Goal: Task Accomplishment & Management: Use online tool/utility

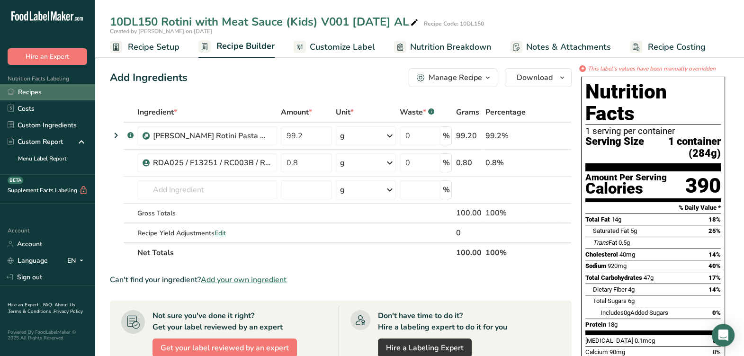
click at [34, 88] on link "Recipes" at bounding box center [47, 92] width 95 height 17
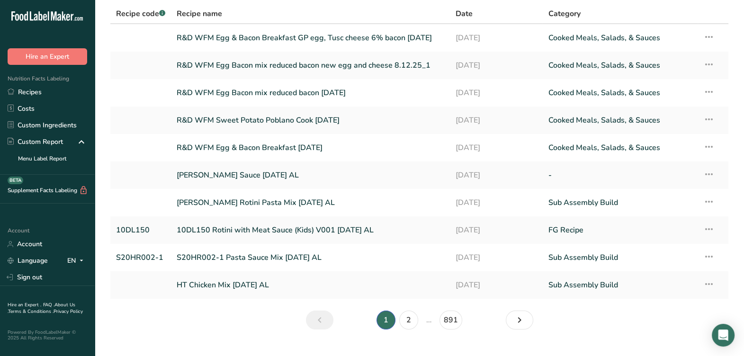
scroll to position [58, 0]
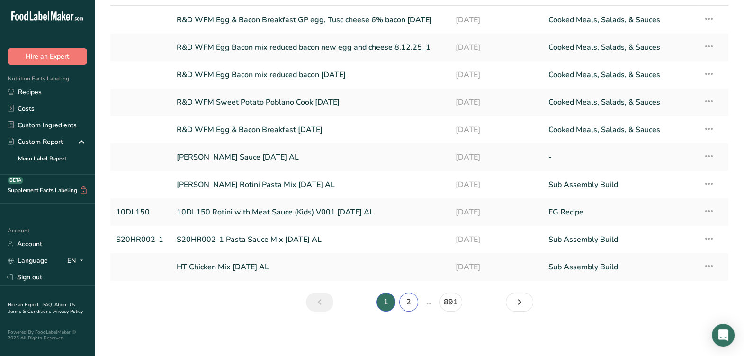
click at [409, 301] on link "2" at bounding box center [408, 302] width 19 height 19
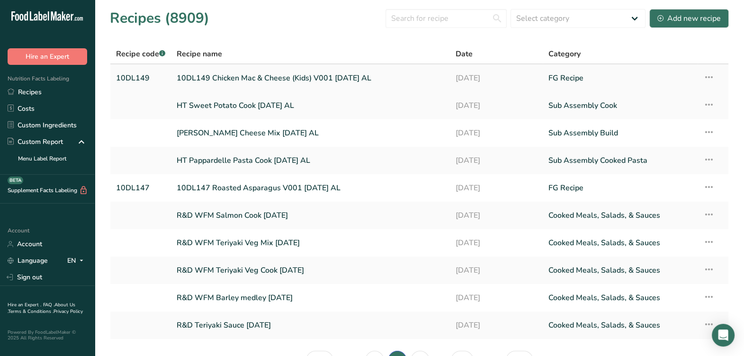
click at [258, 78] on link "10DL149 Chicken Mac & Cheese (Kids) V001 8-11-25 AL" at bounding box center [310, 78] width 267 height 20
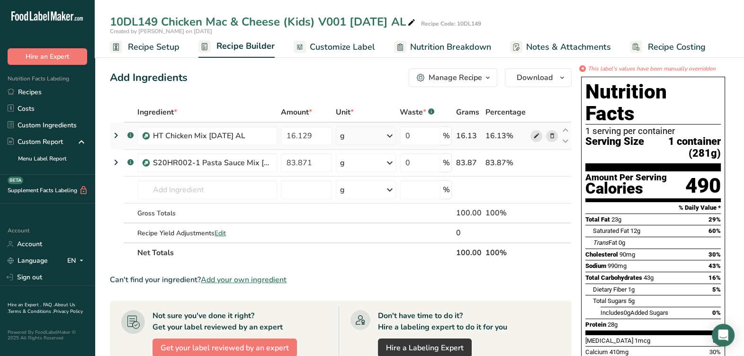
click at [535, 140] on icon at bounding box center [536, 136] width 7 height 10
click at [535, 166] on icon at bounding box center [536, 163] width 7 height 10
click at [76, 83] on div "Nutrition Facts Labeling Recipes Costs Custom Ingredients Custom Report Menu La…" at bounding box center [47, 120] width 95 height 110
click at [74, 86] on link "Recipes" at bounding box center [47, 92] width 95 height 17
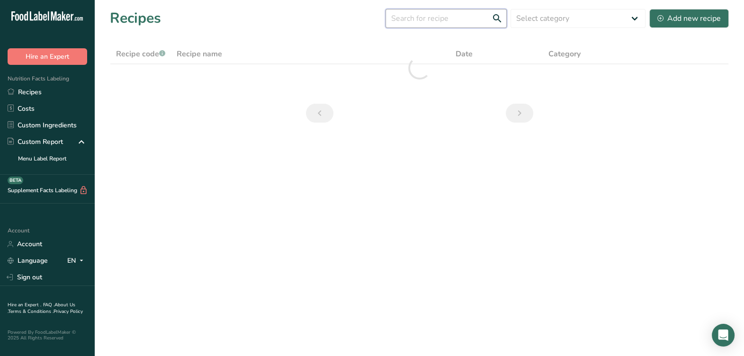
click at [402, 15] on input "text" at bounding box center [446, 18] width 121 height 19
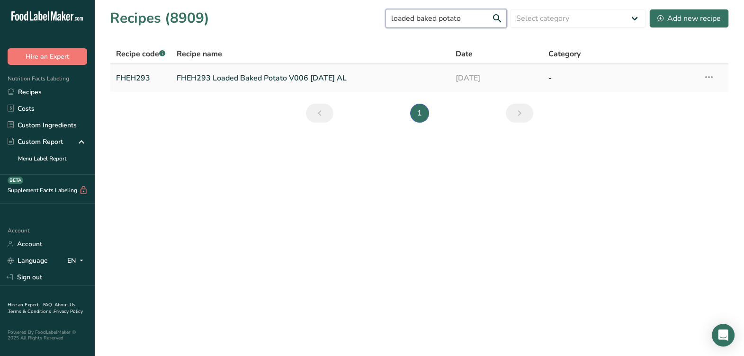
type input "loaded baked potato"
click at [319, 78] on link "FHEH293 Loaded Baked Potato V006 7-25-24 AL" at bounding box center [310, 78] width 267 height 20
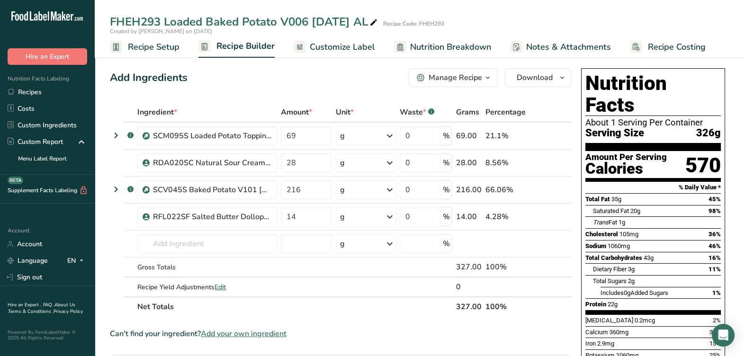
click at [479, 70] on button "Manage Recipe" at bounding box center [453, 77] width 89 height 19
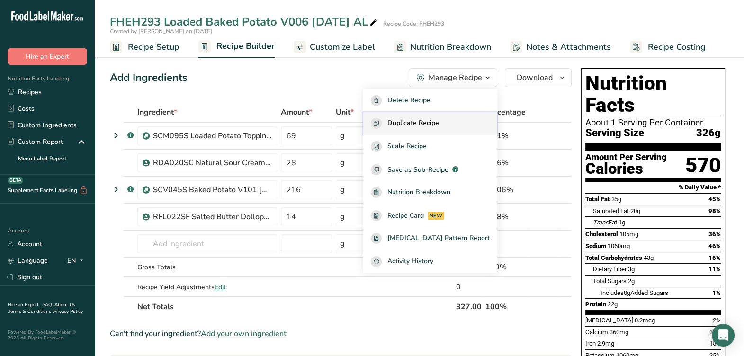
click at [439, 119] on span "Duplicate Recipe" at bounding box center [413, 123] width 52 height 11
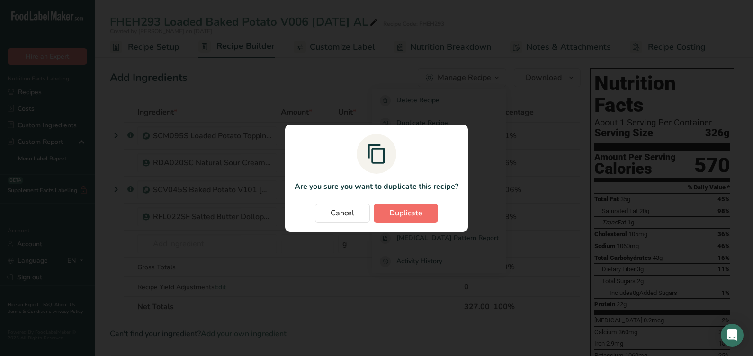
click at [410, 204] on section "Are you sure you want to duplicate this recipe? Cancel Duplicate" at bounding box center [376, 179] width 183 height 108
click at [403, 214] on span "Duplicate" at bounding box center [405, 212] width 33 height 11
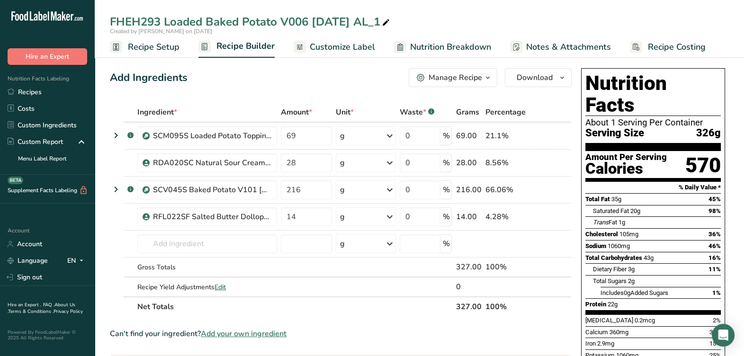
click at [389, 25] on icon at bounding box center [386, 22] width 9 height 13
click at [159, 21] on input "FHEH293 Loaded Baked Potato V006 7-25-24 AL_1" at bounding box center [419, 21] width 619 height 17
type input "10DL134 Loaded Baked Potato V006 7-25-24 AL_1"
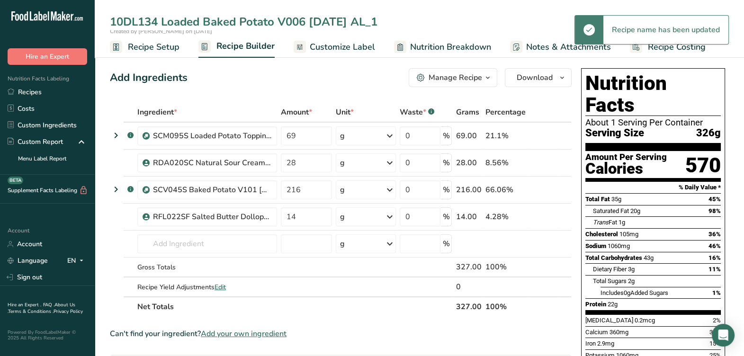
click at [385, 23] on input "10DL134 Loaded Baked Potato V006 7-25-24 AL_1" at bounding box center [419, 21] width 619 height 17
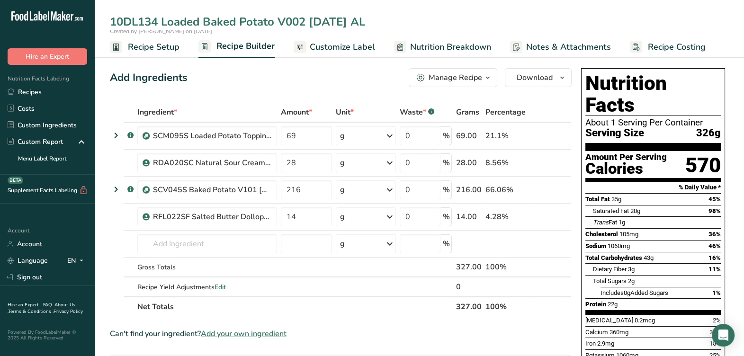
click at [483, 21] on input "10DL134 Loaded Baked Potato V002 8-12-25 AL" at bounding box center [419, 21] width 619 height 17
click at [482, 20] on input "10DL134 Loaded Baked Potato V002 8-12-25 AL" at bounding box center [419, 21] width 619 height 17
drag, startPoint x: 388, startPoint y: 18, endPoint x: 90, endPoint y: 48, distance: 299.9
click at [90, 47] on div ".a-20{fill:#fff;} Hire an Expert Nutrition Facts Labeling Recipes Costs Custom …" at bounding box center [372, 339] width 744 height 679
type input "10DL134 Loaded Baked Potato V002 8-12-25 AL"
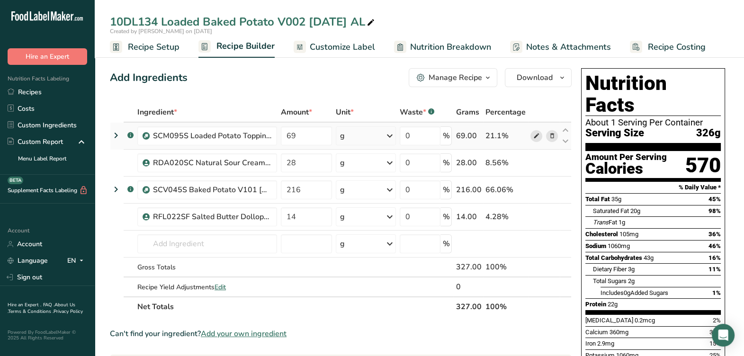
click at [533, 136] on icon at bounding box center [536, 136] width 7 height 10
click at [207, 242] on input "text" at bounding box center [207, 243] width 140 height 19
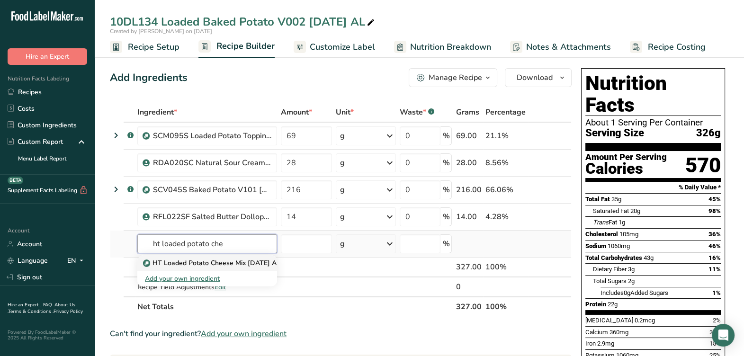
type input "ht loaded potato che"
click at [206, 259] on p "HT Loaded Potato Cheese Mix 8-12-25 AL" at bounding box center [212, 263] width 135 height 10
type input "HT Loaded Potato Cheese Mix 8-12-25 AL"
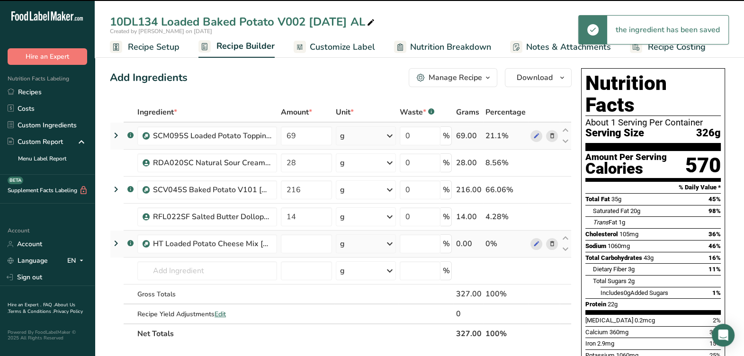
type input "0"
click at [549, 134] on icon at bounding box center [551, 136] width 7 height 10
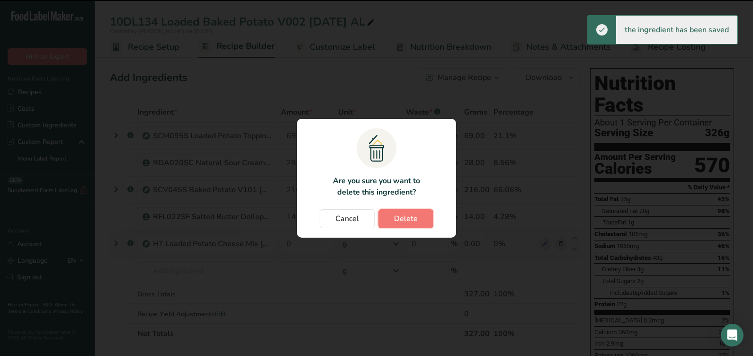
click at [386, 220] on button "Delete" at bounding box center [405, 218] width 55 height 19
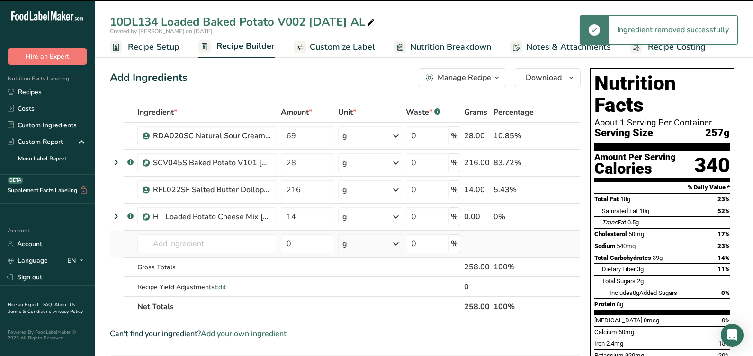
type input "28"
type input "216"
type input "14"
type input "0"
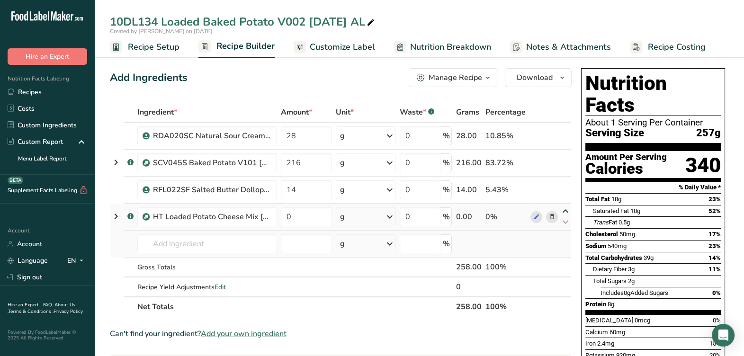
click at [564, 212] on icon at bounding box center [565, 211] width 11 height 7
type input "0"
type input "14"
click at [566, 182] on icon at bounding box center [565, 184] width 11 height 7
type input "0"
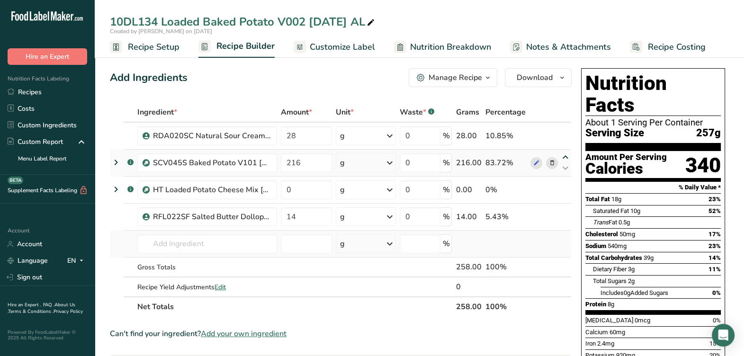
type input "216"
click at [564, 156] on icon at bounding box center [565, 157] width 11 height 7
type input "0"
click at [566, 183] on icon at bounding box center [565, 184] width 11 height 7
type input "216"
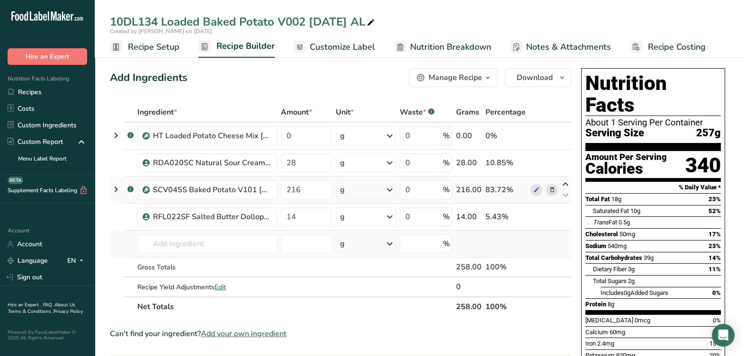
type input "28"
click at [538, 161] on icon at bounding box center [536, 163] width 7 height 10
click at [555, 162] on span at bounding box center [551, 162] width 11 height 11
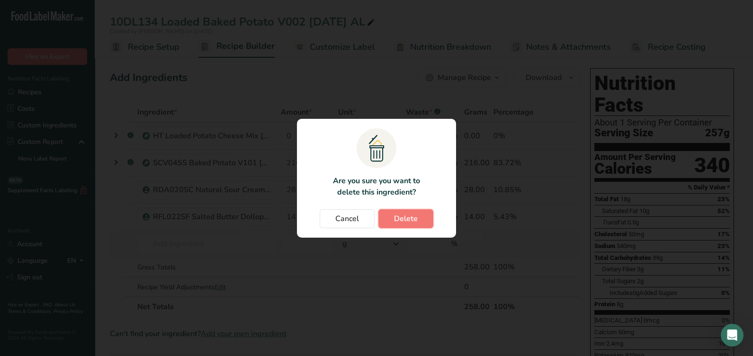
click at [407, 223] on span "Delete" at bounding box center [406, 218] width 24 height 11
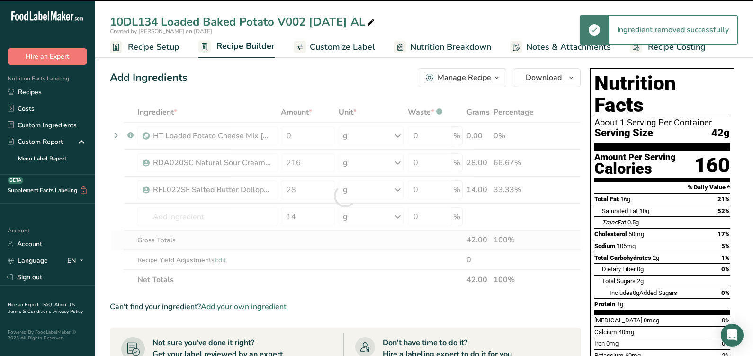
type input "28"
type input "14"
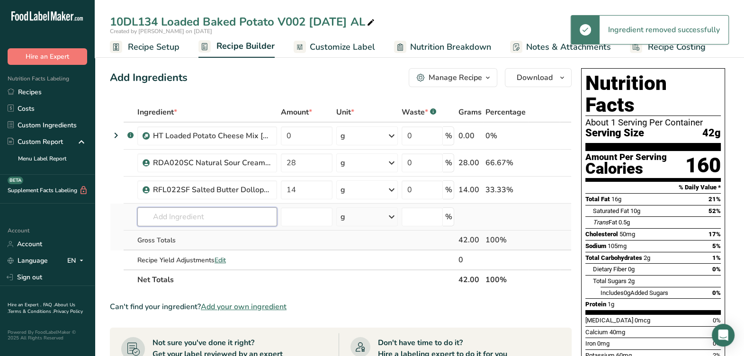
click at [210, 211] on input "text" at bounding box center [207, 216] width 140 height 19
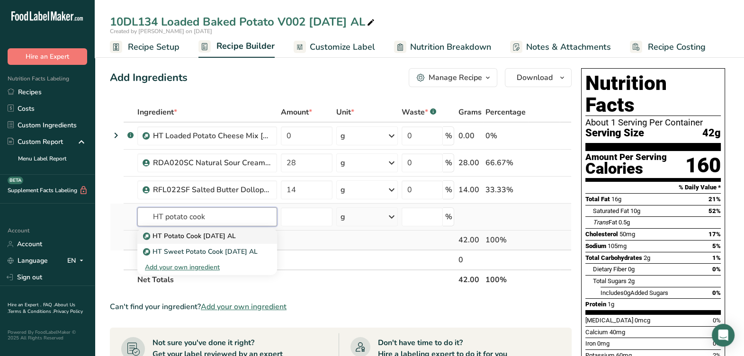
type input "HT potato cook"
click at [202, 228] on link "HT Potato Cook 8-12-25 AL" at bounding box center [207, 236] width 140 height 16
type input "HT Potato Cook 8-12-25 AL"
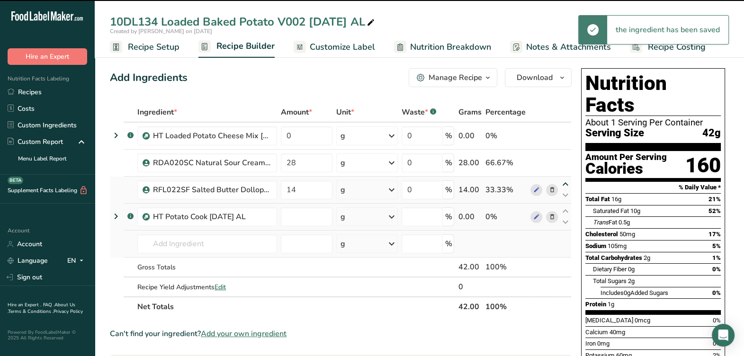
type input "0"
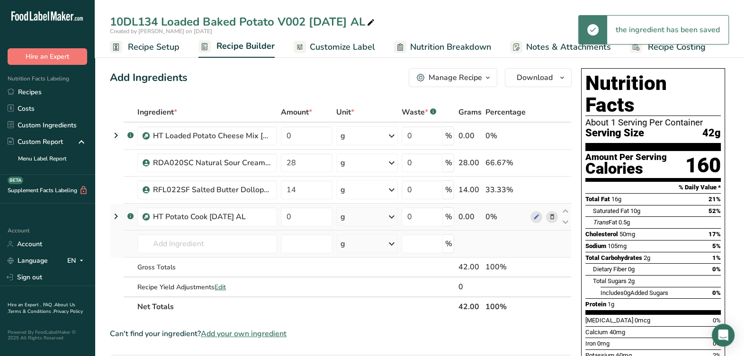
drag, startPoint x: 564, startPoint y: 207, endPoint x: 567, endPoint y: 203, distance: 5.1
click at [564, 208] on icon at bounding box center [565, 211] width 11 height 7
type input "0"
type input "14"
click at [566, 186] on icon at bounding box center [565, 184] width 11 height 7
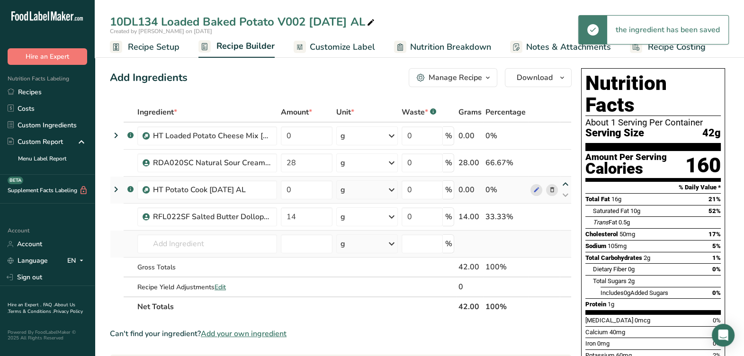
type input "0"
type input "28"
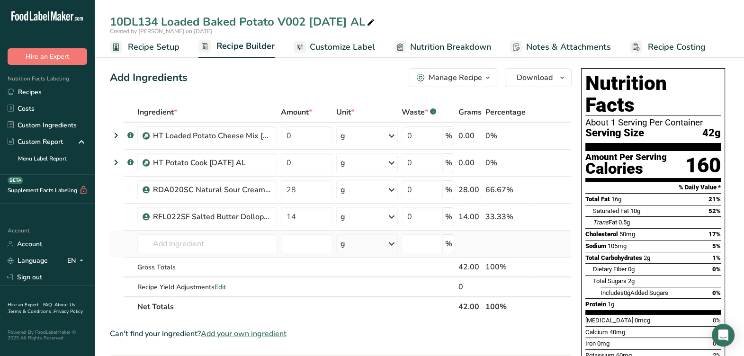
click at [548, 214] on span at bounding box center [551, 216] width 11 height 11
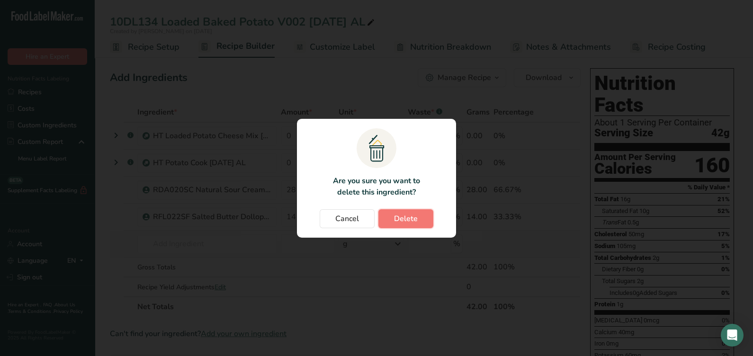
click at [424, 219] on button "Delete" at bounding box center [405, 218] width 55 height 19
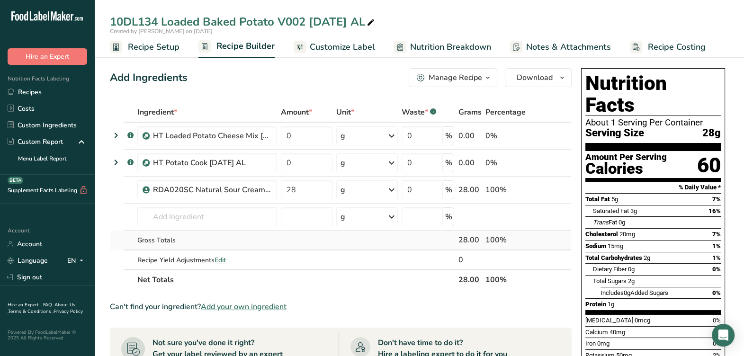
click at [550, 187] on icon at bounding box center [551, 190] width 7 height 10
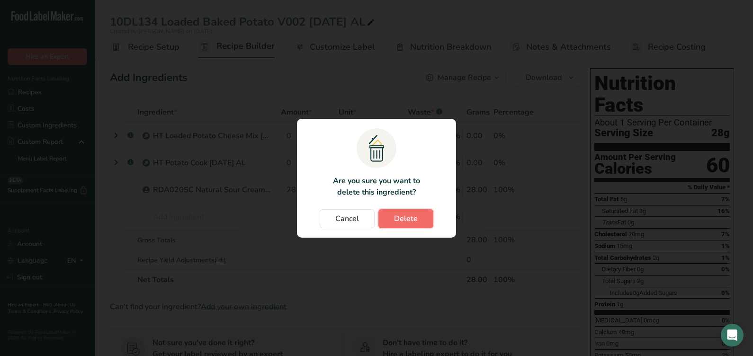
click at [410, 217] on span "Delete" at bounding box center [406, 218] width 24 height 11
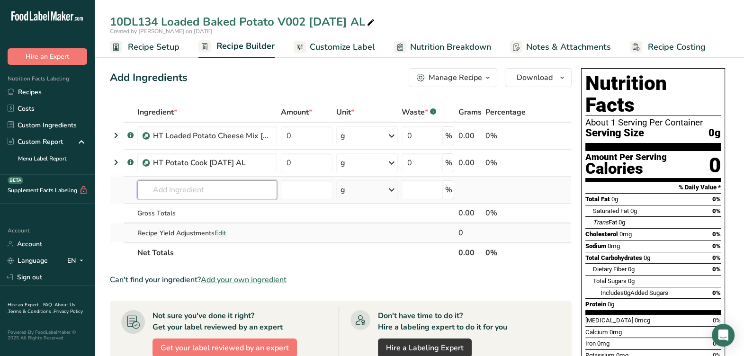
click at [202, 196] on input "text" at bounding box center [207, 189] width 140 height 19
paste input "IDP100"
type input "I"
click at [224, 180] on input "text" at bounding box center [207, 189] width 140 height 19
type input "New Regular Sour Cream, Daisy Brand 11-8-23 AL"
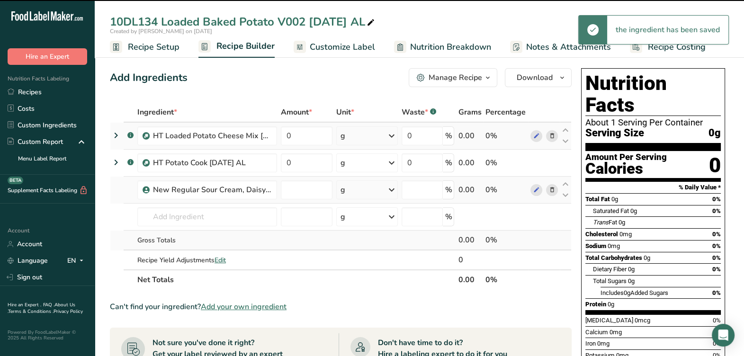
type input "0"
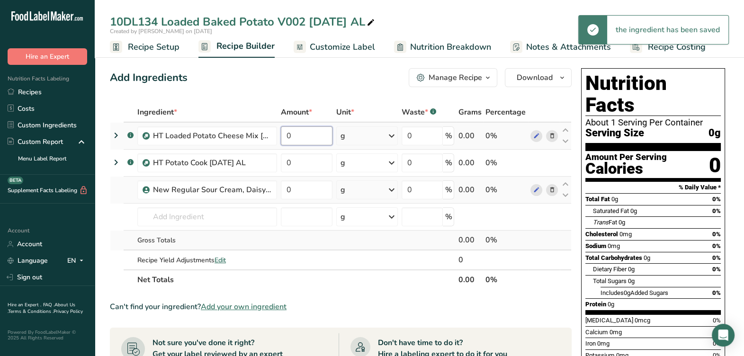
click at [307, 140] on input "0" at bounding box center [307, 135] width 52 height 19
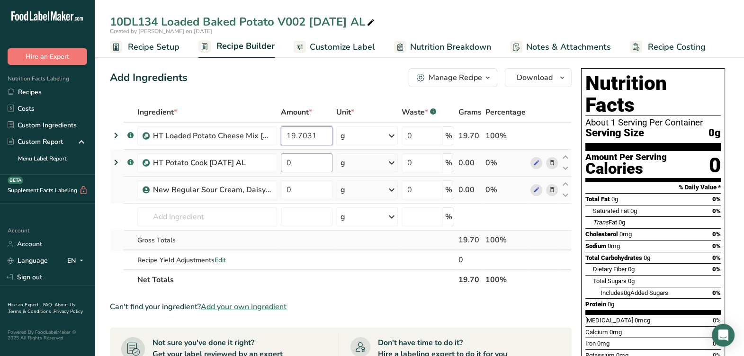
type input "19.7031"
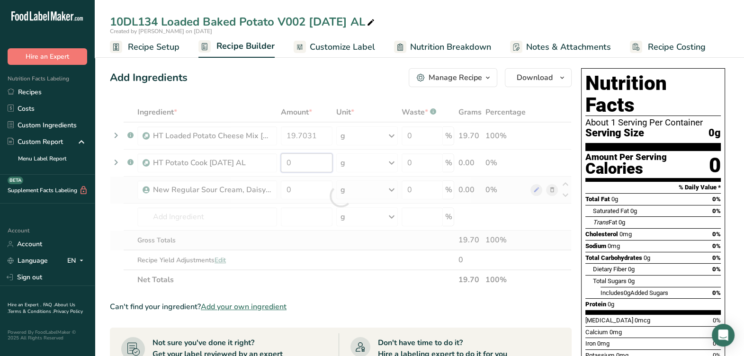
click at [307, 164] on div "Ingredient * Amount * Unit * Waste * .a-a{fill:#347362;}.b-a{fill:#fff;} Grams …" at bounding box center [341, 196] width 462 height 188
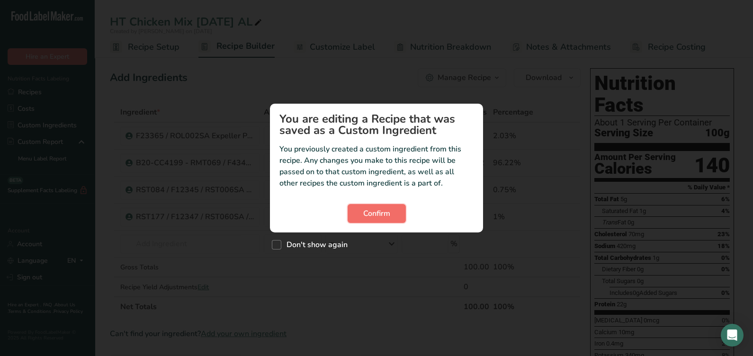
click at [381, 213] on span "Confirm" at bounding box center [376, 213] width 27 height 11
click at [400, 218] on button "Confirm" at bounding box center [377, 213] width 58 height 19
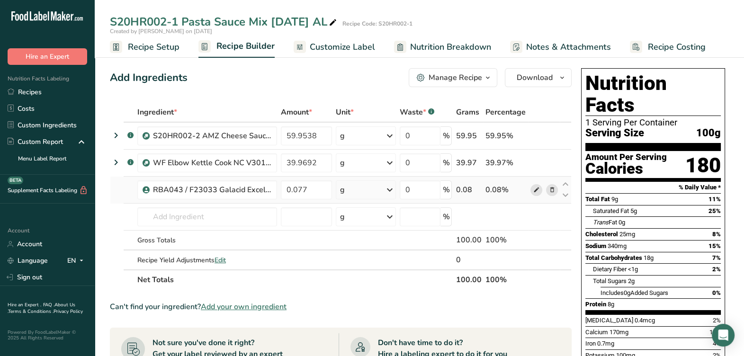
click at [537, 192] on icon at bounding box center [536, 190] width 7 height 10
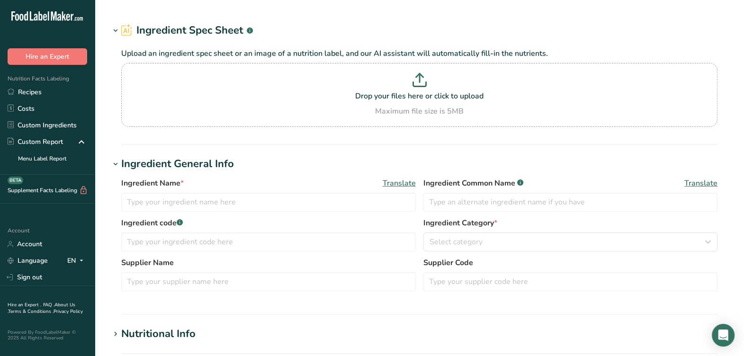
type input "RBA043 / F23033 Galacid Excel 88 (Lactic Acid), Galactic 06-11-18 AC"
type input "Lactic Acid"
type input "RBA043 / F23033"
type input "Galactic"
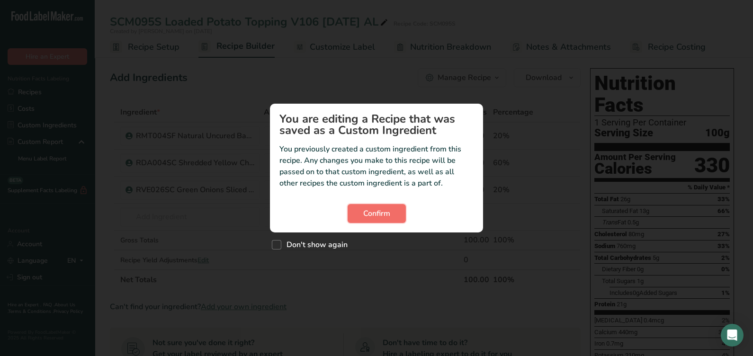
click at [391, 209] on button "Confirm" at bounding box center [377, 213] width 58 height 19
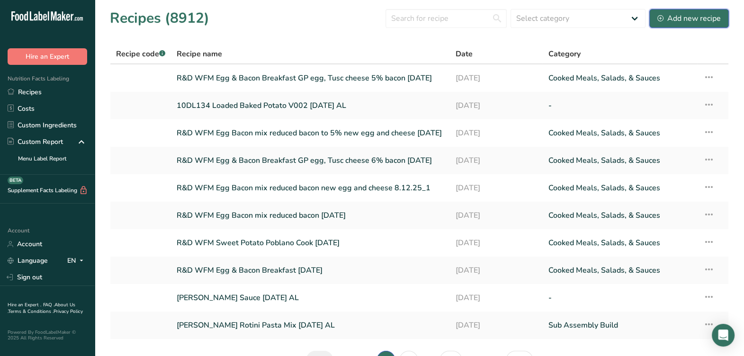
click at [693, 21] on div "Add new recipe" at bounding box center [688, 18] width 63 height 11
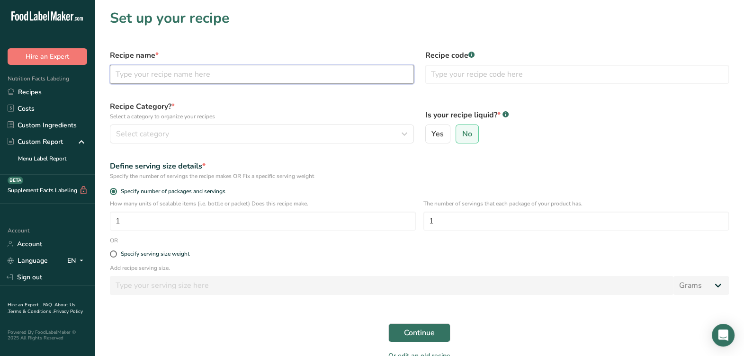
click at [271, 81] on input "text" at bounding box center [262, 74] width 304 height 19
type input "HT Loaded Potato Cheese Mix 8-12-25 AL"
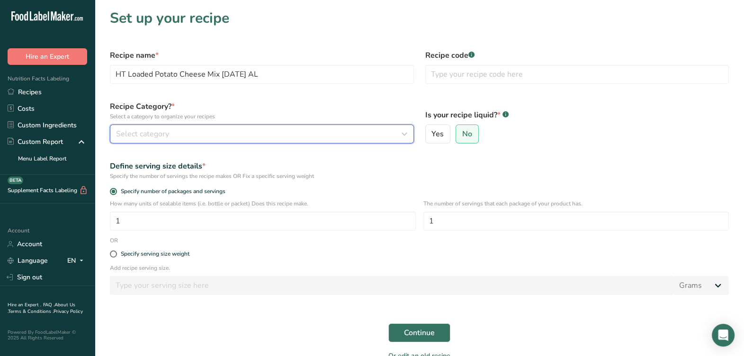
click at [237, 129] on div "Select category" at bounding box center [259, 133] width 286 height 11
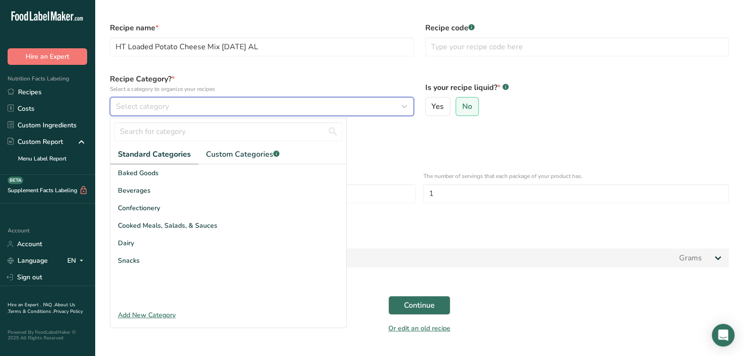
scroll to position [51, 0]
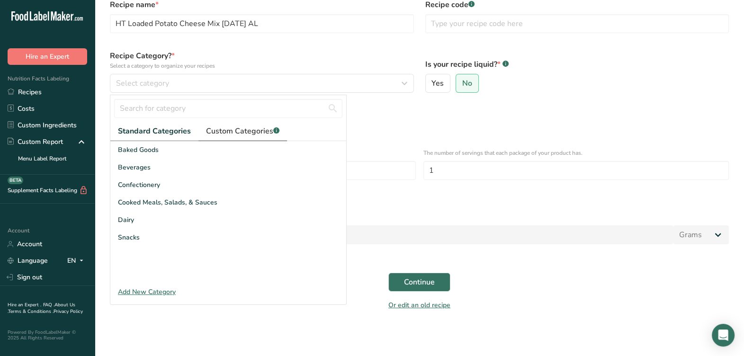
click at [237, 129] on span "Custom Categories .a-a{fill:#347362;}.b-a{fill:#fff;}" at bounding box center [242, 131] width 73 height 11
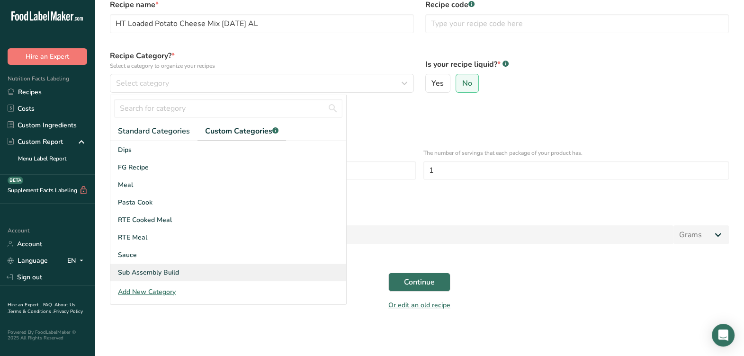
click at [158, 268] on span "Sub Assembly Build" at bounding box center [148, 273] width 61 height 10
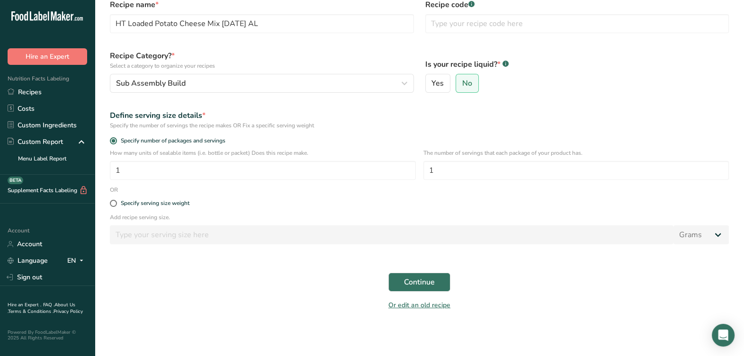
drag, startPoint x: 185, startPoint y: 210, endPoint x: 185, endPoint y: 204, distance: 5.7
click at [185, 206] on div "Specify serving size weight" at bounding box center [419, 203] width 630 height 19
click at [185, 205] on div "Specify serving size weight" at bounding box center [155, 203] width 69 height 7
click at [116, 205] on input "Specify serving size weight" at bounding box center [113, 203] width 6 height 6
radio input "true"
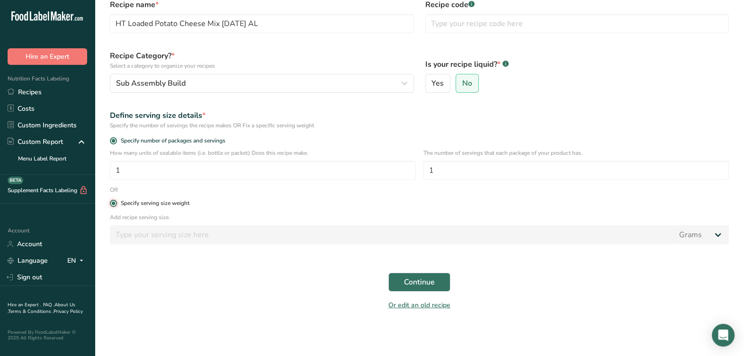
radio input "false"
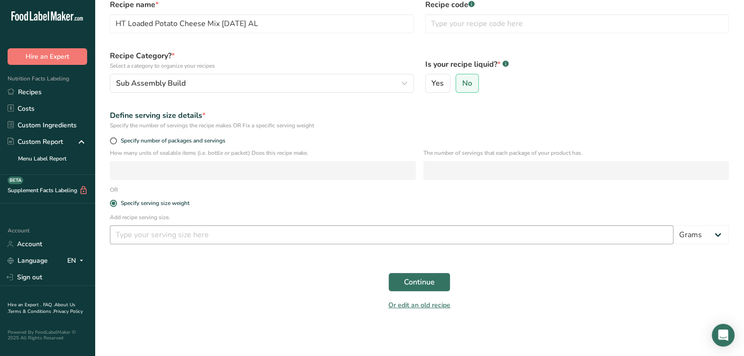
click at [179, 244] on div "Add recipe serving size. Grams kg mg mcg lb oz l mL fl oz tbsp tsp cup qt gallon" at bounding box center [419, 231] width 630 height 37
click at [181, 239] on input "number" at bounding box center [392, 234] width 564 height 19
click at [241, 137] on label "Specify number of packages and servings" at bounding box center [419, 140] width 619 height 7
click at [116, 138] on input "Specify number of packages and servings" at bounding box center [113, 141] width 6 height 6
radio input "true"
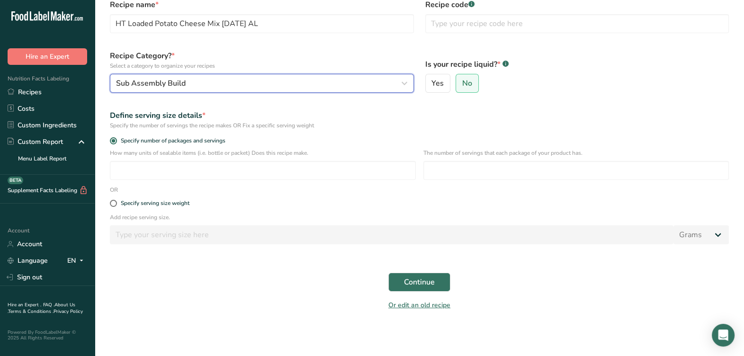
click at [191, 77] on button "Sub Assembly Build" at bounding box center [262, 83] width 304 height 19
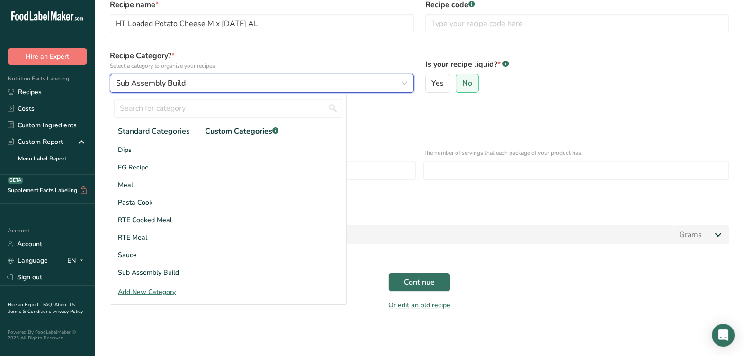
click at [192, 78] on div "Sub Assembly Build" at bounding box center [259, 83] width 286 height 11
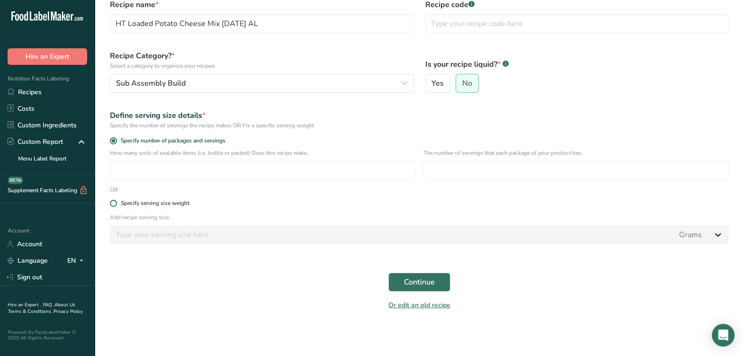
click at [119, 204] on span "Specify serving size weight" at bounding box center [153, 203] width 72 height 7
click at [116, 204] on input "Specify serving size weight" at bounding box center [113, 203] width 6 height 6
radio input "true"
radio input "false"
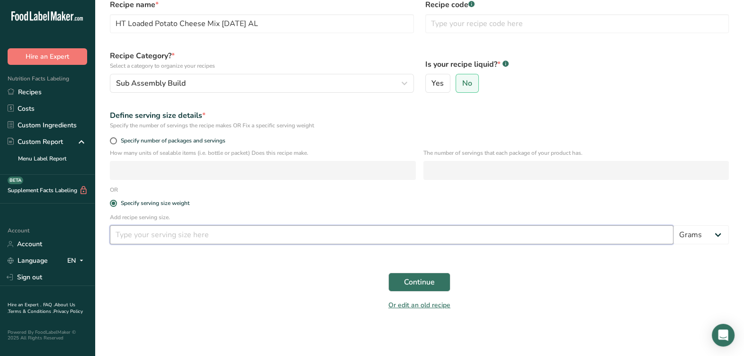
click at [144, 238] on input "number" at bounding box center [392, 234] width 564 height 19
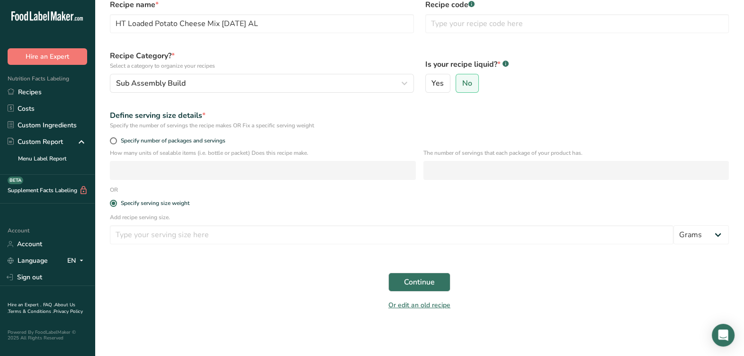
click at [242, 271] on div "Continue" at bounding box center [419, 282] width 630 height 30
click at [265, 249] on div "Add recipe serving size. Grams kg mg mcg lb oz l mL fl oz tbsp tsp cup qt gallon" at bounding box center [419, 231] width 630 height 37
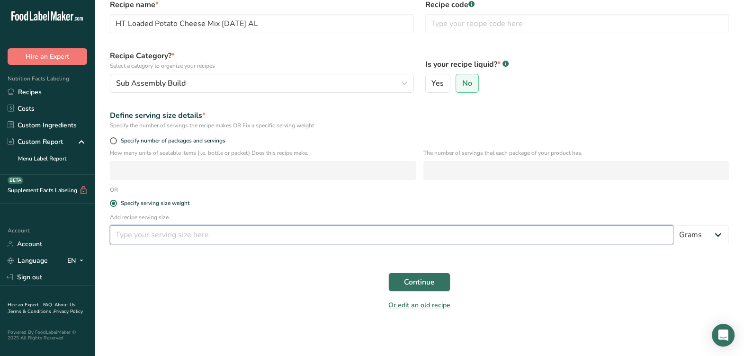
click at [270, 242] on input "number" at bounding box center [392, 234] width 564 height 19
type input "1"
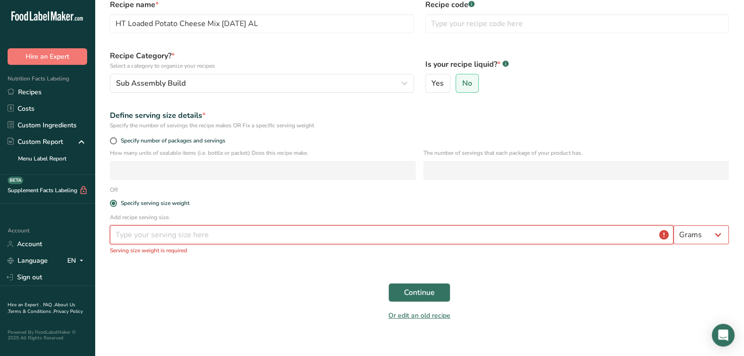
click at [185, 227] on input "number" at bounding box center [392, 234] width 564 height 19
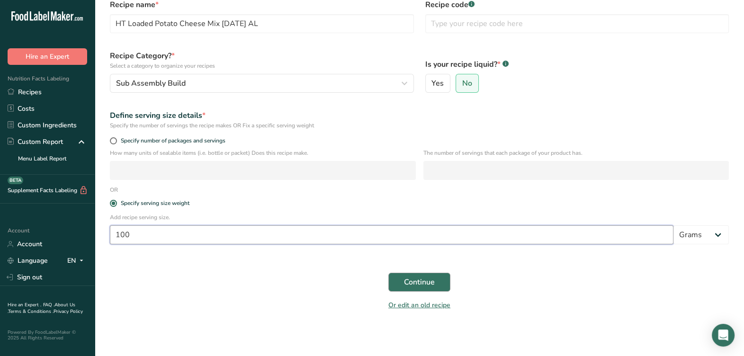
type input "100"
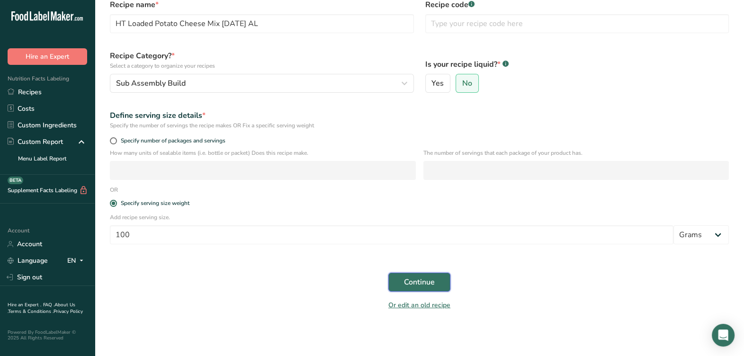
click at [423, 279] on span "Continue" at bounding box center [419, 282] width 31 height 11
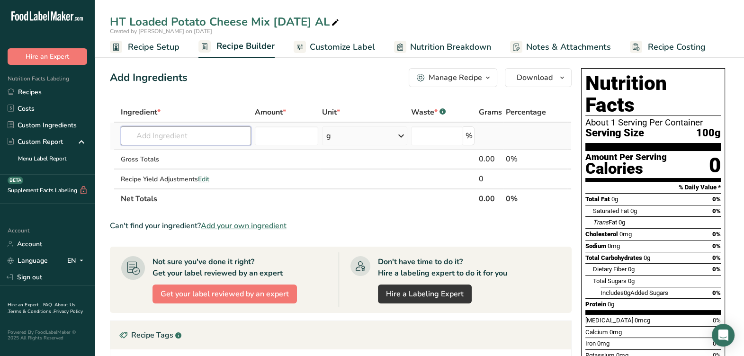
click at [154, 131] on input "text" at bounding box center [186, 135] width 130 height 19
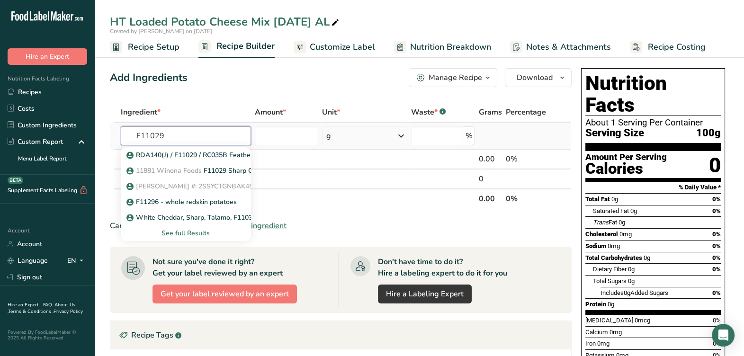
type input "F11029"
click at [178, 233] on div "See full Results" at bounding box center [185, 233] width 115 height 10
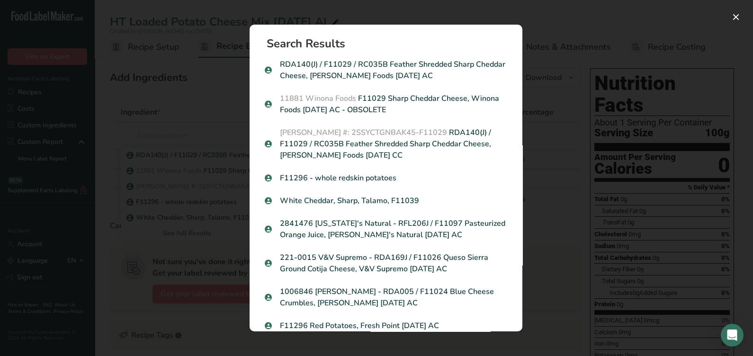
click at [425, 134] on p "Talamo #: 2SSYCTGNBAK45-F11029 RDA140(J) / F11029 / RC035B Feather Shredded Sha…" at bounding box center [386, 144] width 242 height 34
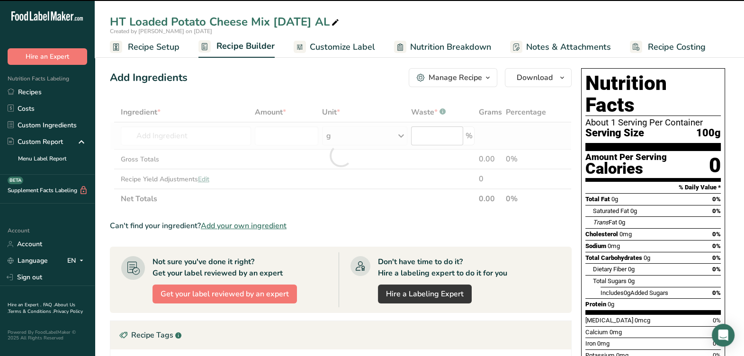
type input "0"
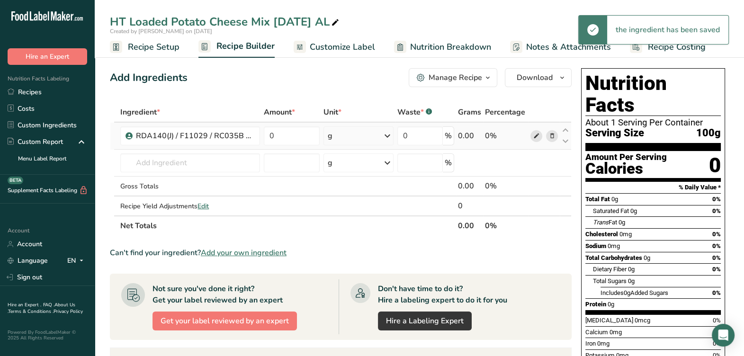
click at [534, 136] on icon at bounding box center [536, 136] width 7 height 10
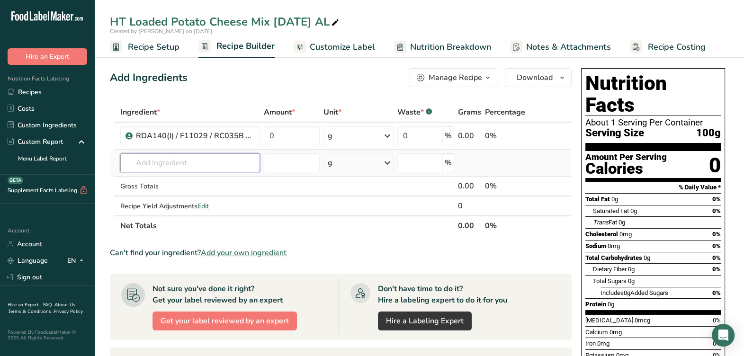
click at [215, 164] on input "text" at bounding box center [190, 162] width 140 height 19
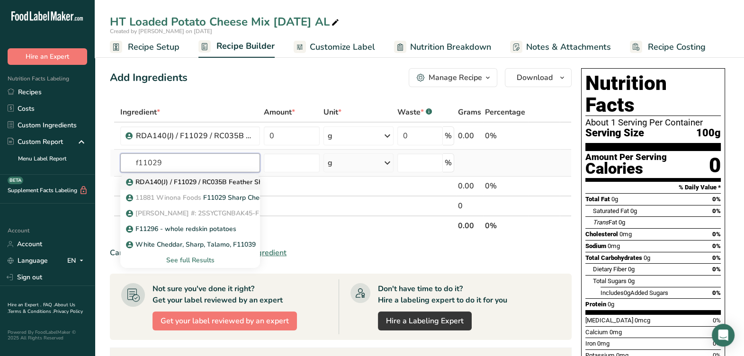
type input "RDA140(J) / F11029 / RC035B Feather Shredded Sharp Cheddar Cheese, Talamo Foods…"
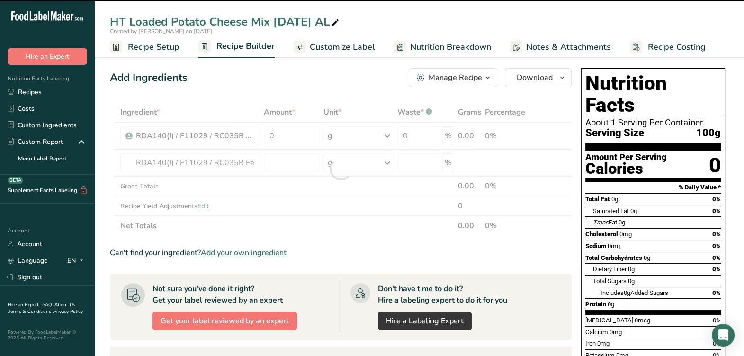
type input "0"
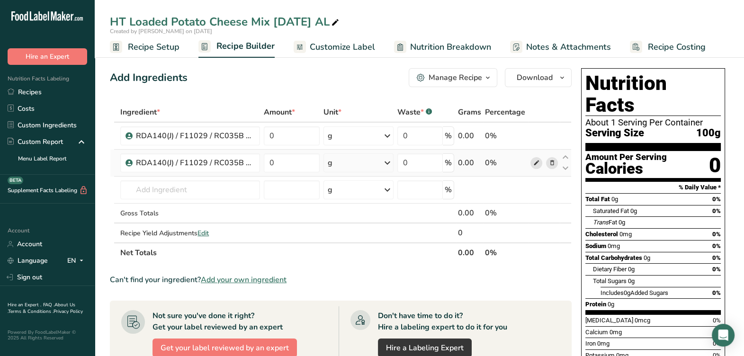
click at [538, 164] on icon at bounding box center [536, 163] width 7 height 10
click at [549, 162] on icon at bounding box center [551, 163] width 7 height 10
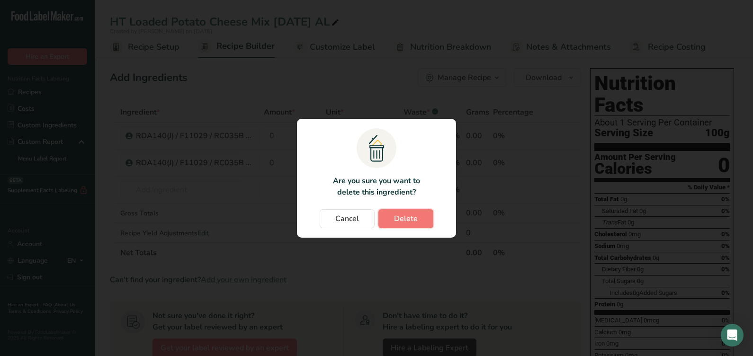
click at [413, 225] on button "Delete" at bounding box center [405, 218] width 55 height 19
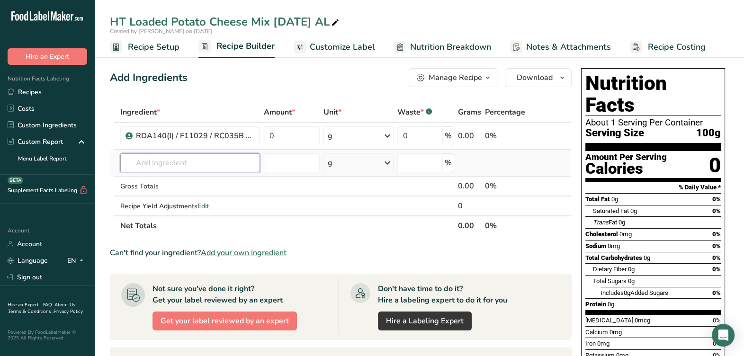
click at [187, 166] on input "text" at bounding box center [190, 162] width 140 height 19
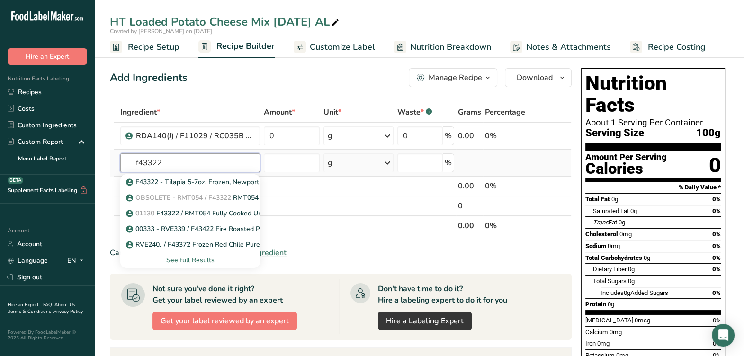
type input "f43322"
click at [192, 258] on div "See full Results" at bounding box center [190, 260] width 125 height 10
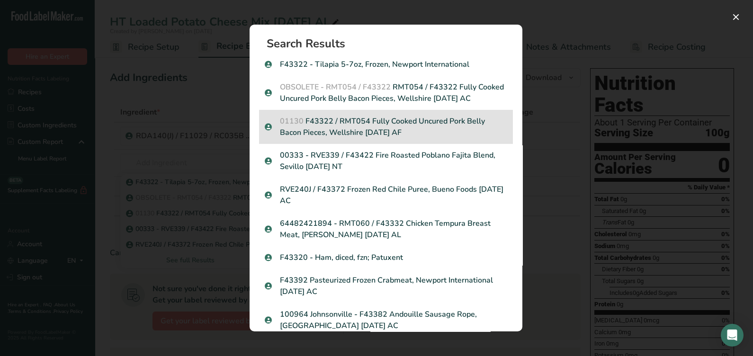
click at [321, 135] on p "01130 F43322 / RMT054 Fully Cooked Uncured Pork Belly Bacon Pieces, Wellshire 0…" at bounding box center [386, 127] width 242 height 23
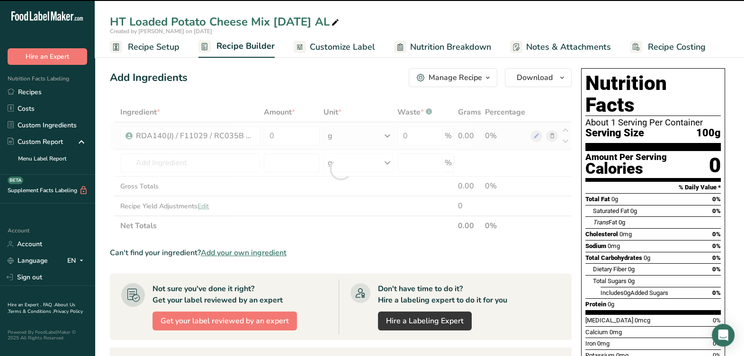
type input "0"
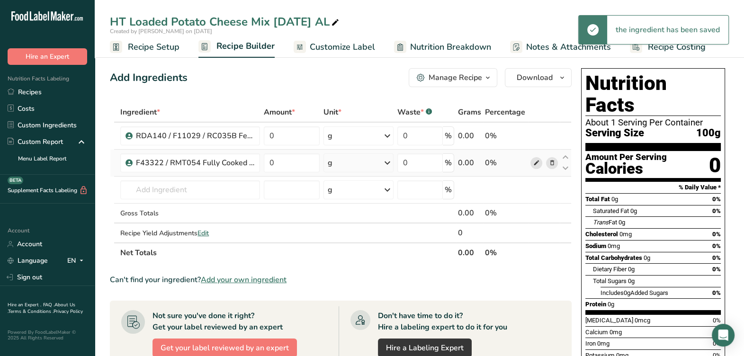
click at [534, 166] on icon at bounding box center [536, 163] width 7 height 10
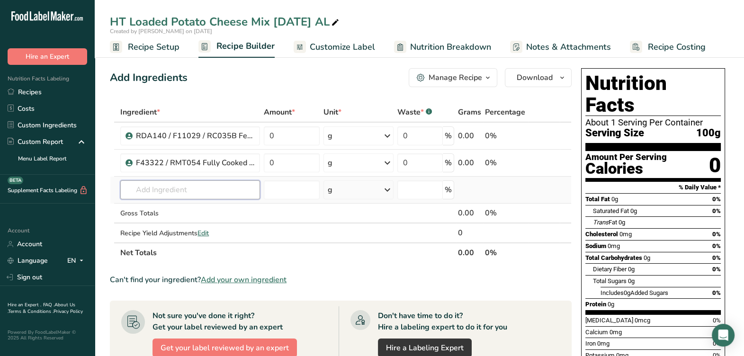
click at [201, 187] on input "text" at bounding box center [190, 189] width 140 height 19
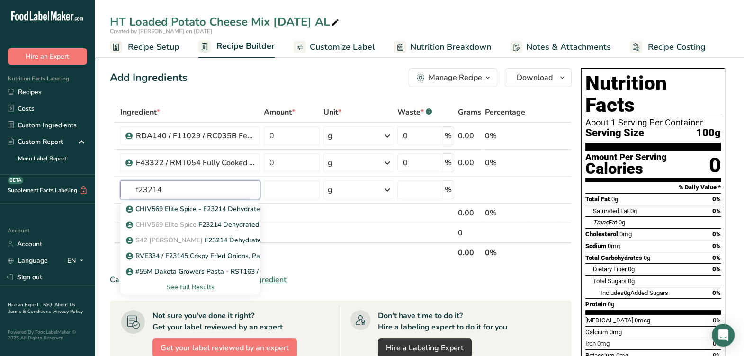
type input "f23214"
click at [188, 289] on div "See full Results" at bounding box center [190, 287] width 125 height 10
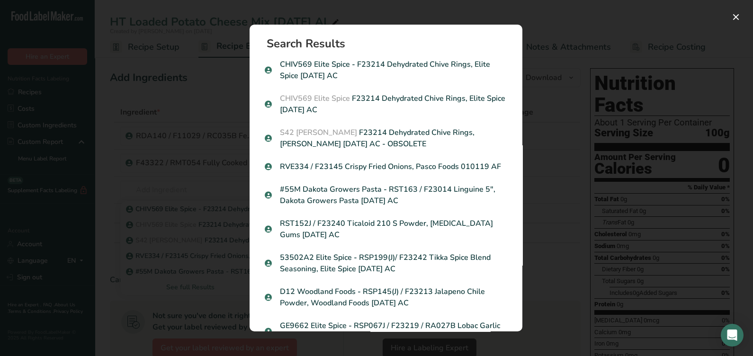
click at [410, 93] on div "CHIV569 Elite Spice F23214 Dehydrated Chive Rings, Elite Spice 08-20-19 AC" at bounding box center [386, 104] width 254 height 34
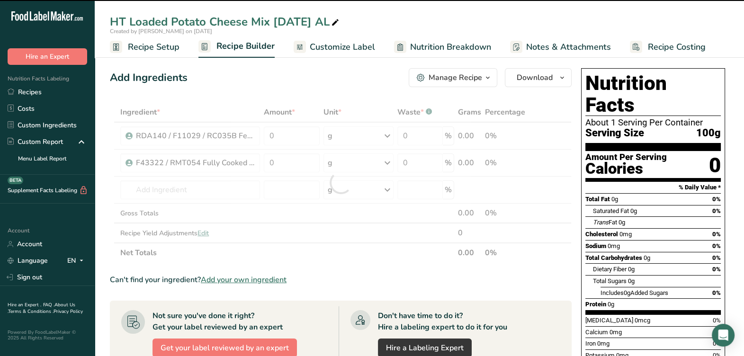
type input "0"
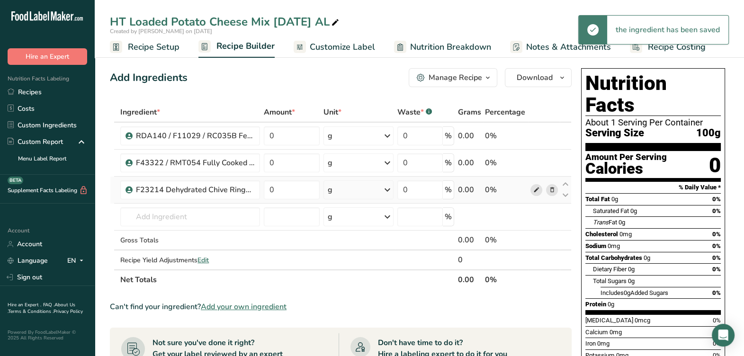
click at [537, 187] on icon at bounding box center [536, 190] width 7 height 10
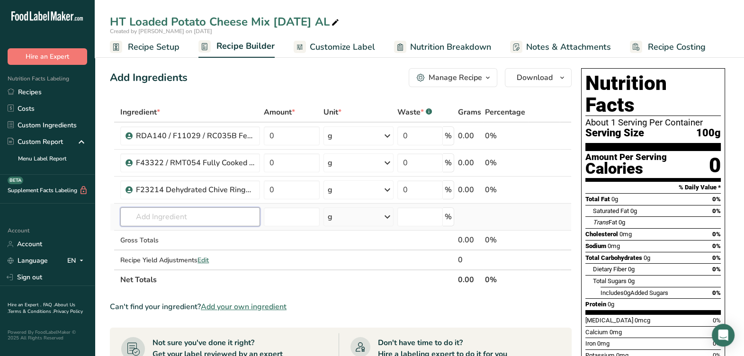
click at [171, 220] on input "text" at bounding box center [190, 216] width 140 height 19
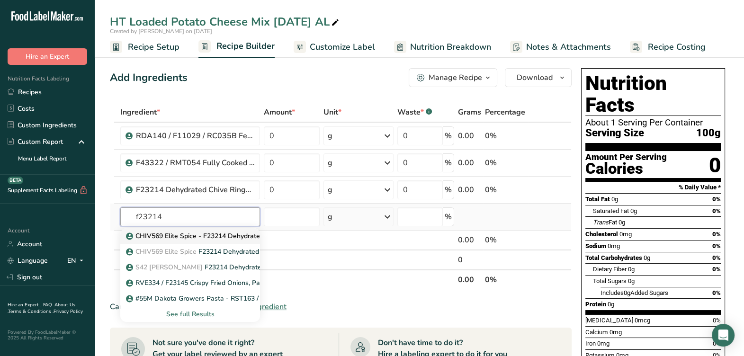
type input "f23214"
click at [169, 237] on p "CHIV569 Elite Spice - F23214 Dehydrated Chive Rings, Elite Spice 08-20-19 AC" at bounding box center [249, 236] width 243 height 10
type input "CHIV569 Elite Spice - F23214 Dehydrated Chive Rings, Elite Spice 08-20-19 AC"
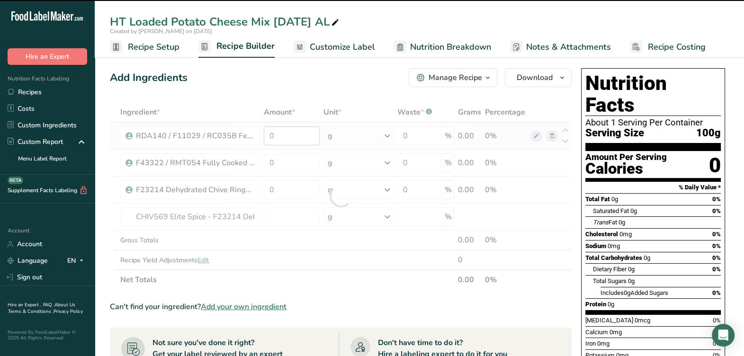
type input "0"
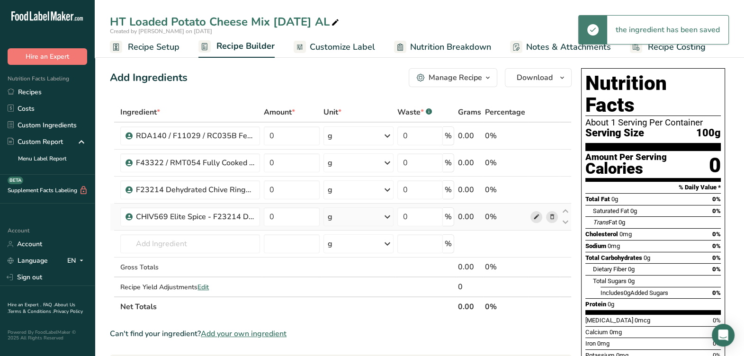
click at [534, 221] on icon at bounding box center [536, 217] width 7 height 10
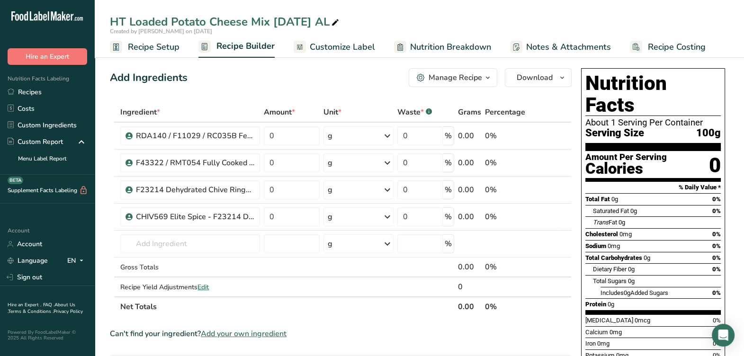
click at [556, 218] on span at bounding box center [551, 216] width 11 height 11
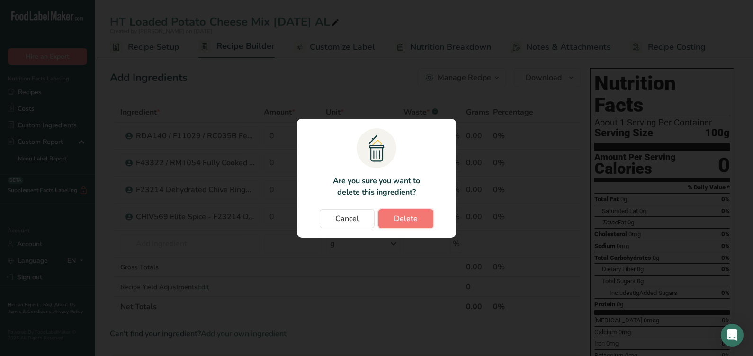
click at [424, 217] on button "Delete" at bounding box center [405, 218] width 55 height 19
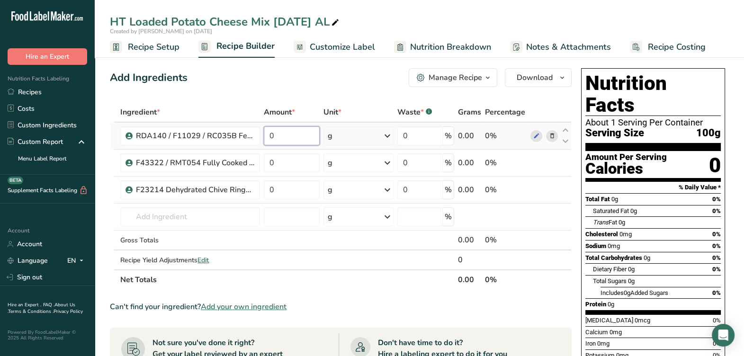
click at [295, 138] on input "0" at bounding box center [292, 135] width 56 height 19
type input "69.0799"
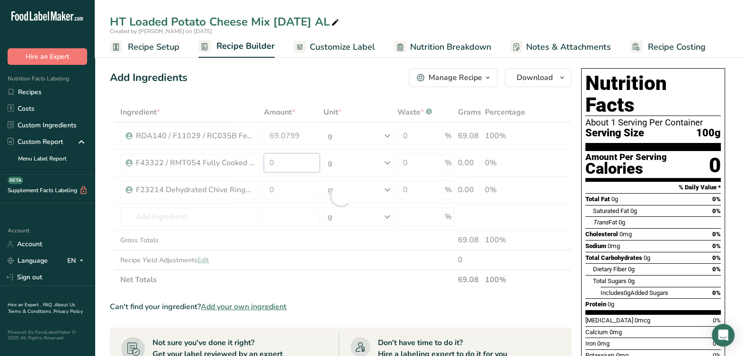
click at [286, 164] on div "Ingredient * Amount * Unit * Waste * .a-a{fill:#347362;}.b-a{fill:#fff;} Grams …" at bounding box center [341, 196] width 462 height 188
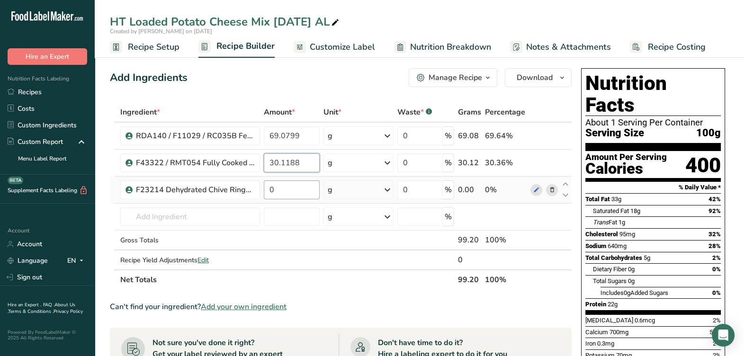
type input "30.1188"
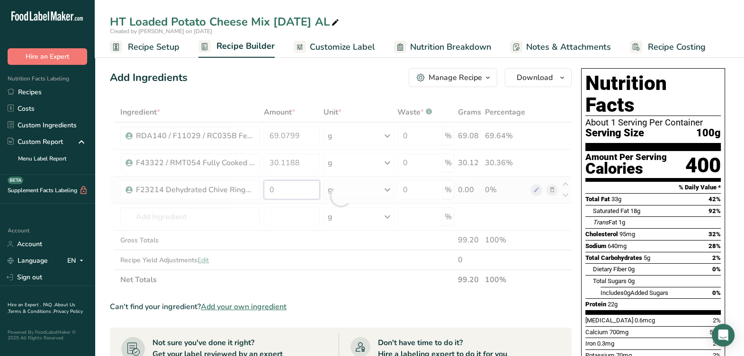
click at [285, 181] on div "Ingredient * Amount * Unit * Waste * .a-a{fill:#347362;}.b-a{fill:#fff;} Grams …" at bounding box center [341, 196] width 462 height 188
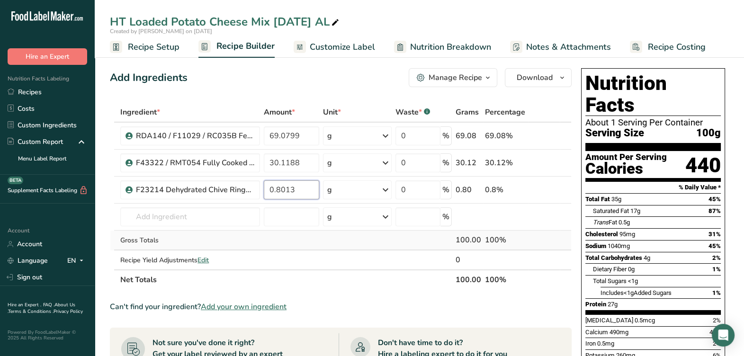
type input "0.8013"
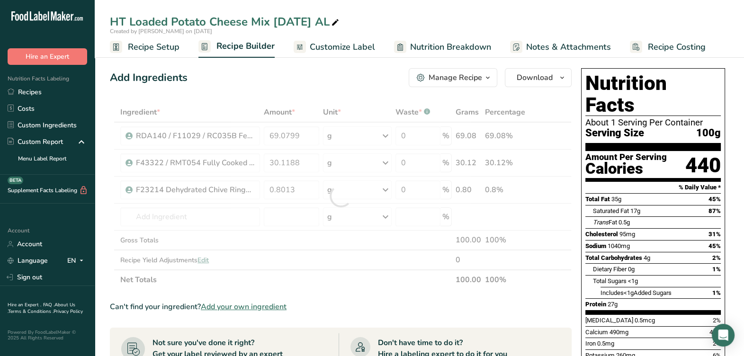
click at [288, 243] on div "Ingredient * Amount * Unit * Waste * .a-a{fill:#347362;}.b-a{fill:#fff;} Grams …" at bounding box center [341, 196] width 462 height 188
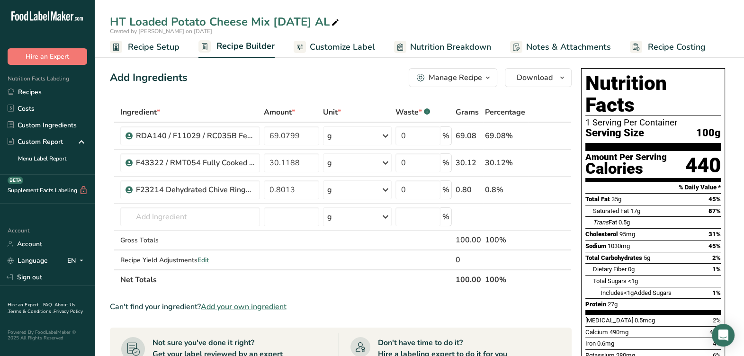
click at [456, 79] on div "Manage Recipe" at bounding box center [456, 77] width 54 height 11
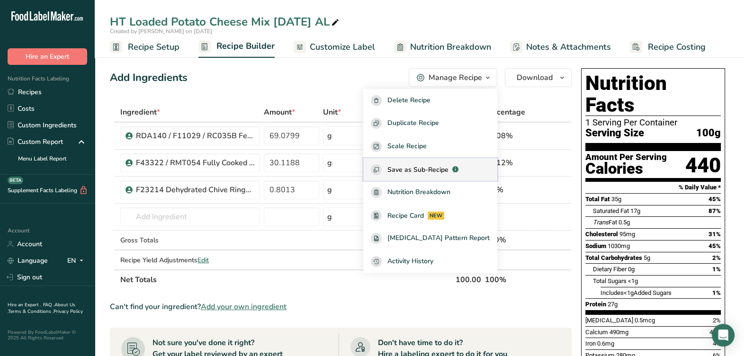
click at [438, 168] on span "Save as Sub-Recipe" at bounding box center [417, 170] width 61 height 10
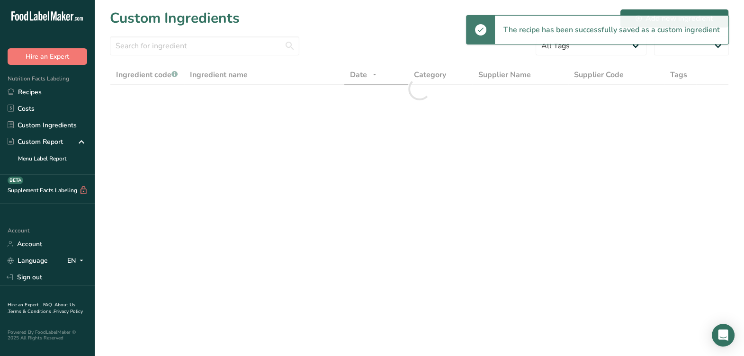
select select "30"
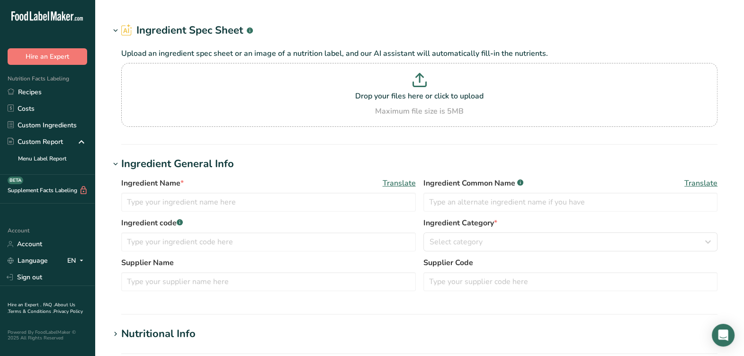
type input "RDA140(J) / F11029 / RC035B Feather Shredded Sharp Cheddar Cheese, Talamo Foods…"
type input "Sharp Cheddar Cheese"
type input "Talamo #: 2SSYCTGNBAK45-F11029"
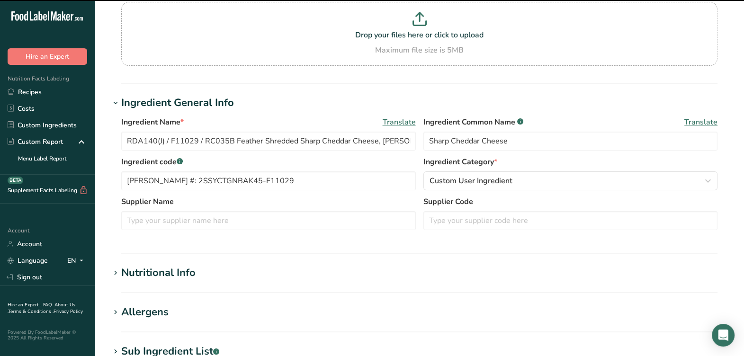
scroll to position [118, 0]
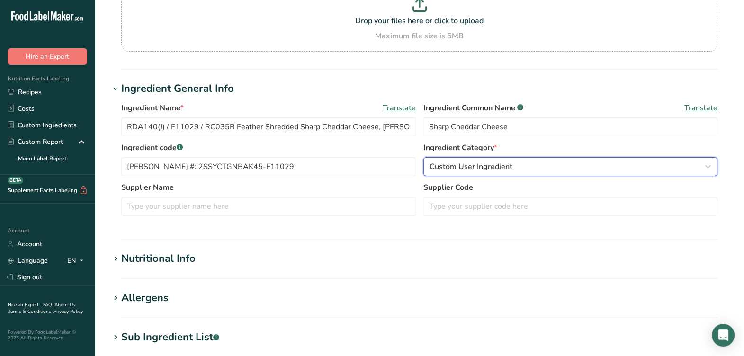
click at [488, 168] on span "Custom User Ingredient" at bounding box center [471, 166] width 83 height 11
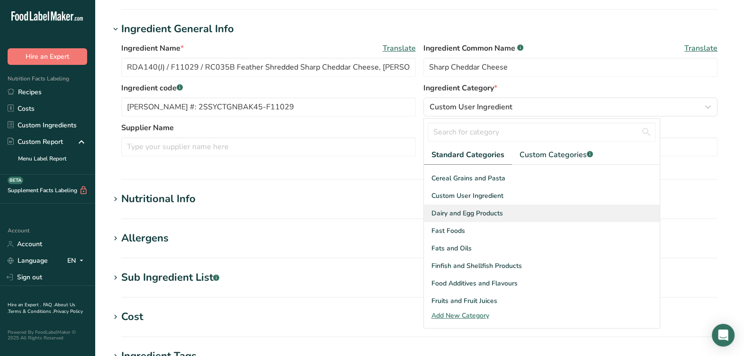
click at [488, 208] on span "Dairy and Egg Products" at bounding box center [467, 213] width 72 height 10
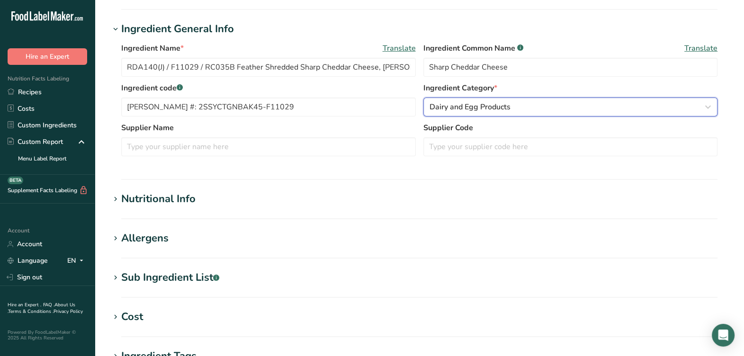
click at [503, 108] on span "Dairy and Egg Products" at bounding box center [470, 106] width 81 height 11
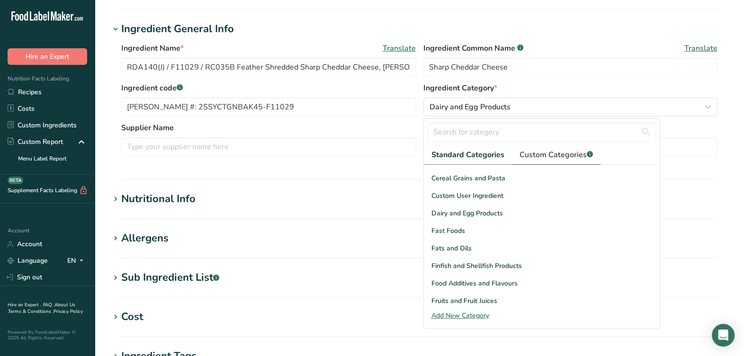
click at [545, 149] on span "Custom Categories .a-a{fill:#347362;}.b-a{fill:#fff;}" at bounding box center [556, 154] width 73 height 11
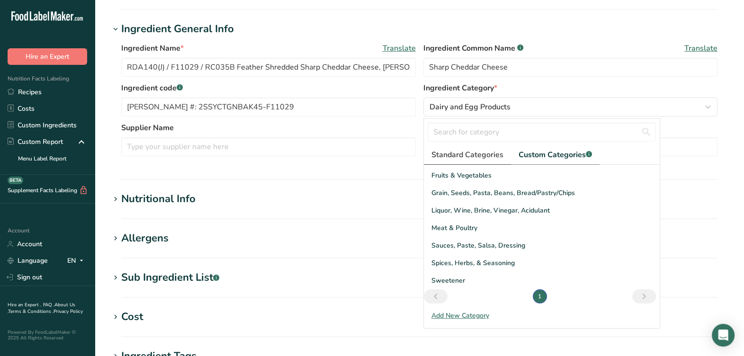
click at [446, 153] on span "Standard Categories" at bounding box center [467, 154] width 72 height 11
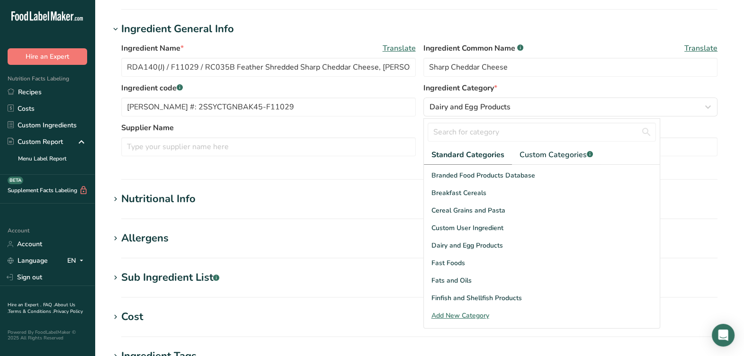
scroll to position [59, 0]
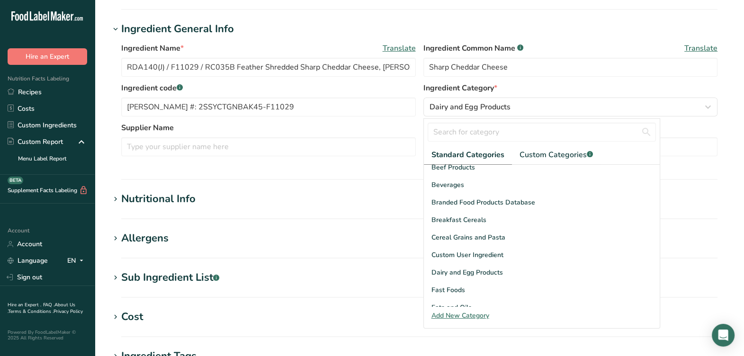
click at [395, 161] on div "Supplier Name Supplier Code" at bounding box center [419, 142] width 596 height 40
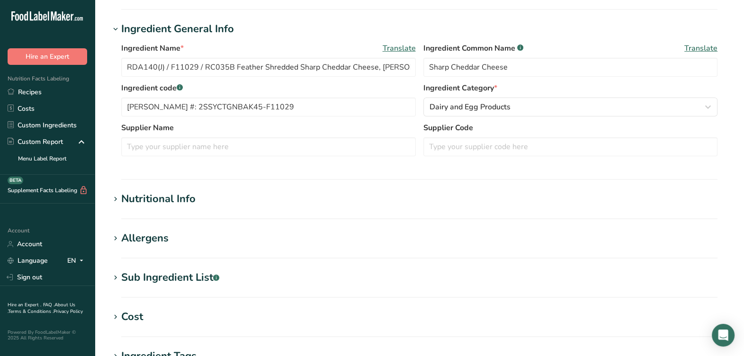
scroll to position [118, 0]
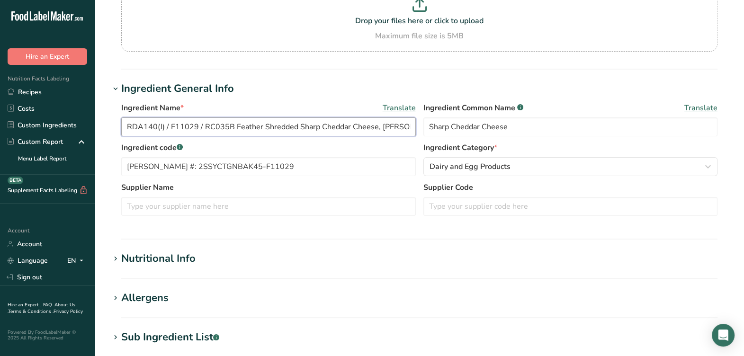
click at [163, 127] on input "RDA140(J) / F11029 / RC035B Feather Shredded Sharp Cheddar Cheese, Talamo Foods…" at bounding box center [268, 126] width 295 height 19
type input "RDA140 / F11029 / RC035B Feather Shredded Sharp Cheddar Cheese, Talamo Foods 03…"
click at [362, 204] on input "text" at bounding box center [268, 206] width 295 height 19
type input "Talamo Foods"
drag, startPoint x: 303, startPoint y: 161, endPoint x: 161, endPoint y: 158, distance: 141.6
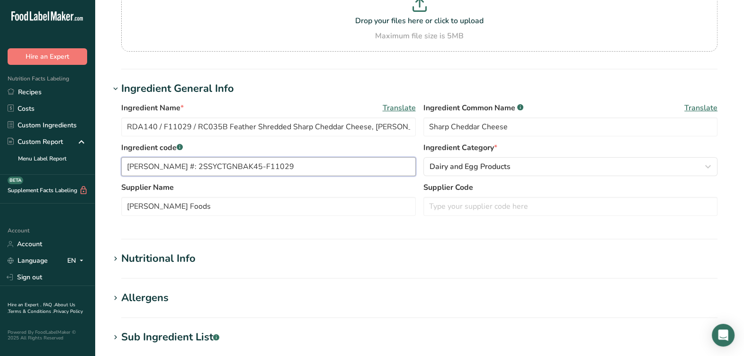
click at [161, 158] on input "Talamo #: 2SSYCTGNBAK45-F11029" at bounding box center [268, 166] width 295 height 19
click at [460, 214] on input "text" at bounding box center [570, 206] width 295 height 19
paste input "2SSYCTGNBAK45-F11029"
type input "2SSYCTGNBAK45-F11029"
drag, startPoint x: 225, startPoint y: 119, endPoint x: 85, endPoint y: 124, distance: 139.8
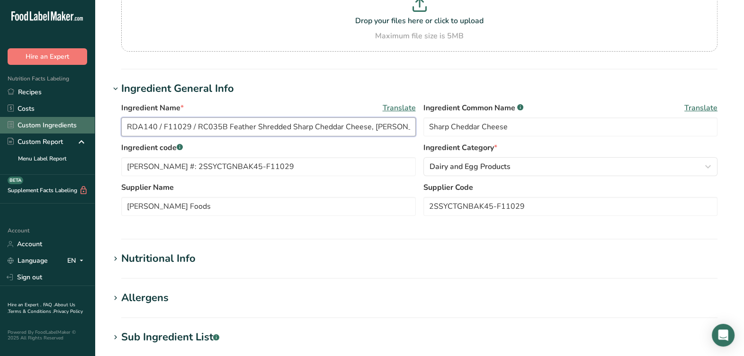
click at [69, 125] on div ".a-20{fill:#fff;} Hire an Expert Nutrition Facts Labeling Recipes Costs Custom …" at bounding box center [372, 255] width 744 height 747
drag, startPoint x: 243, startPoint y: 166, endPoint x: -2, endPoint y: 151, distance: 245.3
click at [0, 151] on html ".a-20{fill:#fff;} Hire an Expert Nutrition Facts Labeling Recipes Costs Custom …" at bounding box center [372, 255] width 744 height 747
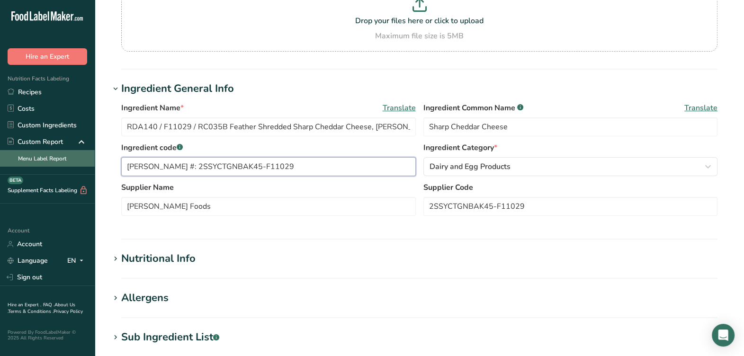
paste input "RDA140 / F11029 / RC035B"
type input "RDA140 / F11029 / RC035B"
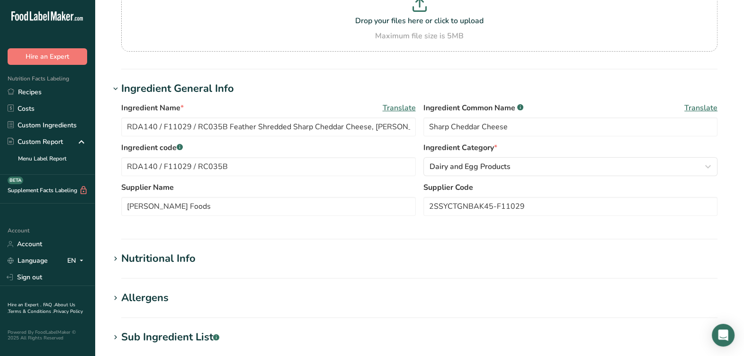
click at [180, 178] on div "Ingredient code .a-a{fill:#347362;}.b-a{fill:#fff;} RDA140 / F11029 / RC035B In…" at bounding box center [419, 162] width 596 height 40
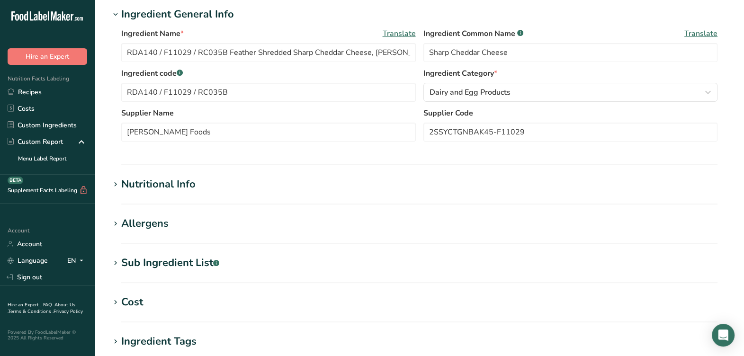
scroll to position [236, 0]
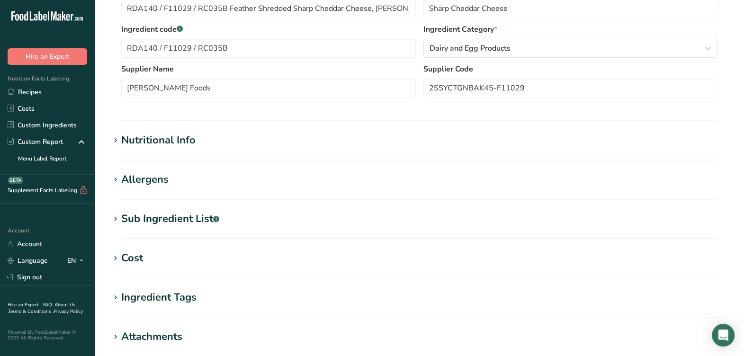
click at [196, 215] on div "Sub Ingredient List .a-a{fill:#347362;}.b-a{fill:#fff;}" at bounding box center [170, 219] width 98 height 16
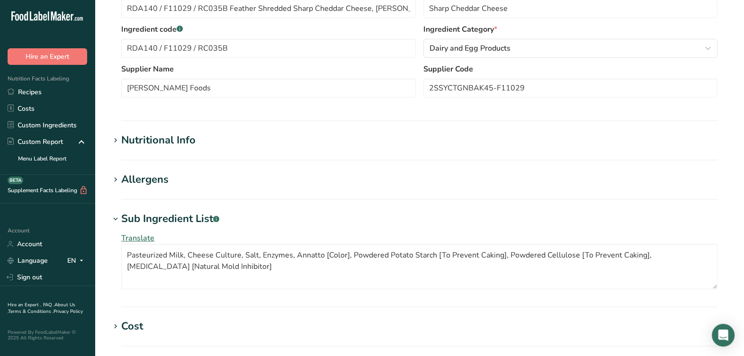
click at [142, 140] on div "Nutritional Info" at bounding box center [158, 141] width 74 height 16
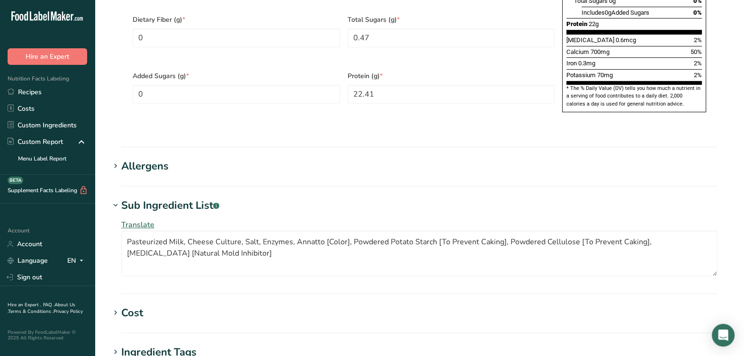
scroll to position [710, 0]
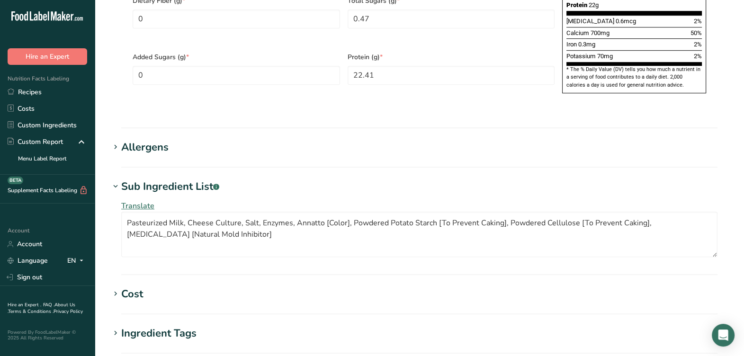
click at [133, 140] on div "Allergens" at bounding box center [144, 148] width 47 height 16
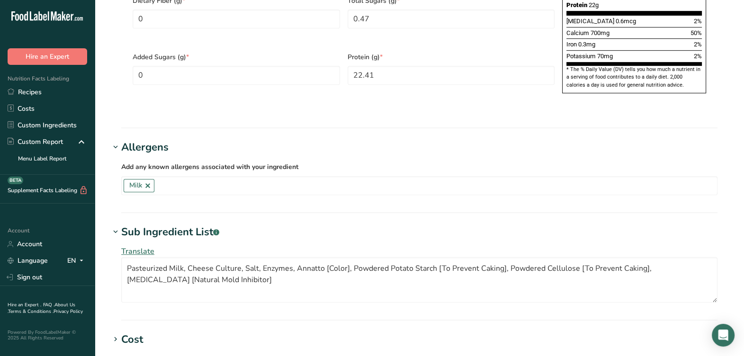
click at [133, 140] on div "Allergens" at bounding box center [144, 148] width 47 height 16
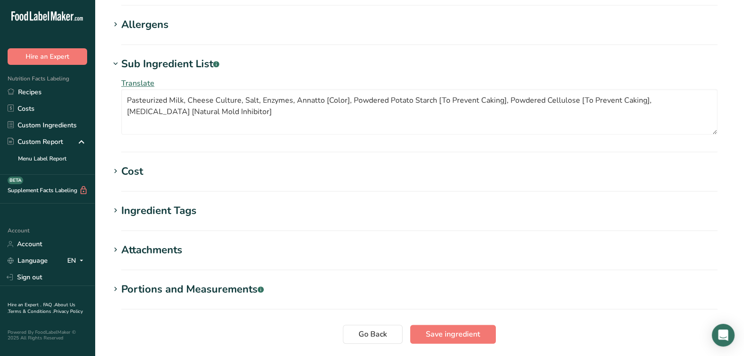
scroll to position [877, 0]
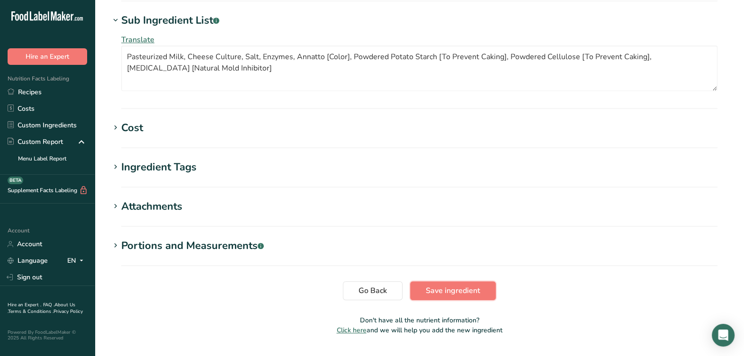
click at [437, 285] on span "Save ingredient" at bounding box center [453, 290] width 54 height 11
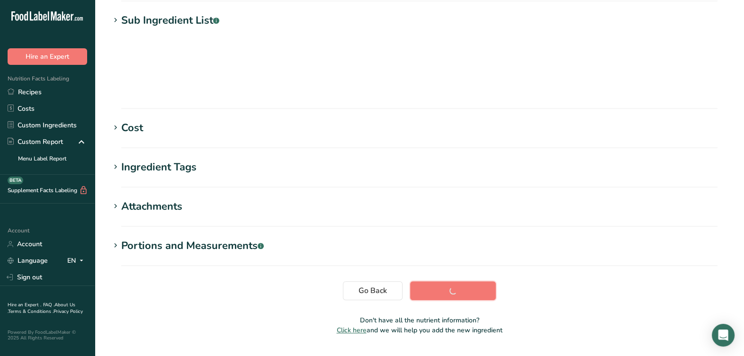
scroll to position [166, 0]
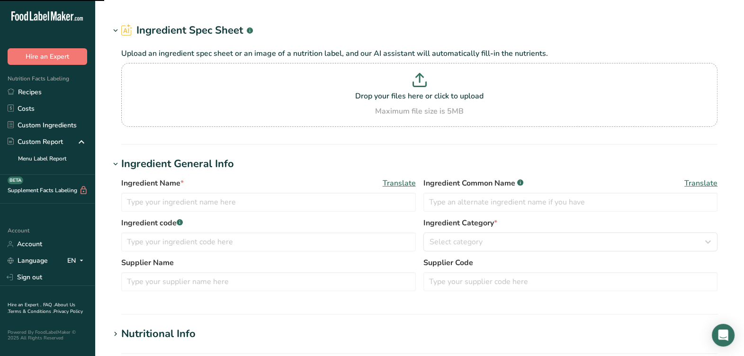
type input "RDA140(J) / F11029 / RC035B Feather Shredded Sharp Cheddar Cheese, [PERSON_NAME…"
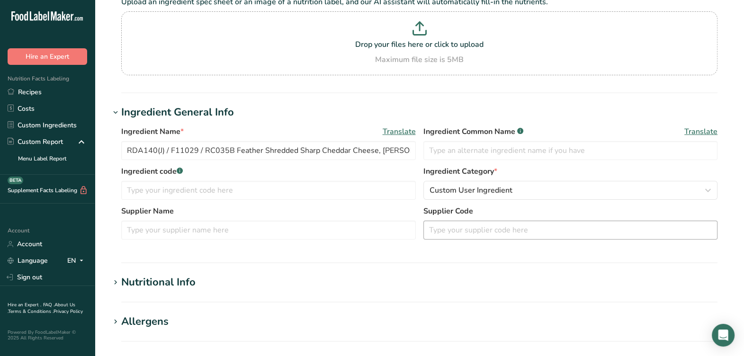
scroll to position [118, 0]
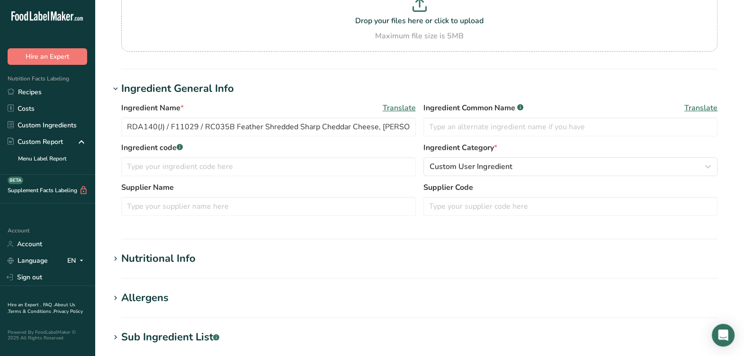
click at [429, 233] on section "Ingredient General Info Ingredient Name * Translate RDA140(J) / F11029 / RC035B…" at bounding box center [419, 160] width 619 height 159
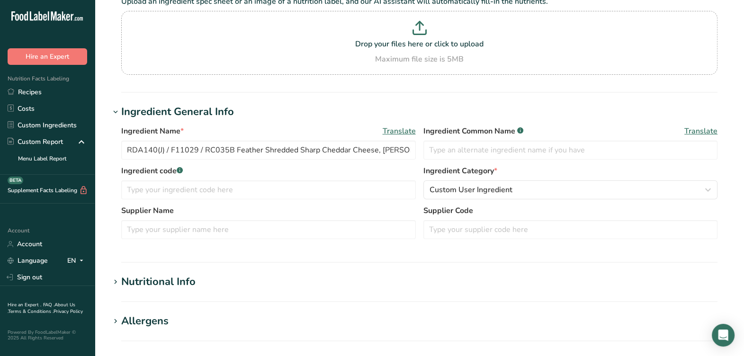
scroll to position [0, 0]
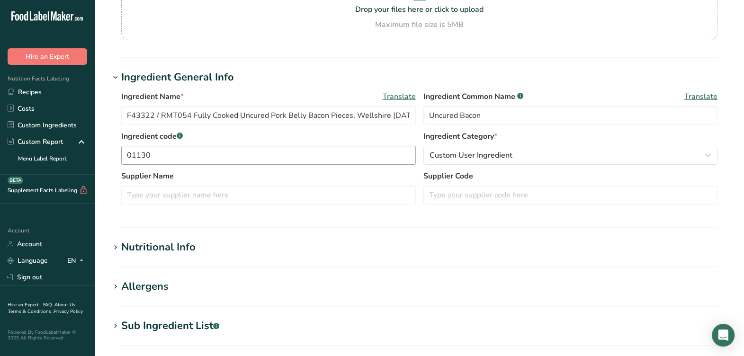
scroll to position [118, 0]
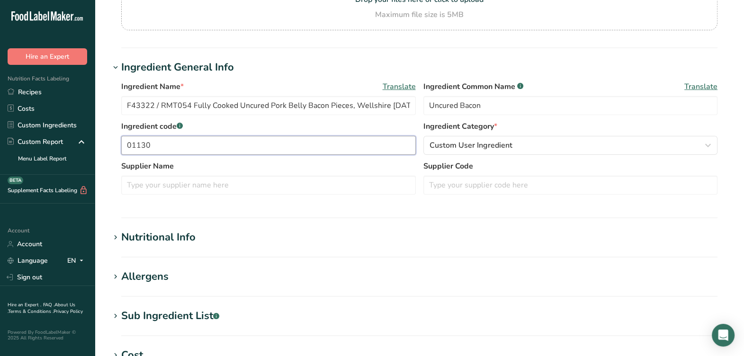
drag, startPoint x: 152, startPoint y: 161, endPoint x: 137, endPoint y: 161, distance: 15.2
click at [116, 169] on div "Ingredient Name * Translate F43322 / RMT054 Fully Cooked Uncured Pork Belly Bac…" at bounding box center [419, 140] width 619 height 131
click at [474, 195] on input "text" at bounding box center [570, 185] width 295 height 19
paste input "01130"
type input "01130"
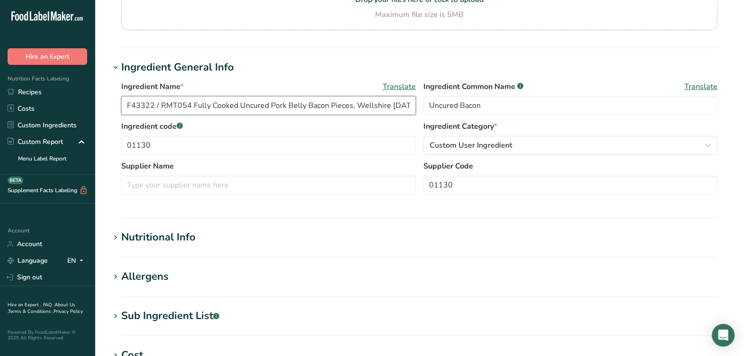
drag, startPoint x: 189, startPoint y: 125, endPoint x: 118, endPoint y: 116, distance: 72.0
click at [107, 121] on section "Edit F43322 / RMT054 Fully Cooked Uncured Pork Belly Bacon Pieces, Wellshire [D…" at bounding box center [419, 230] width 649 height 696
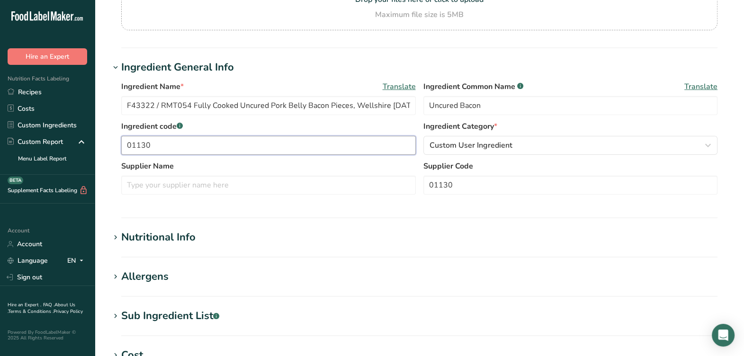
drag, startPoint x: 180, startPoint y: 160, endPoint x: 120, endPoint y: 157, distance: 59.7
click at [108, 161] on section "Edit F43322 / RMT054 Fully Cooked Uncured Pork Belly Bacon Pieces, Wellshire [D…" at bounding box center [419, 230] width 649 height 696
paste input "F43322 / RMT054"
type input "F43322 / RMT054"
drag, startPoint x: 266, startPoint y: 217, endPoint x: 268, endPoint y: 205, distance: 12.5
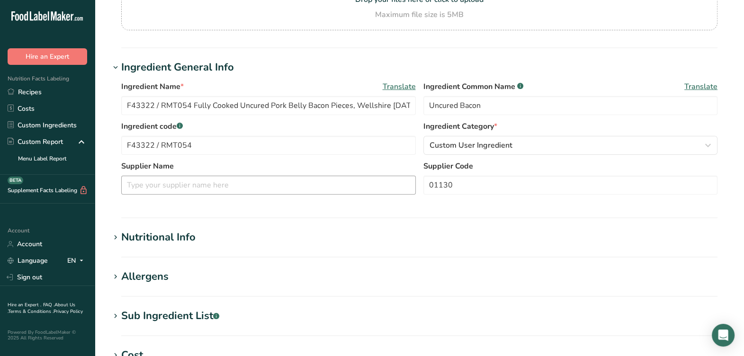
click at [265, 200] on div "Supplier Name Supplier Code 01130" at bounding box center [419, 181] width 596 height 40
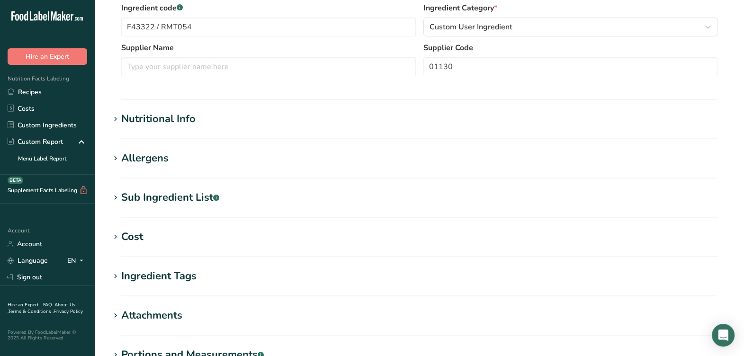
click at [192, 206] on div "Sub Ingredient List .a-a{fill:#347362;}.b-a{fill:#fff;}" at bounding box center [170, 198] width 98 height 16
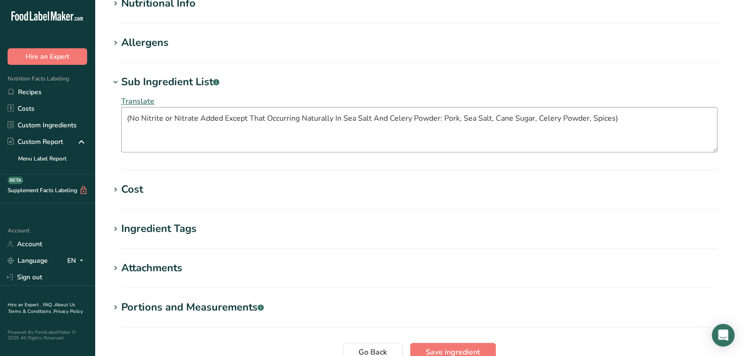
scroll to position [281, 0]
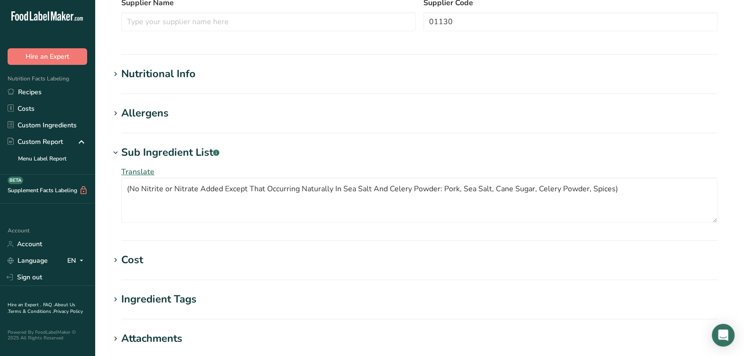
click at [162, 82] on div "Nutritional Info" at bounding box center [158, 74] width 74 height 16
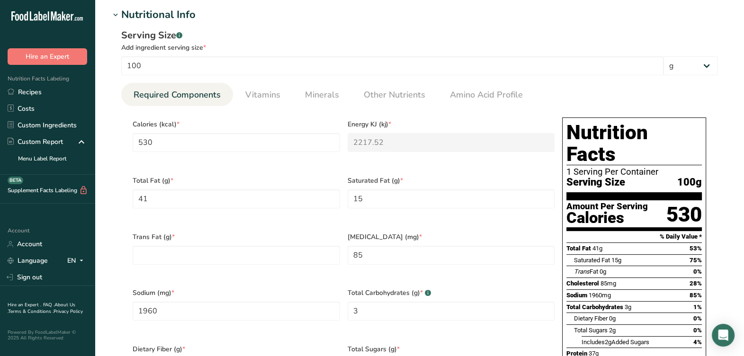
scroll to position [400, 0]
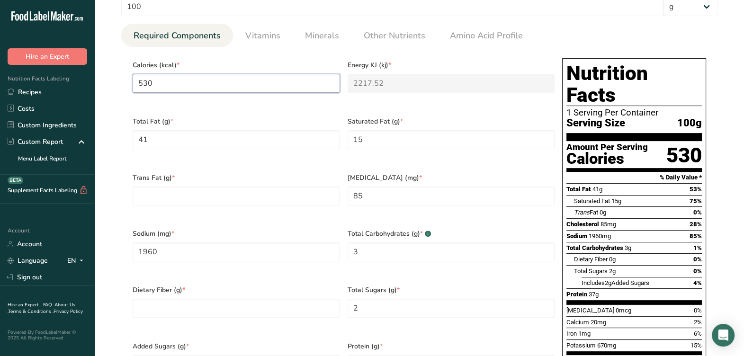
click at [175, 93] on input "530" at bounding box center [236, 83] width 207 height 19
type input "53"
type KJ "221.8"
type input "5"
type KJ "20.9"
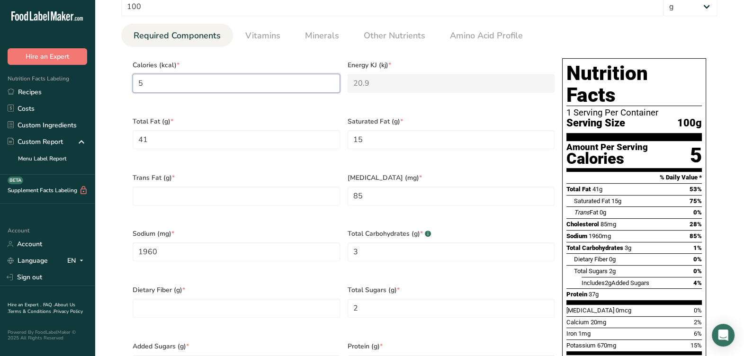
type input "52"
type KJ "217.6"
type input "528"
type KJ "2209.2"
type input "528.3"
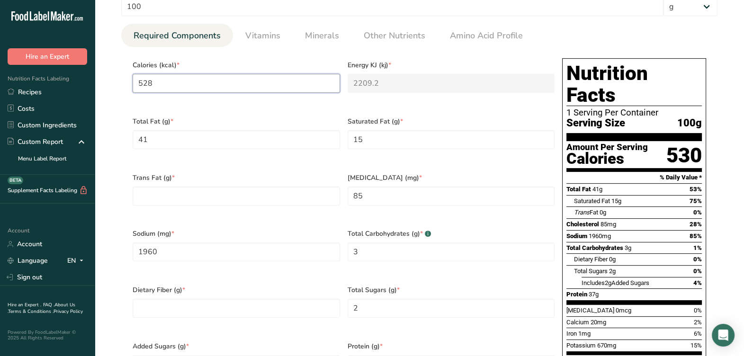
type KJ "2210.4"
type input "528.33"
type KJ "2210.5"
type input "528.33"
click at [187, 147] on div "Total Fat (g) * 41" at bounding box center [236, 139] width 215 height 56
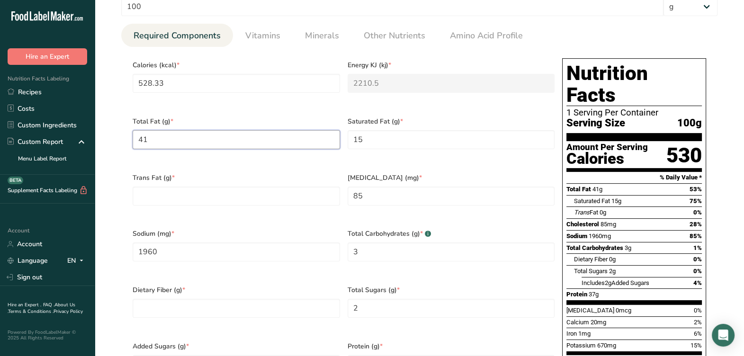
click at [190, 149] on Fat "41" at bounding box center [236, 139] width 207 height 19
type Fat "41.05"
click at [454, 149] on Fat "15" at bounding box center [451, 139] width 207 height 19
type Fat "15.11"
click at [162, 206] on Fat "number" at bounding box center [236, 196] width 207 height 19
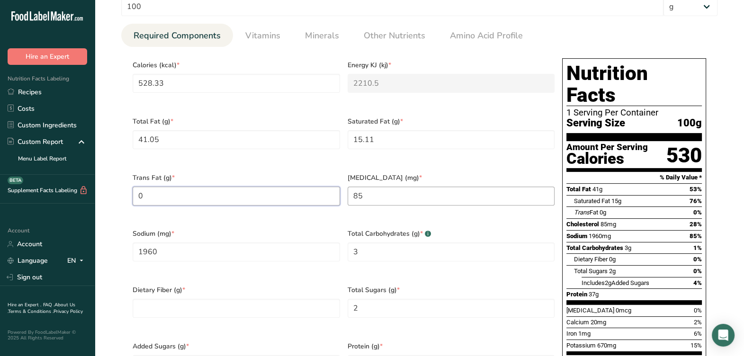
type Fat "0"
click at [440, 206] on input "85" at bounding box center [451, 196] width 207 height 19
type input "85.96"
click at [376, 233] on div "Total Carbohydrates (g) * .a-a{fill:#347362;}.b-a{fill:#fff;} 3" at bounding box center [451, 251] width 215 height 56
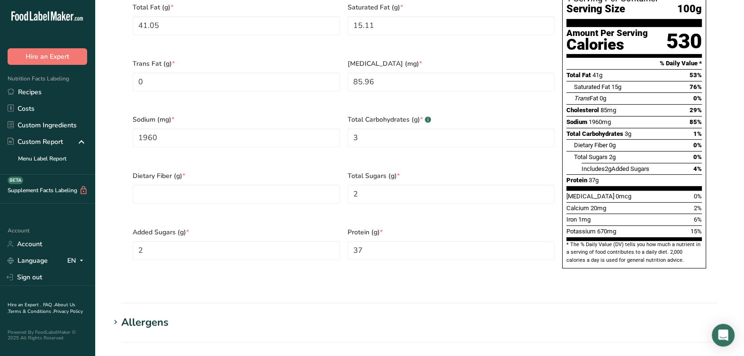
scroll to position [518, 0]
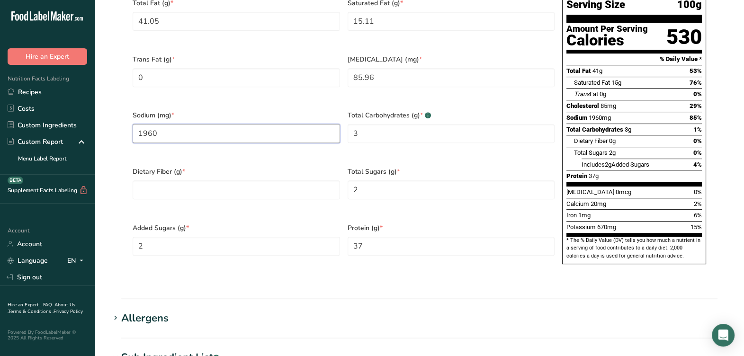
drag, startPoint x: 185, startPoint y: 137, endPoint x: 225, endPoint y: 139, distance: 40.3
click at [186, 137] on input "1960" at bounding box center [236, 133] width 207 height 19
click at [336, 169] on div "Dietary Fiber (g) *" at bounding box center [236, 189] width 215 height 56
click at [365, 143] on Carbohydrates "3" at bounding box center [451, 133] width 207 height 19
type Carbohydrates "2.72"
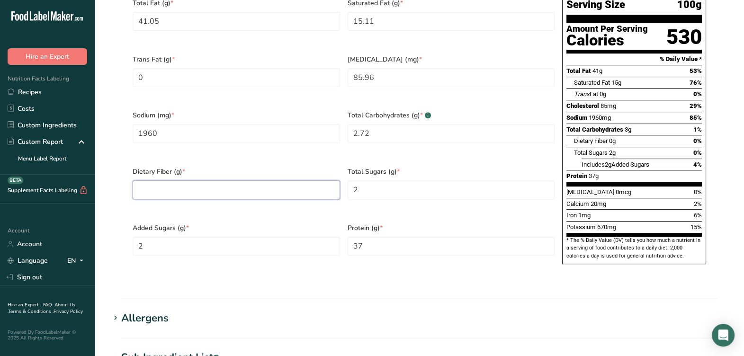
click at [292, 194] on Fiber "number" at bounding box center [236, 189] width 207 height 19
type Fiber "0.62"
click at [384, 192] on Sugars "2" at bounding box center [451, 189] width 207 height 19
type Sugars "1.67"
click at [262, 249] on Sugars "2" at bounding box center [236, 246] width 207 height 19
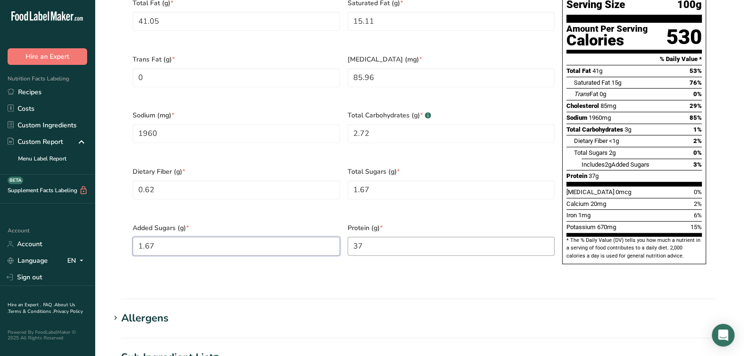
type Sugars "1.67"
click at [477, 253] on input "37" at bounding box center [451, 246] width 207 height 19
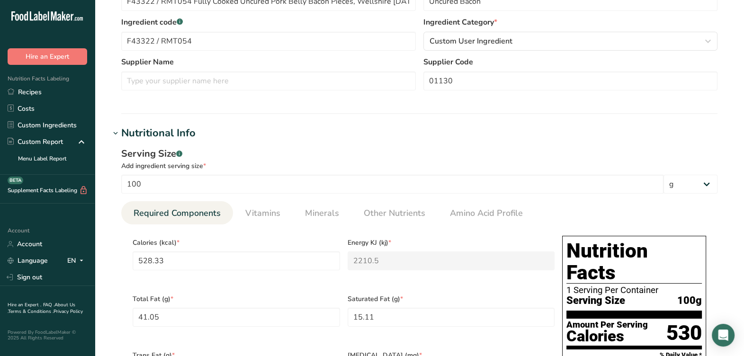
scroll to position [281, 0]
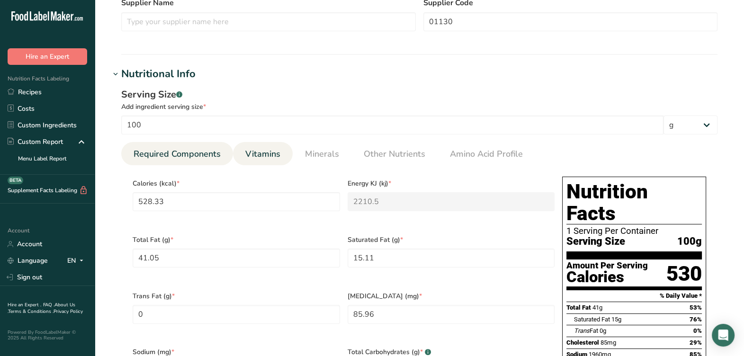
click at [279, 166] on link "Vitamins" at bounding box center [263, 154] width 43 height 24
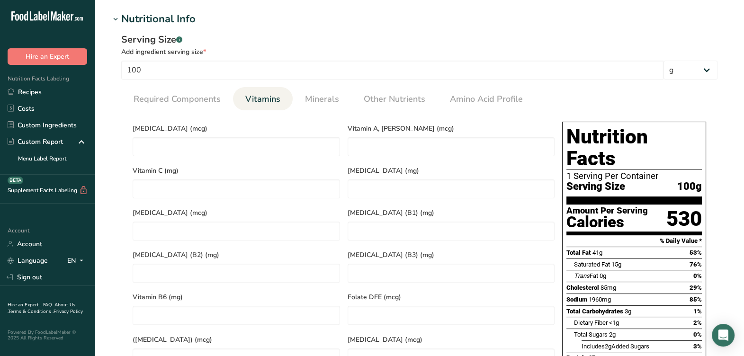
scroll to position [400, 0]
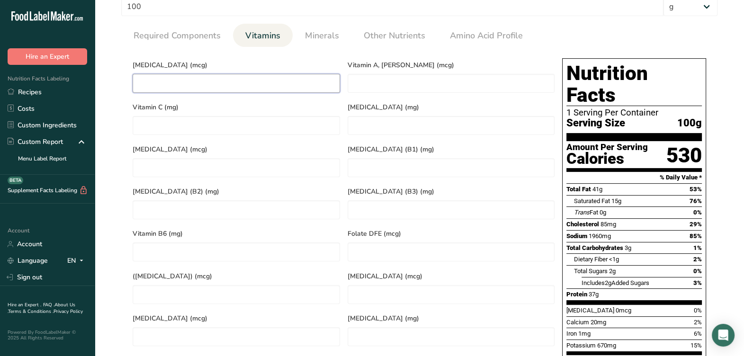
click at [210, 93] on D "number" at bounding box center [236, 83] width 207 height 19
type D "0.4"
click at [315, 42] on span "Minerals" at bounding box center [322, 35] width 34 height 13
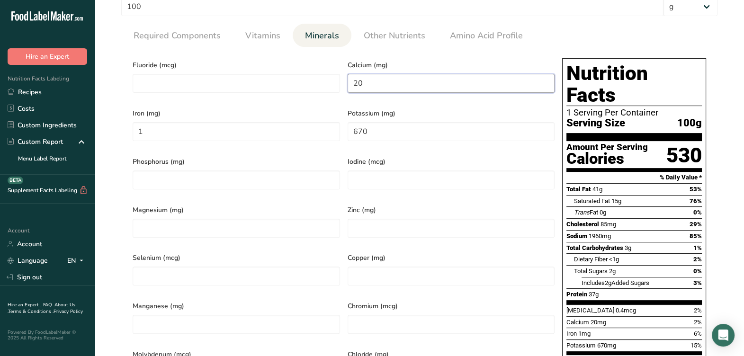
click at [410, 93] on input "20" at bounding box center [451, 83] width 207 height 19
click at [210, 141] on input "1" at bounding box center [236, 131] width 207 height 19
type input "0.8"
click at [388, 167] on span "Iodine (mcg)" at bounding box center [451, 162] width 207 height 10
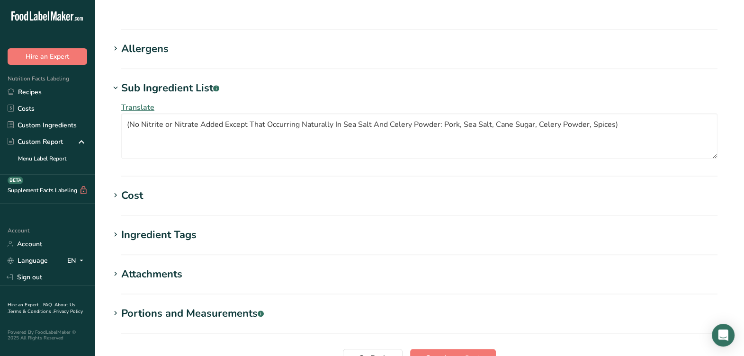
scroll to position [814, 0]
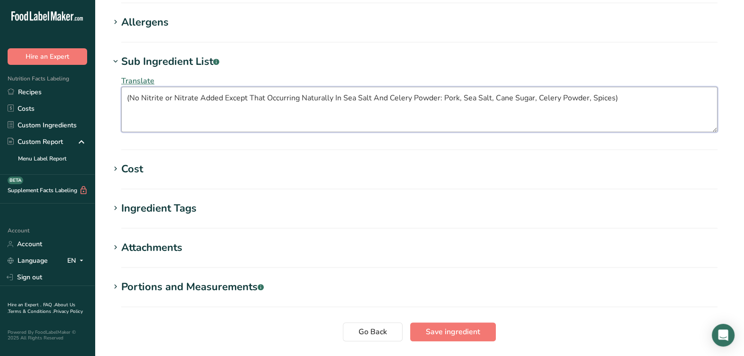
click at [667, 104] on textarea "(No Nitrite or Nitrate Added Except That Occurring Naturally In Sea Salt And Ce…" at bounding box center [419, 109] width 596 height 45
drag, startPoint x: 130, startPoint y: 93, endPoint x: 146, endPoint y: 90, distance: 16.4
click at [130, 95] on textarea "(No Nitrite or Nitrate Added Except That Occurring Naturally In Sea Salt And Ce…" at bounding box center [419, 109] width 596 height 45
type textarea "No Nitrite or Nitrate Added Except That Occurring Naturally In Sea Salt And Cel…"
drag, startPoint x: 242, startPoint y: 153, endPoint x: 225, endPoint y: 154, distance: 16.6
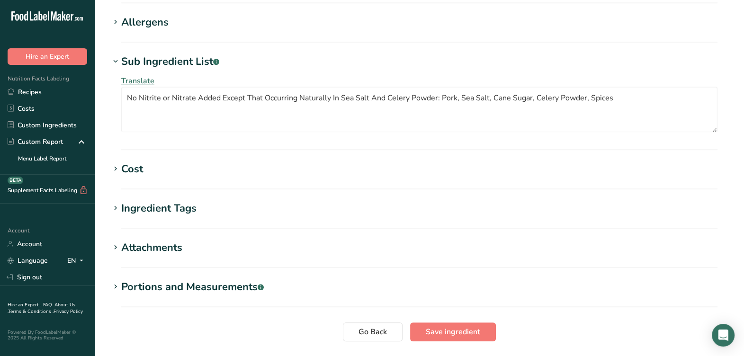
drag, startPoint x: 438, startPoint y: 92, endPoint x: 57, endPoint y: 76, distance: 381.1
click at [277, 99] on textarea "No Nitrite or Nitrate Added Except That Occurring Naturally In Sea Salt And Cel…" at bounding box center [419, 109] width 596 height 45
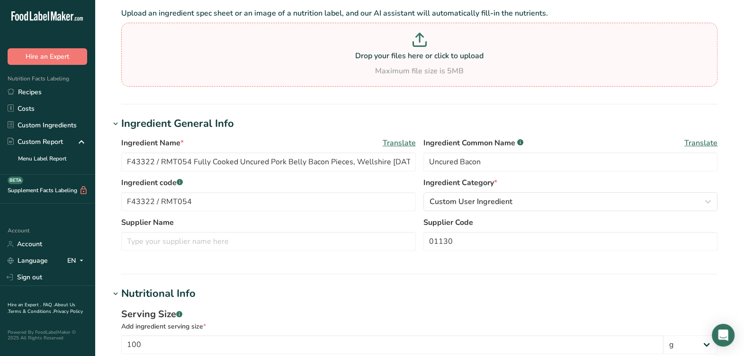
scroll to position [118, 0]
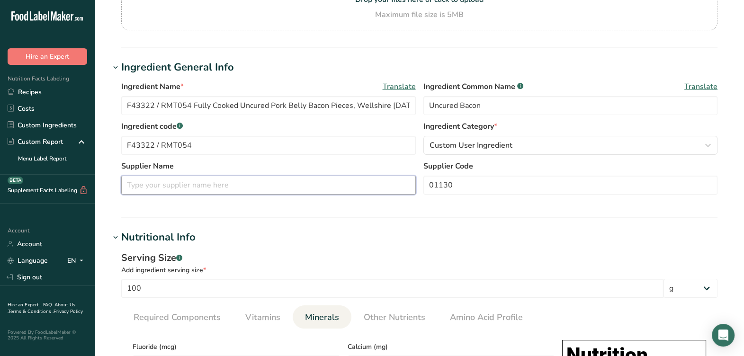
click at [172, 195] on input "text" at bounding box center [268, 185] width 295 height 19
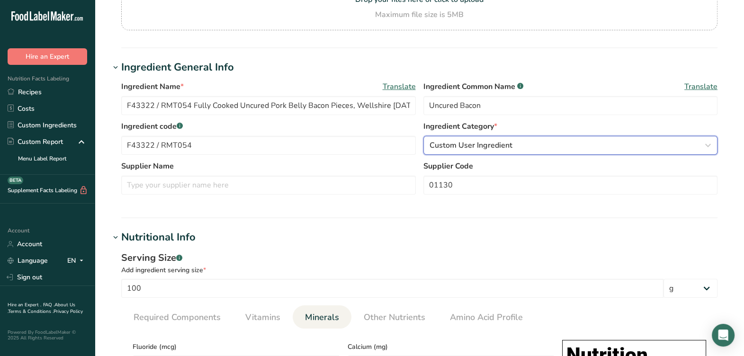
click at [569, 151] on div "Custom User Ingredient" at bounding box center [568, 145] width 277 height 11
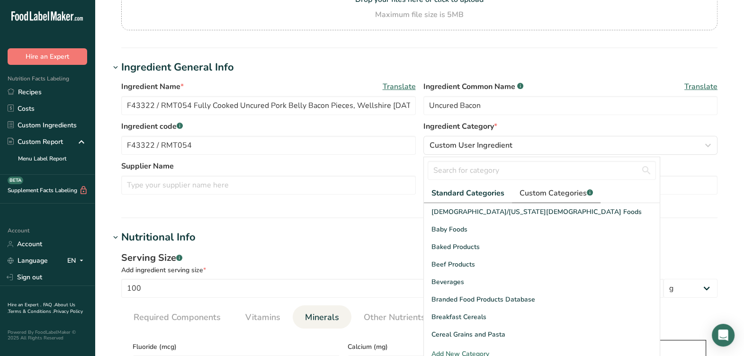
click at [534, 203] on link "Custom Categories .a-a{fill:#347362;}.b-a{fill:#fff;}" at bounding box center [556, 193] width 89 height 19
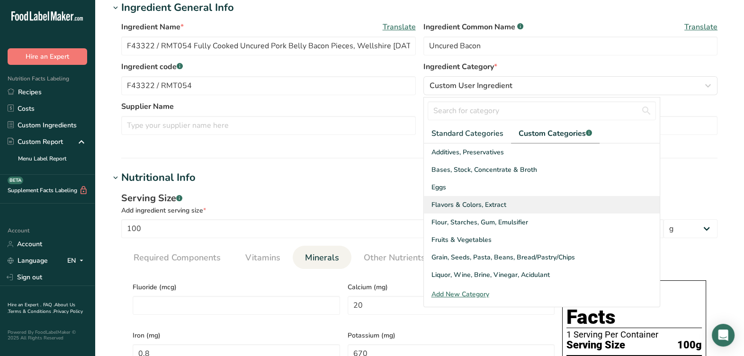
scroll to position [59, 0]
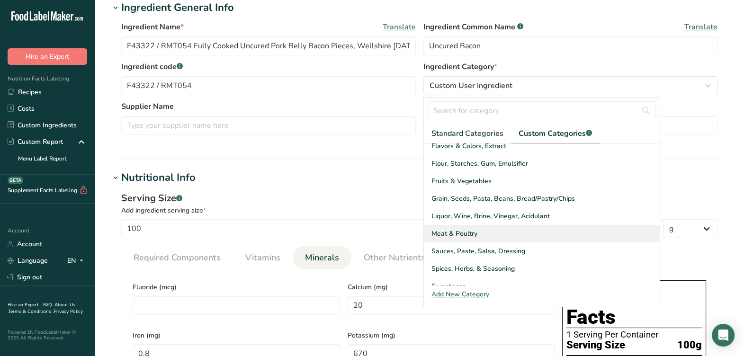
click at [442, 239] on span "Meat & Poultry" at bounding box center [454, 234] width 46 height 10
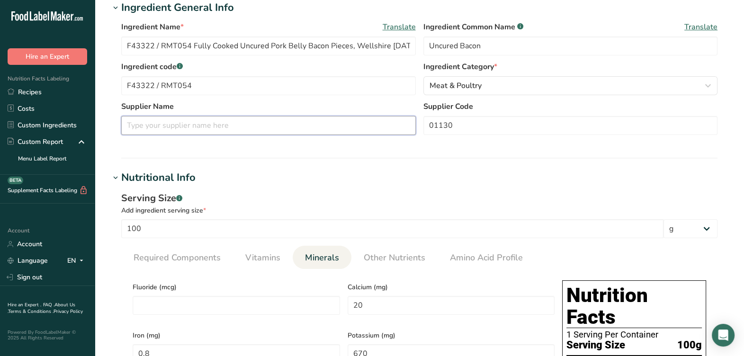
click at [260, 135] on input "text" at bounding box center [268, 125] width 295 height 19
click at [336, 135] on input "Land O' Frost" at bounding box center [268, 125] width 295 height 19
type input "Land O' Frost - Westin Packaged Meats"
click at [332, 159] on section "Ingredient General Info Ingredient Name * Translate F43322 / RMT054 Fully Cooke…" at bounding box center [419, 79] width 619 height 159
click at [328, 159] on section "Ingredient General Info Ingredient Name * Translate F43322 / RMT054 Fully Cooke…" at bounding box center [419, 79] width 619 height 159
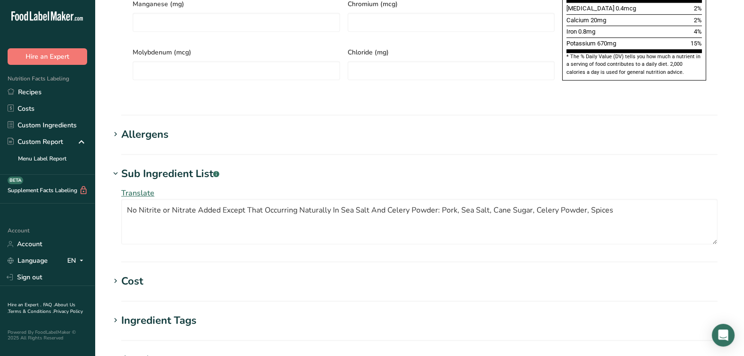
scroll to position [877, 0]
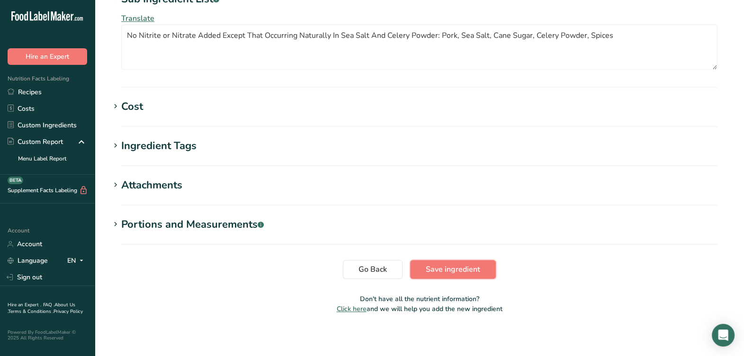
click at [440, 265] on span "Save ingredient" at bounding box center [453, 269] width 54 height 11
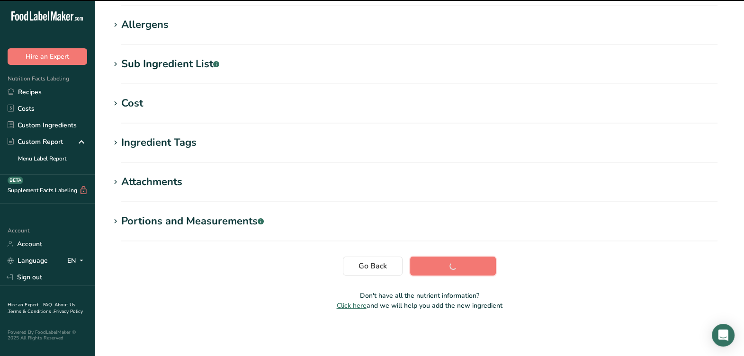
scroll to position [166, 0]
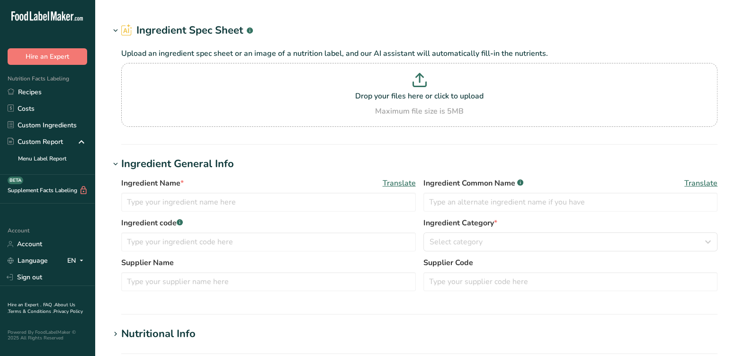
type input "F23214 Dehydrated Chive Rings, Elite Spice [DATE] AC"
type input "Dehydrated Chives"
type input "CHIV569 Elite Spice"
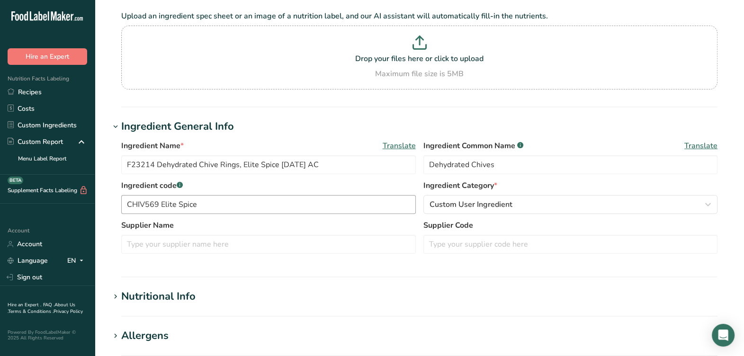
scroll to position [178, 0]
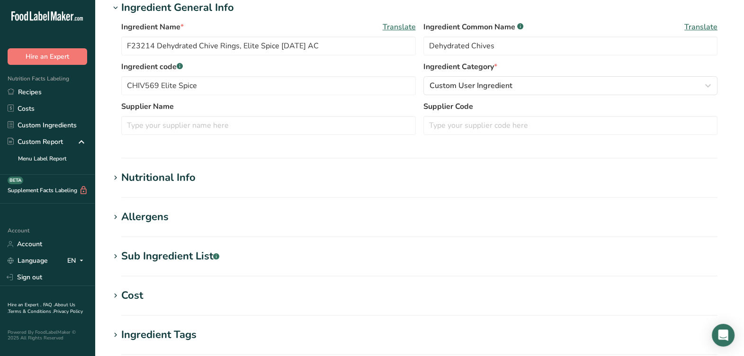
click at [202, 260] on div "Sub Ingredient List .a-a{fill:#347362;}.b-a{fill:#fff;}" at bounding box center [170, 257] width 98 height 16
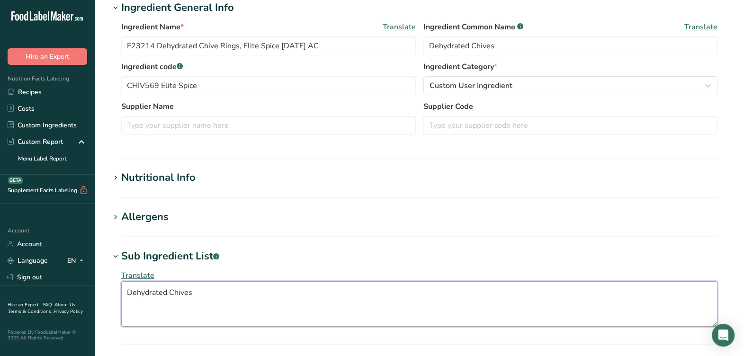
drag, startPoint x: 203, startPoint y: 291, endPoint x: 126, endPoint y: 302, distance: 77.0
click at [126, 302] on textarea "Dehydrated Chives" at bounding box center [419, 303] width 596 height 45
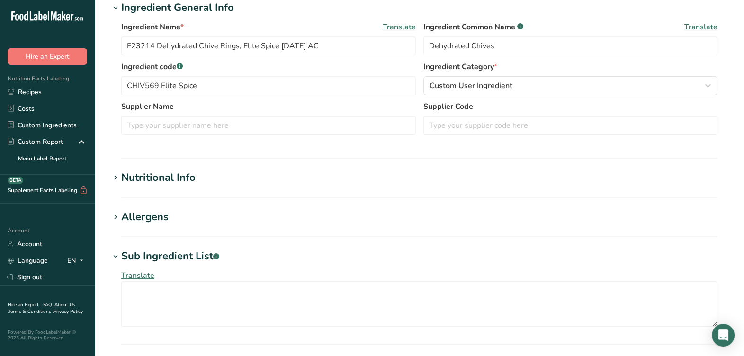
click at [110, 251] on span at bounding box center [115, 256] width 11 height 11
click at [144, 153] on section "Ingredient General Info Ingredient Name * Translate F23214 Dehydrated Chive Rin…" at bounding box center [419, 79] width 619 height 159
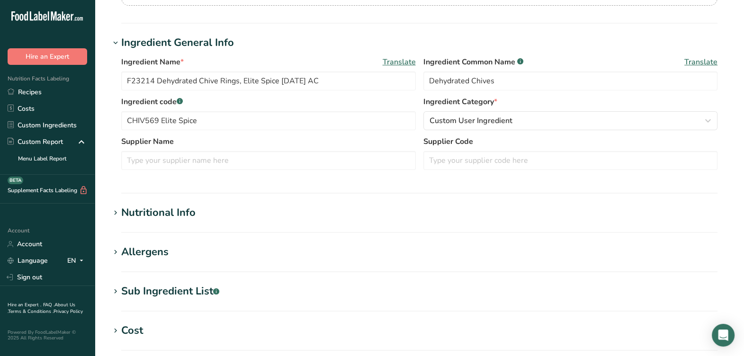
scroll to position [118, 0]
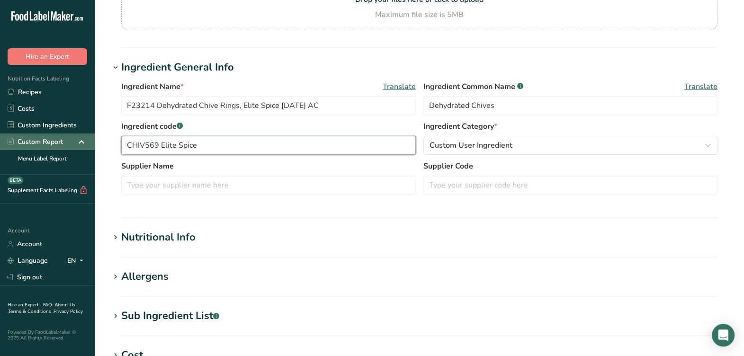
drag, startPoint x: 159, startPoint y: 145, endPoint x: 63, endPoint y: 148, distance: 96.2
click at [63, 148] on div ".a-20{fill:#fff;} Hire an Expert Nutrition Facts Labeling Recipes Costs Custom …" at bounding box center [372, 245] width 744 height 726
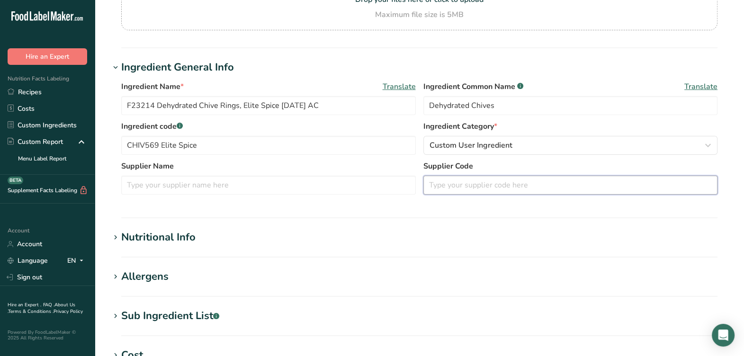
click at [472, 185] on input "text" at bounding box center [570, 185] width 295 height 19
paste input "CHIV569"
type input "CHIV569"
drag, startPoint x: 224, startPoint y: 144, endPoint x: 161, endPoint y: 150, distance: 63.7
click at [161, 150] on input "CHIV569 Elite Spice" at bounding box center [268, 145] width 295 height 19
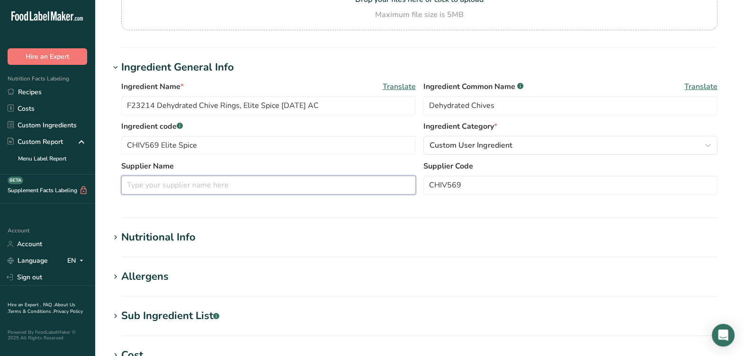
click at [173, 183] on input "text" at bounding box center [268, 185] width 295 height 19
paste input "Elite Spice"
type input "Elite Spice"
drag, startPoint x: 152, startPoint y: 102, endPoint x: 113, endPoint y: 113, distance: 40.8
click at [110, 113] on div "Ingredient Name * Translate F23214 Dehydrated Chive Rings, Elite Spice [DATE] A…" at bounding box center [419, 140] width 619 height 131
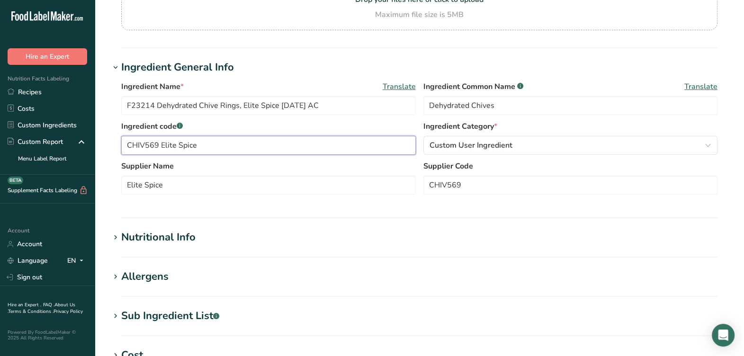
drag, startPoint x: 220, startPoint y: 144, endPoint x: 113, endPoint y: 159, distance: 108.6
click at [113, 159] on div "Ingredient Name * Translate F23214 Dehydrated Chive Rings, Elite Spice [DATE] A…" at bounding box center [419, 140] width 619 height 131
paste input "F23214"
type input "F23214"
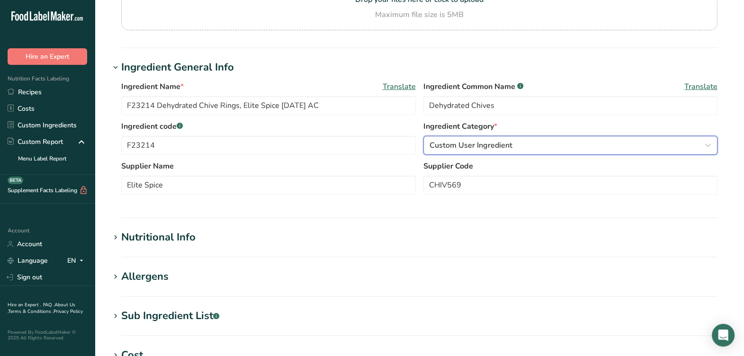
click at [500, 144] on span "Custom User Ingredient" at bounding box center [471, 145] width 83 height 11
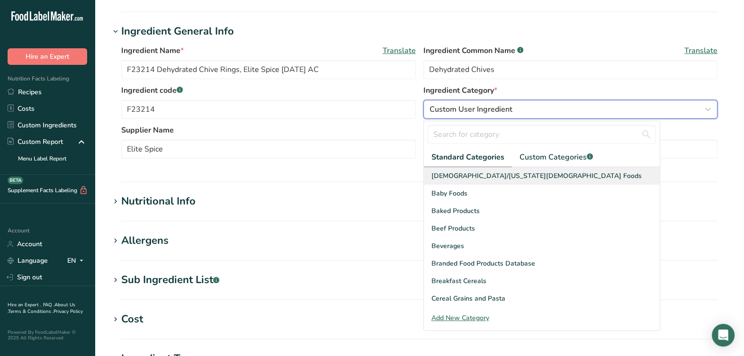
scroll to position [178, 0]
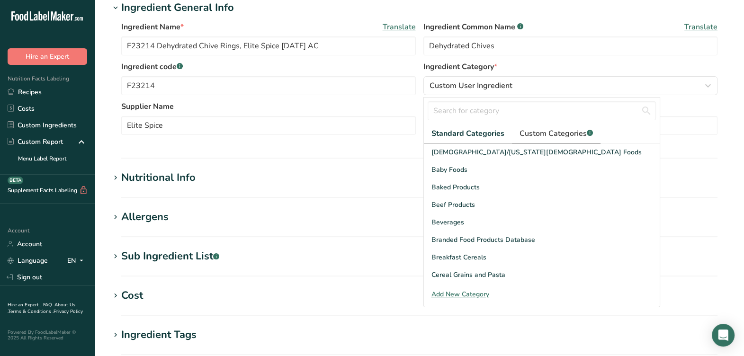
click at [568, 138] on span "Custom Categories .a-a{fill:#347362;}.b-a{fill:#fff;}" at bounding box center [556, 133] width 73 height 11
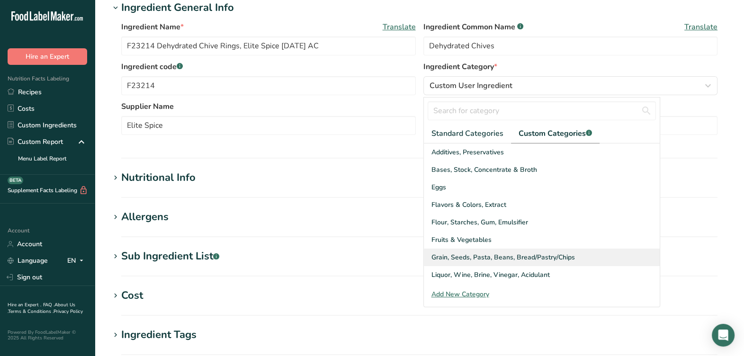
scroll to position [59, 0]
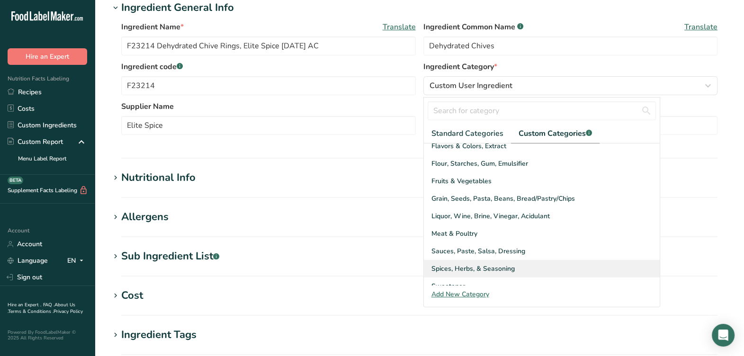
click at [466, 267] on span "Spices, Herbs, & Seasoning" at bounding box center [472, 269] width 83 height 10
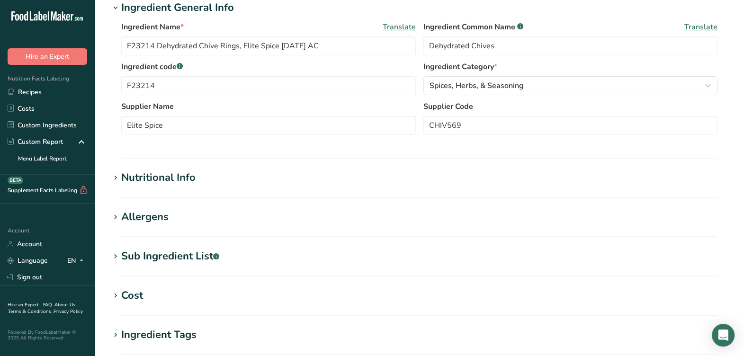
click at [438, 149] on section "Ingredient General Info Ingredient Name * Translate F23214 Dehydrated Chive Rin…" at bounding box center [419, 79] width 619 height 159
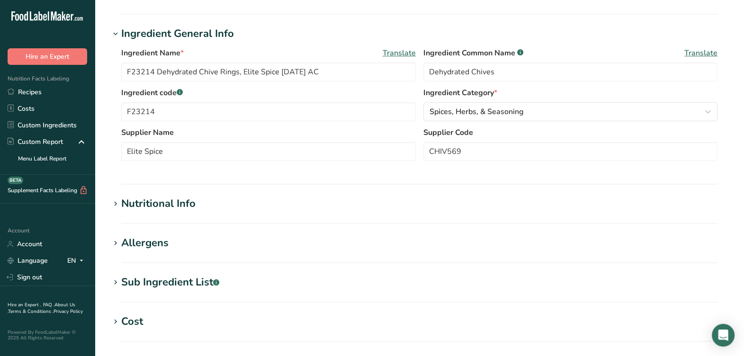
scroll to position [178, 0]
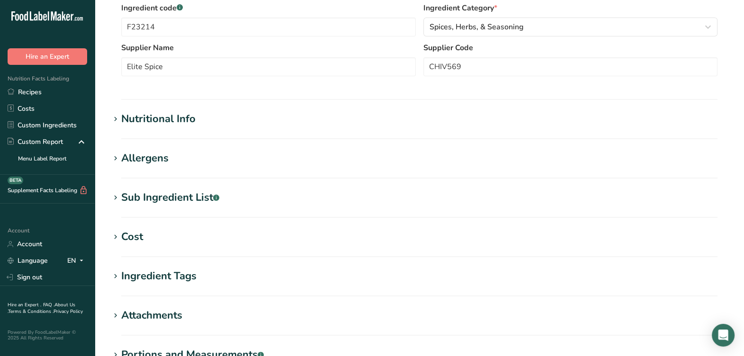
click at [168, 118] on div "Nutritional Info" at bounding box center [158, 119] width 74 height 16
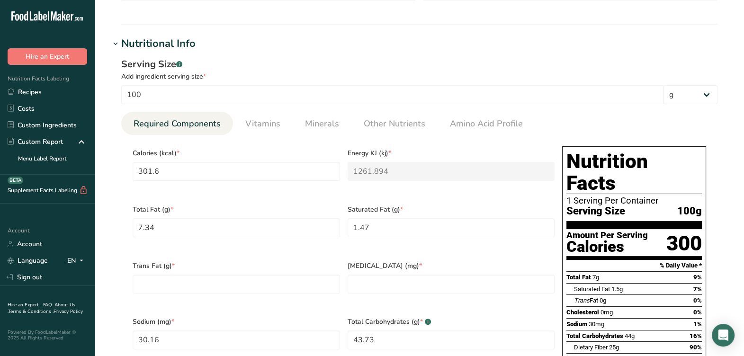
scroll to position [355, 0]
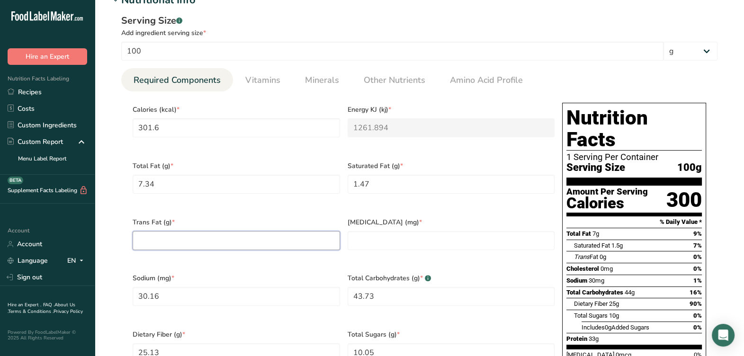
click at [250, 239] on Fat "number" at bounding box center [236, 240] width 207 height 19
type Fat "0"
click at [350, 234] on input "number" at bounding box center [451, 240] width 207 height 19
type input "0"
click at [329, 247] on div "Trans Fat (g) * 0" at bounding box center [236, 240] width 215 height 56
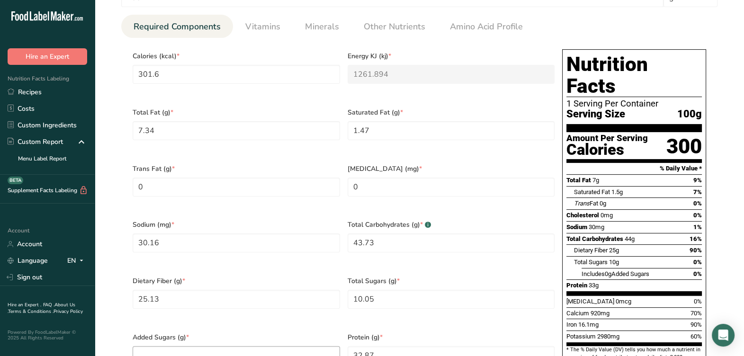
scroll to position [533, 0]
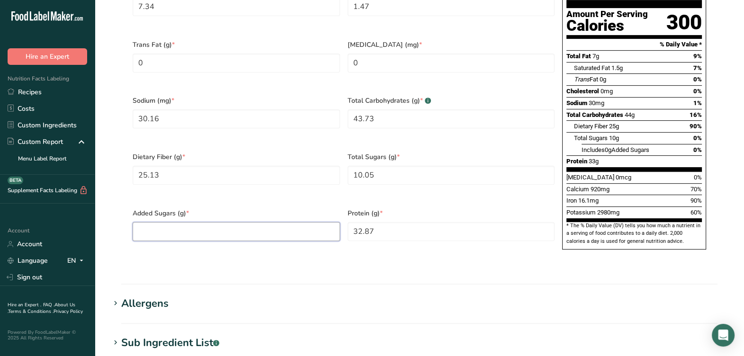
click at [285, 222] on Sugars "number" at bounding box center [236, 231] width 207 height 19
type Sugars "0"
click at [371, 242] on section "Calories (kcal) * 301.6 Energy KJ (kj) * 1261.894 Total Fat (g) * 7.34 Saturate…" at bounding box center [419, 90] width 596 height 353
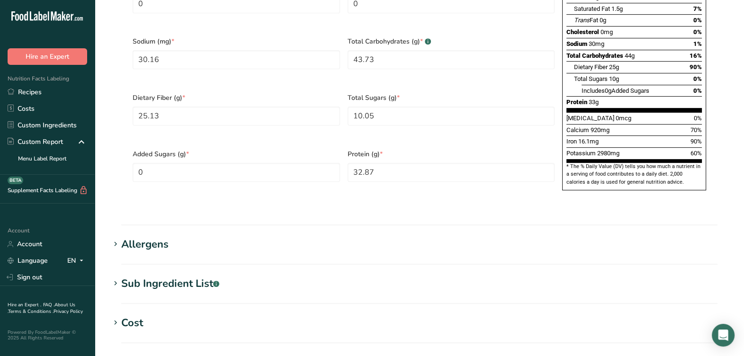
scroll to position [651, 0]
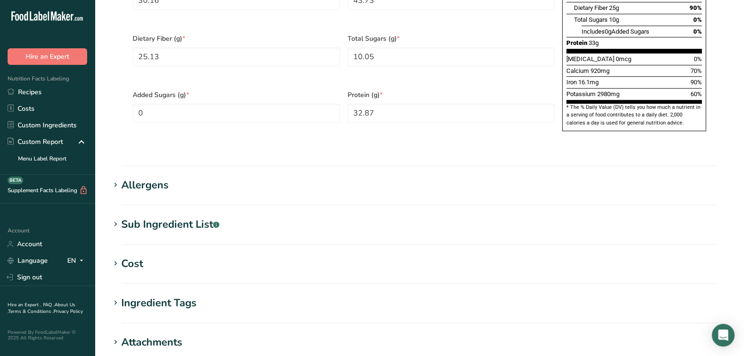
click at [167, 178] on div "Allergens" at bounding box center [144, 186] width 47 height 16
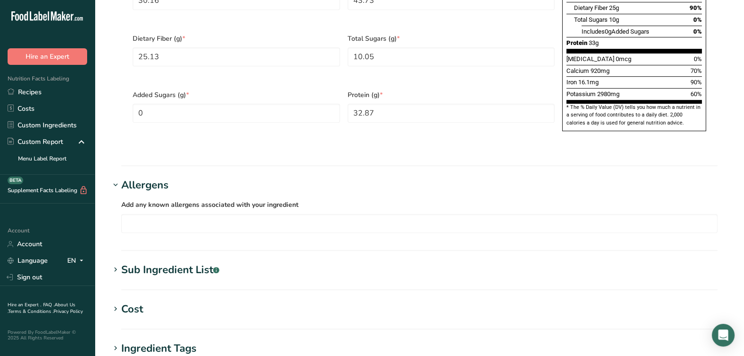
click at [173, 220] on section "Allergens Add any known allergens associated with your ingredient Soy Tree Nuts…" at bounding box center [419, 214] width 619 height 73
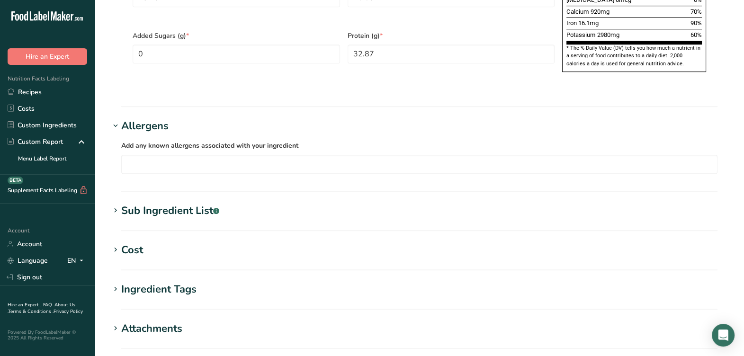
click at [186, 203] on div "Sub Ingredient List .a-a{fill:#347362;}.b-a{fill:#fff;}" at bounding box center [170, 211] width 98 height 16
click at [185, 203] on div "Sub Ingredient List .a-a{fill:#347362;}.b-a{fill:#fff;}" at bounding box center [170, 211] width 98 height 16
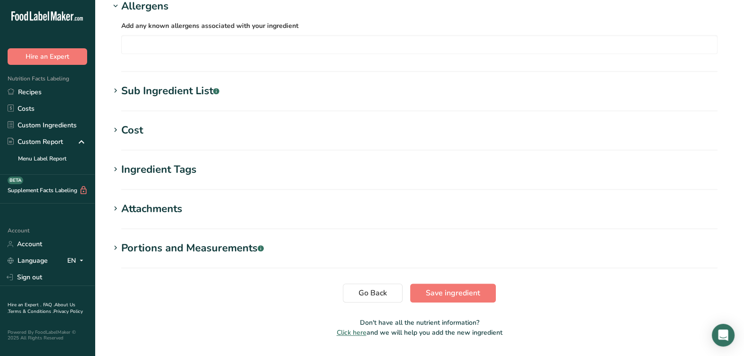
scroll to position [833, 0]
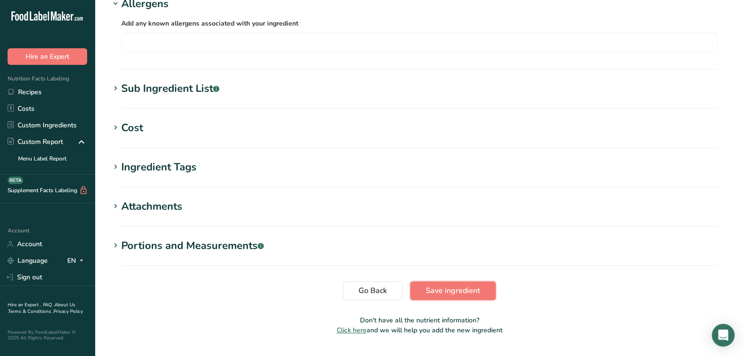
click at [467, 285] on span "Save ingredient" at bounding box center [453, 290] width 54 height 11
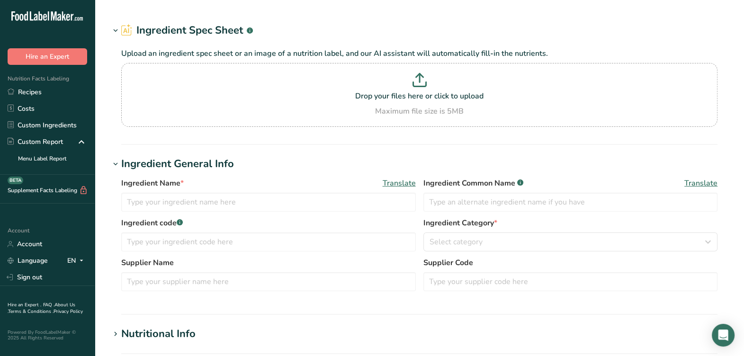
type input "CHIV569 Elite Spice - F23214 Dehydrated Chive Rings, Elite Spice [DATE] AC"
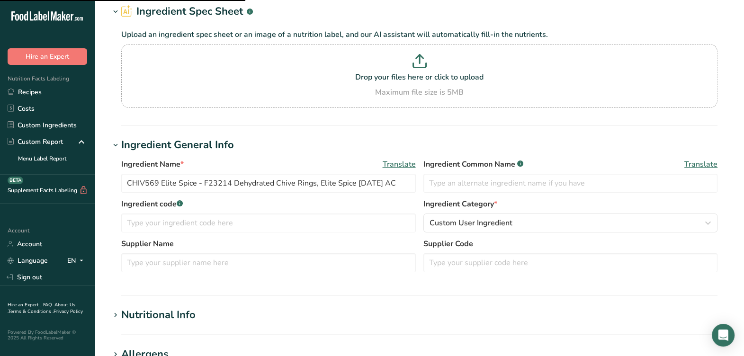
scroll to position [59, 0]
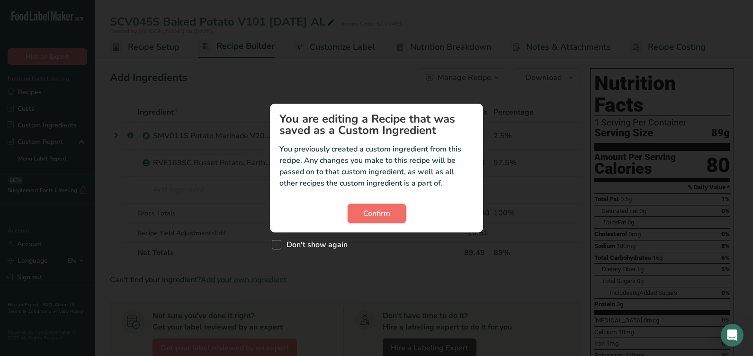
click at [384, 217] on span "Confirm" at bounding box center [376, 213] width 27 height 11
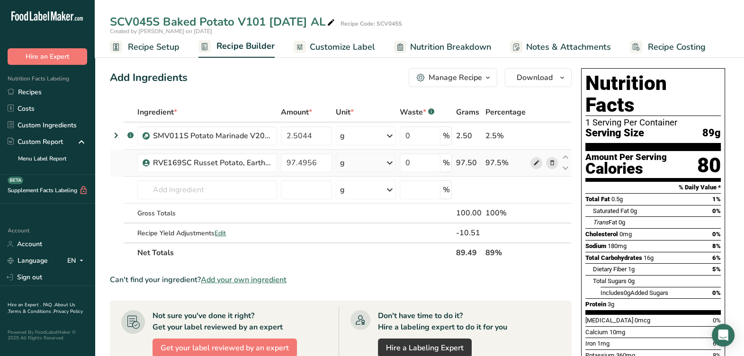
click at [540, 163] on span at bounding box center [535, 162] width 11 height 11
click at [537, 136] on icon at bounding box center [536, 136] width 7 height 10
click at [440, 76] on div "Manage Recipe" at bounding box center [456, 77] width 54 height 11
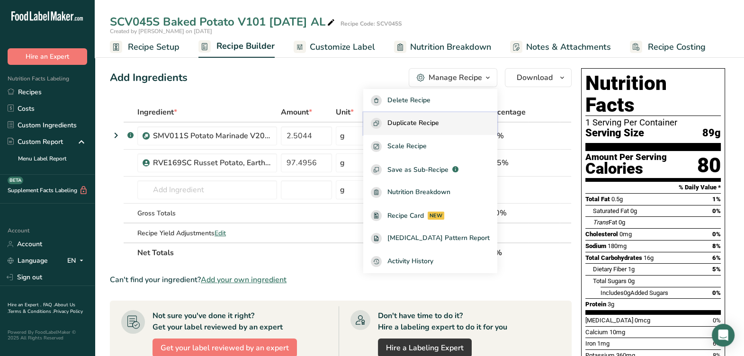
click at [436, 123] on span "Duplicate Recipe" at bounding box center [413, 123] width 52 height 11
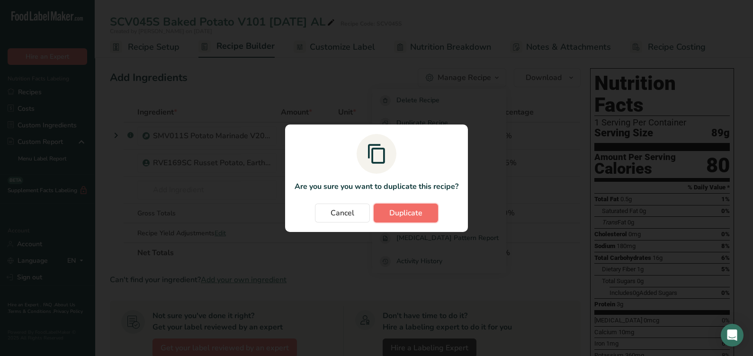
click at [400, 211] on span "Duplicate" at bounding box center [405, 212] width 33 height 11
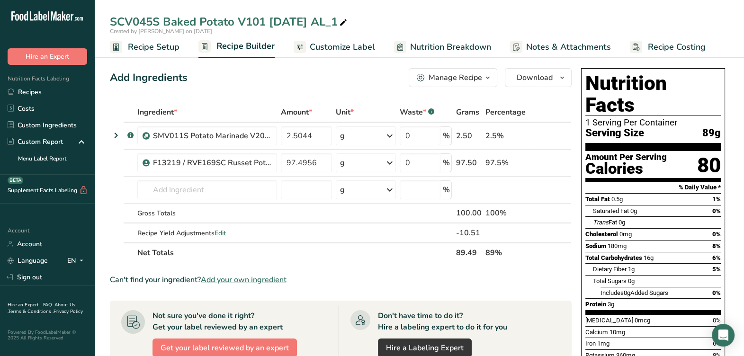
click at [348, 27] on icon at bounding box center [343, 22] width 9 height 13
drag, startPoint x: 349, startPoint y: 27, endPoint x: 112, endPoint y: 27, distance: 236.3
click at [112, 27] on input "SCV045S Baked Potato V101 7-23-24 AL_1" at bounding box center [419, 21] width 619 height 17
drag, startPoint x: 329, startPoint y: 24, endPoint x: 24, endPoint y: 24, distance: 305.5
click at [24, 24] on div ".a-20{fill:#fff;} Hire an Expert Nutrition Facts Labeling Recipes Costs Custom …" at bounding box center [372, 302] width 744 height 605
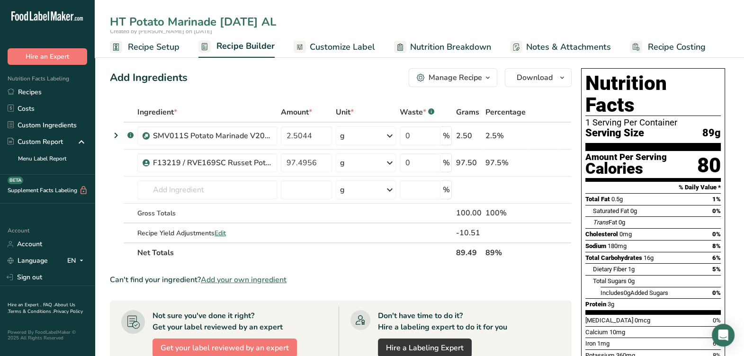
type input "HT Potato Marinade [DATE] AL"
click at [316, 9] on div "HT Potato Marinade 8-12-25 AL Created by April Lindsay on 2025-08-12 Recipe Set…" at bounding box center [419, 29] width 649 height 58
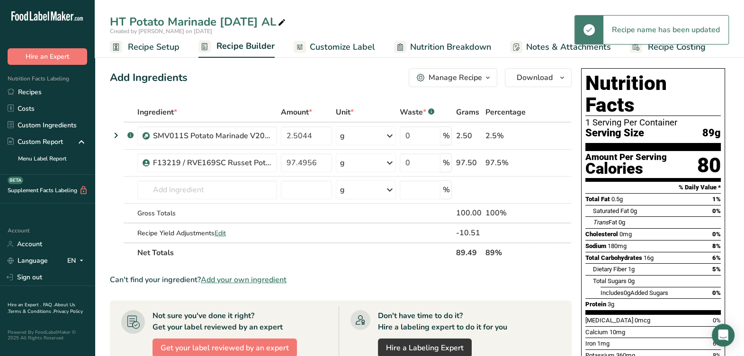
click at [471, 77] on div "Manage Recipe" at bounding box center [456, 77] width 54 height 11
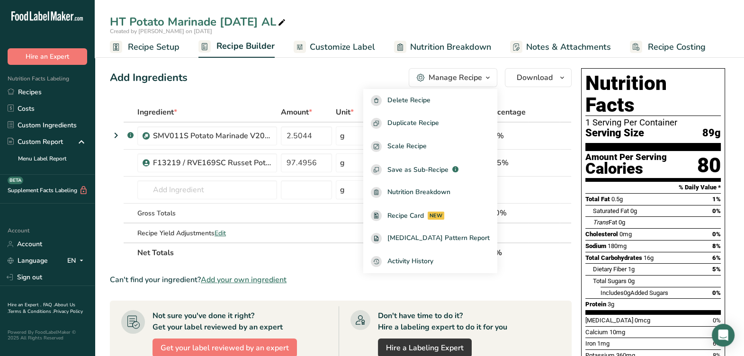
click at [255, 76] on div "Add Ingredients Manage Recipe Delete Recipe Duplicate Recipe Scale Recipe Save …" at bounding box center [341, 77] width 462 height 19
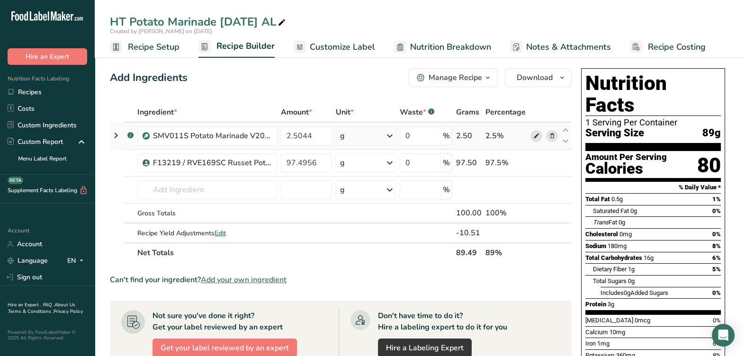
click at [536, 135] on icon at bounding box center [536, 136] width 7 height 10
click at [286, 21] on icon at bounding box center [282, 22] width 9 height 13
drag, startPoint x: 218, startPoint y: 22, endPoint x: 244, endPoint y: 17, distance: 26.1
click at [218, 23] on input "HT Potato Marinade [DATE] AL" at bounding box center [419, 21] width 619 height 17
type input "HT Potato Cook 8-12-25 AL"
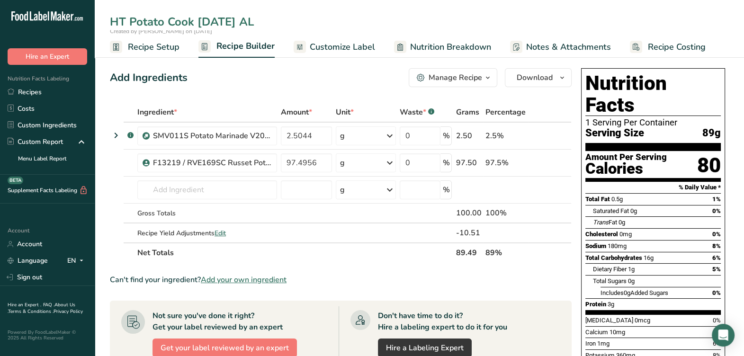
click at [294, 70] on div "Add Ingredients Manage Recipe Delete Recipe Duplicate Recipe Scale Recipe Save …" at bounding box center [341, 77] width 462 height 19
click at [549, 136] on icon at bounding box center [551, 136] width 7 height 10
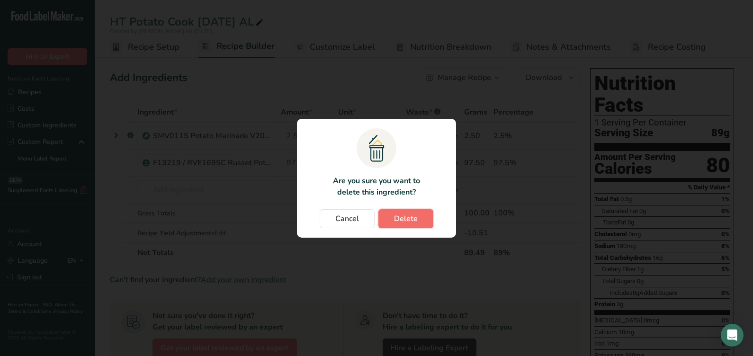
click at [428, 213] on button "Delete" at bounding box center [405, 218] width 55 height 19
type input "97.4956"
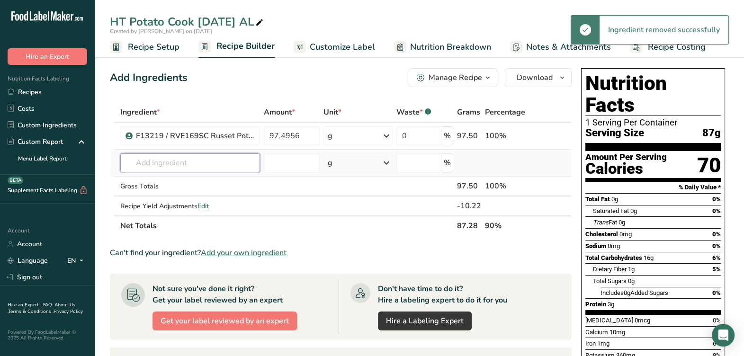
click at [242, 169] on input "text" at bounding box center [190, 162] width 140 height 19
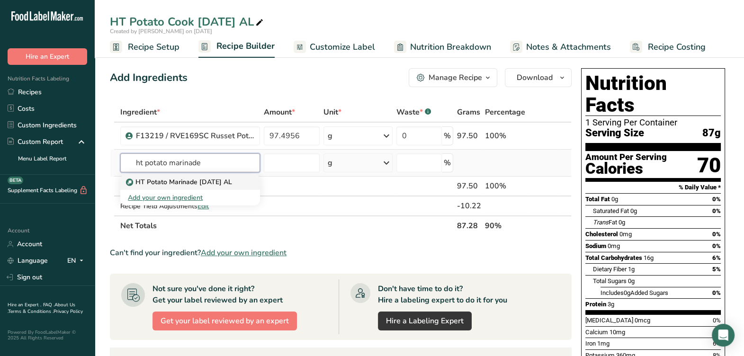
type input "ht potato marinade"
click at [244, 183] on link "HT Potato Marinade 8-12-25 AL" at bounding box center [190, 182] width 140 height 16
type input "HT Potato Marinade 8-12-25 AL"
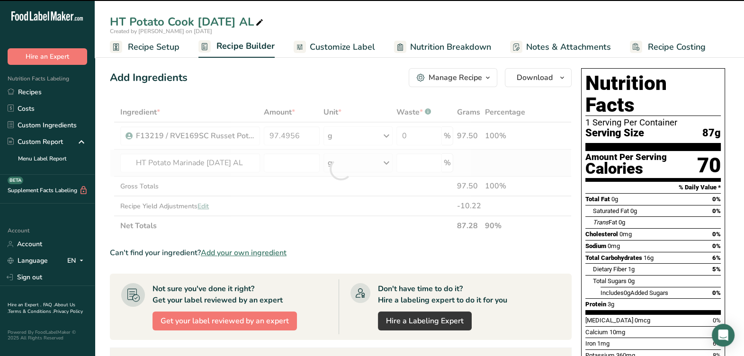
type input "0"
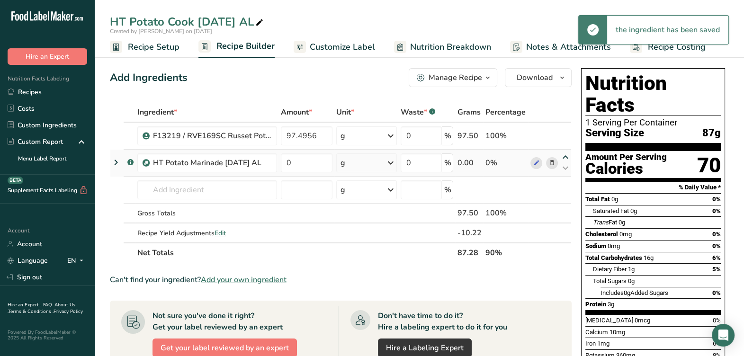
click at [566, 155] on icon at bounding box center [565, 157] width 11 height 7
type input "0"
type input "97.4956"
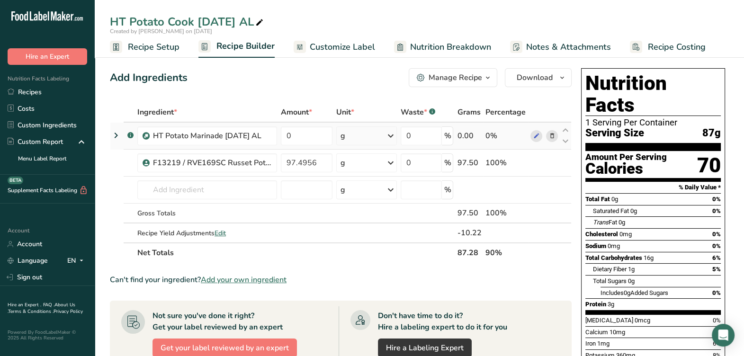
click at [362, 134] on div "g" at bounding box center [366, 135] width 61 height 19
click at [359, 135] on div "g" at bounding box center [366, 135] width 61 height 19
click at [311, 143] on input "0" at bounding box center [307, 135] width 52 height 19
type input "3.6773"
click at [324, 161] on div "Ingredient * Amount * Unit * Waste * .a-a{fill:#347362;}.b-a{fill:#fff;} Grams …" at bounding box center [341, 182] width 462 height 161
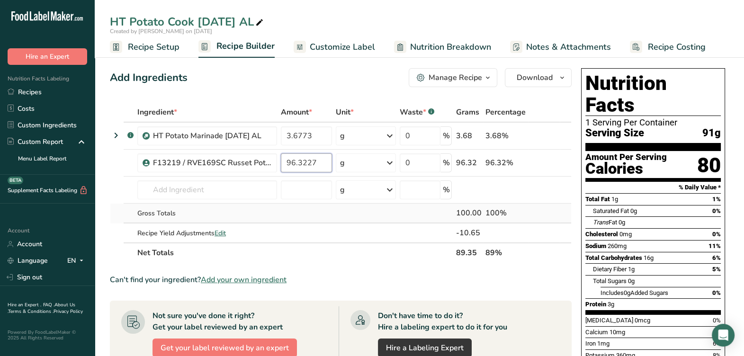
type input "96.3227"
click at [310, 208] on div "Ingredient * Amount * Unit * Waste * .a-a{fill:#347362;}.b-a{fill:#fff;} Grams …" at bounding box center [341, 182] width 462 height 161
click at [228, 236] on div "Recipe Yield Adjustments Edit" at bounding box center [207, 233] width 140 height 10
click at [228, 234] on div "Recipe Yield Adjustments Edit" at bounding box center [207, 233] width 140 height 10
click at [220, 232] on span "Edit" at bounding box center [220, 233] width 11 height 9
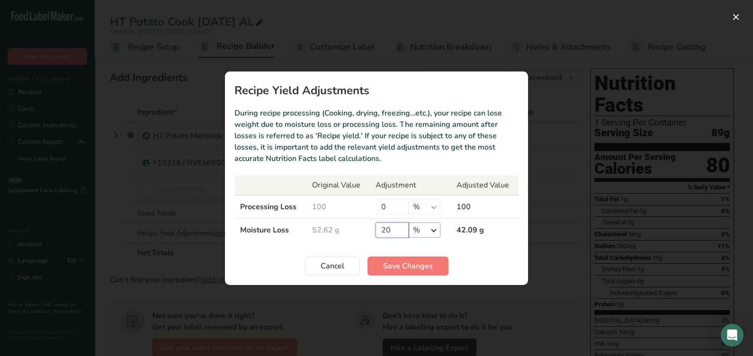
drag, startPoint x: 400, startPoint y: 224, endPoint x: 411, endPoint y: 226, distance: 11.6
click at [399, 225] on input "20" at bounding box center [392, 230] width 33 height 15
type input "23"
click at [412, 268] on span "Save Changes" at bounding box center [408, 265] width 50 height 11
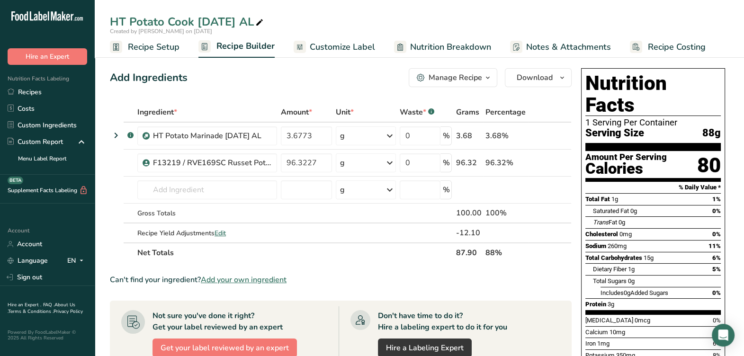
click at [459, 78] on div "Manage Recipe" at bounding box center [456, 77] width 54 height 11
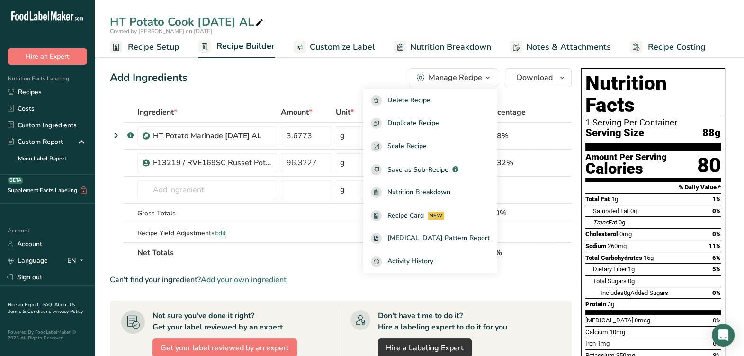
click at [347, 252] on th "Net Totals" at bounding box center [294, 252] width 318 height 20
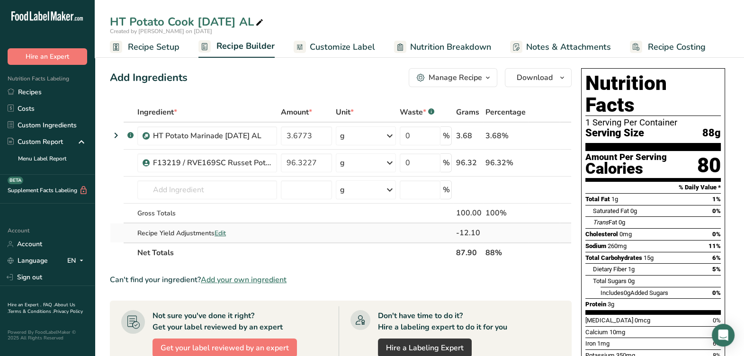
click at [218, 233] on span "Edit" at bounding box center [220, 233] width 11 height 9
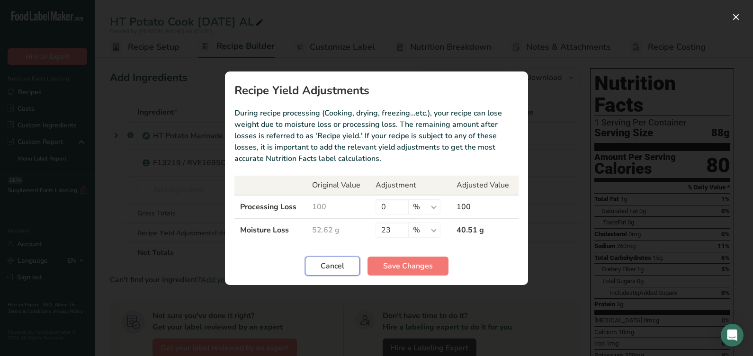
click at [350, 266] on button "Cancel" at bounding box center [332, 266] width 55 height 19
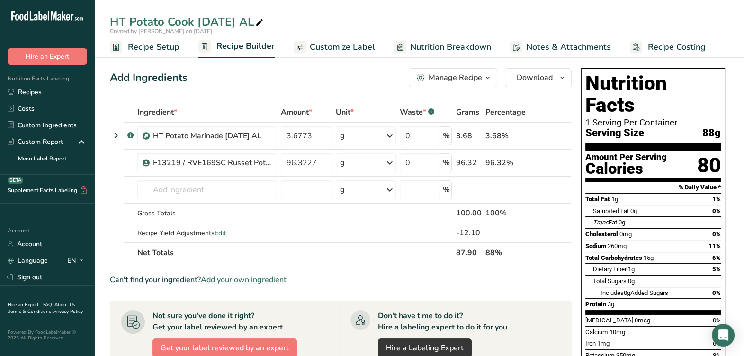
click at [477, 80] on div "Manage Recipe" at bounding box center [456, 77] width 54 height 11
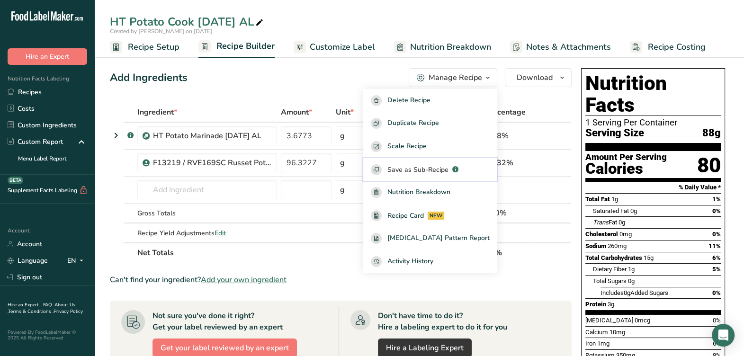
click at [433, 172] on span "Save as Sub-Recipe" at bounding box center [417, 170] width 61 height 10
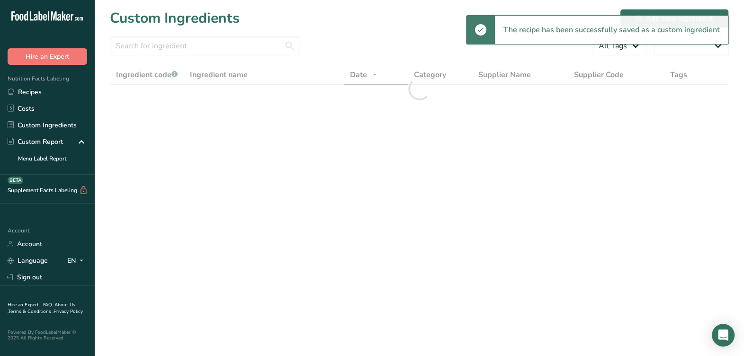
select select "30"
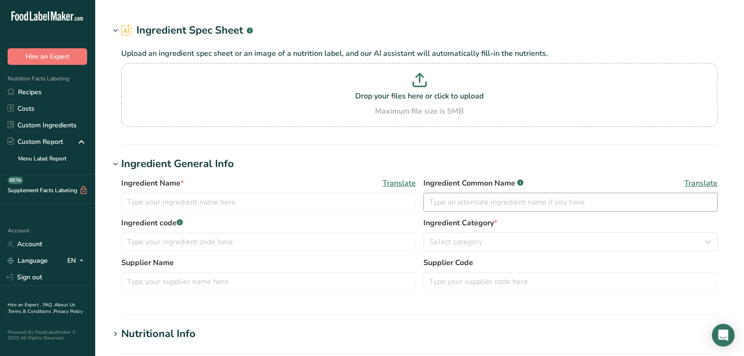
type input "RVE169SC Russet Potato, Earthfresh Farms Inc, [DATE] AL"
type input "Russet Potato"
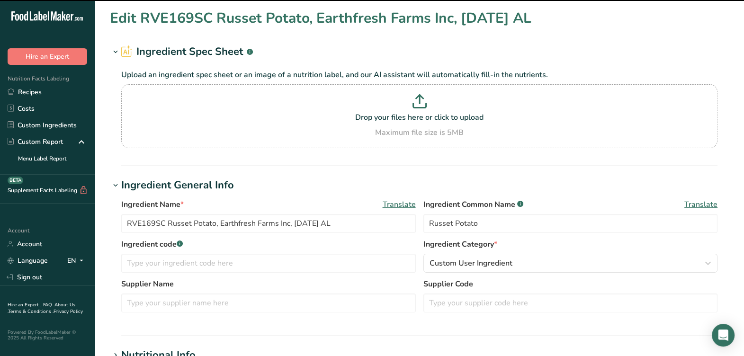
click at [113, 144] on div "Upload an ingredient spec sheet or an image of a nutrition label, and our AI as…" at bounding box center [419, 107] width 619 height 94
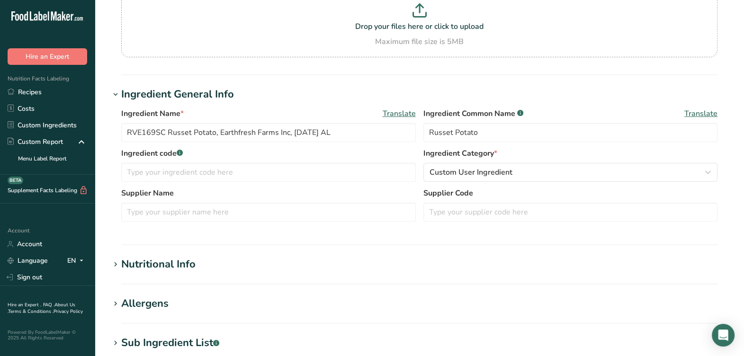
scroll to position [118, 0]
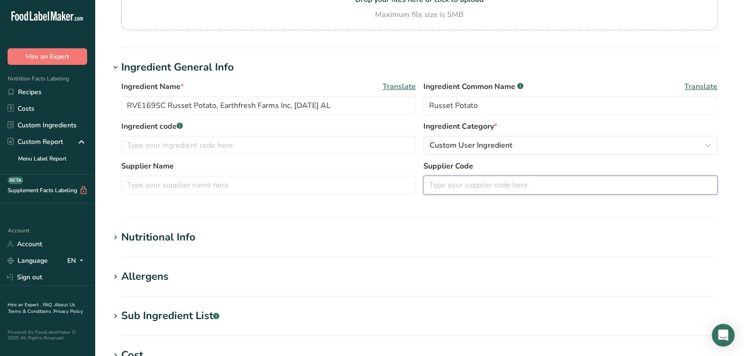
click at [495, 189] on input "text" at bounding box center [570, 185] width 295 height 19
type input "001"
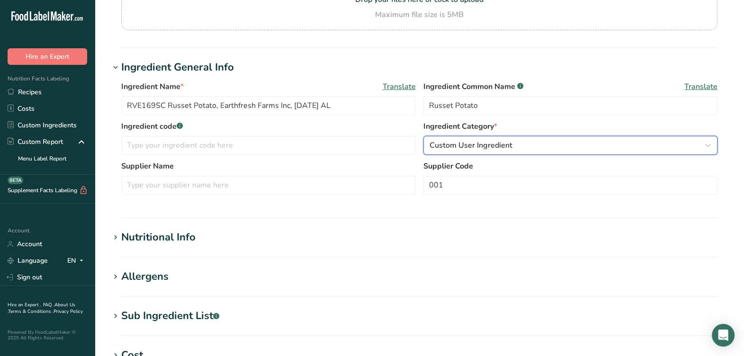
click at [516, 143] on div "Custom User Ingredient" at bounding box center [568, 145] width 277 height 11
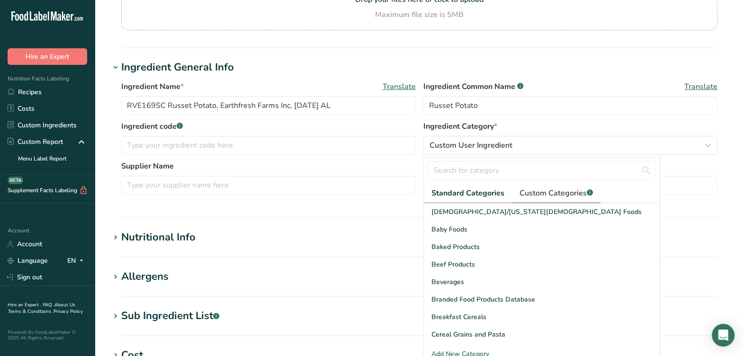
click at [542, 184] on link "Custom Categories .a-a{fill:#347362;}.b-a{fill:#fff;}" at bounding box center [556, 193] width 89 height 19
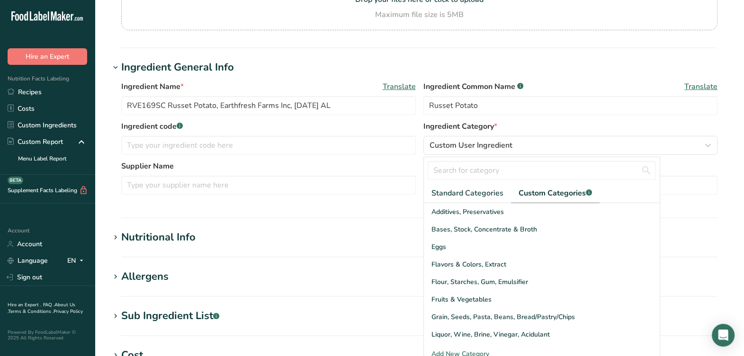
scroll to position [178, 0]
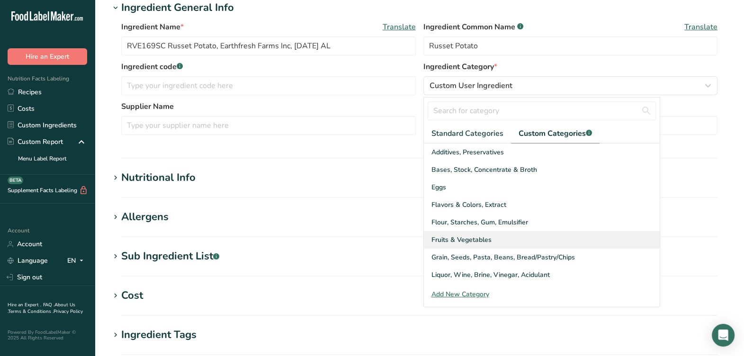
click at [472, 236] on span "Fruits & Vegetables" at bounding box center [461, 240] width 60 height 10
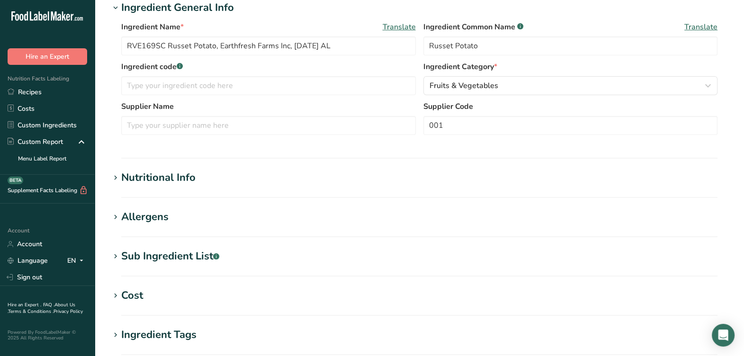
click at [393, 144] on div "Ingredient Name * Translate RVE169SC Russet Potato, Earthfresh Farms Inc, 6-10-…" at bounding box center [419, 81] width 619 height 131
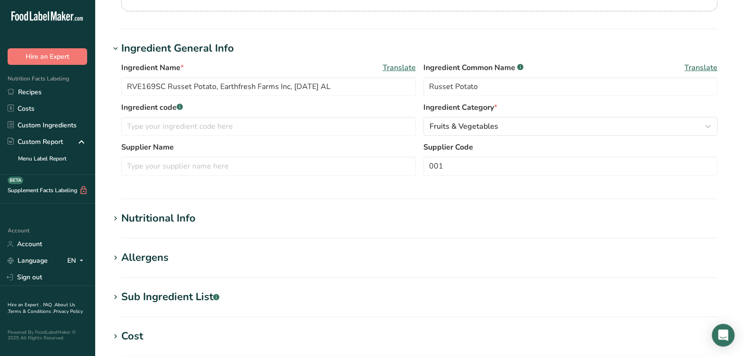
scroll to position [118, 0]
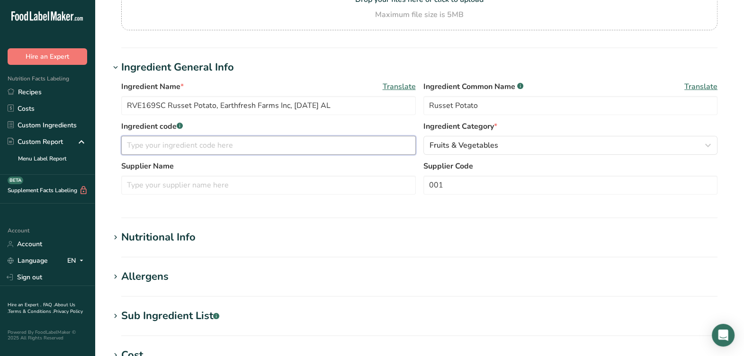
click at [273, 148] on input "text" at bounding box center [268, 145] width 295 height 19
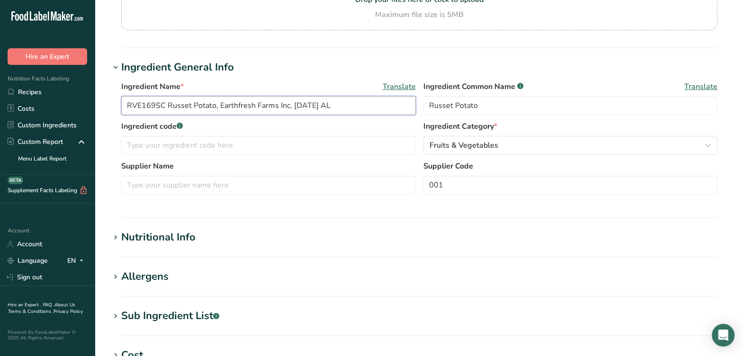
click at [168, 104] on input "RVE169SC Russet Potato, Earthfresh Farms Inc, 6-10-24 AL" at bounding box center [268, 105] width 295 height 19
drag, startPoint x: 197, startPoint y: 101, endPoint x: 54, endPoint y: 109, distance: 142.3
click at [54, 109] on div ".a-20{fill:#fff;} Hire an Expert Nutrition Facts Labeling Recipes Costs Custom …" at bounding box center [372, 245] width 744 height 726
type input "F13219 / RVE169SC Russet Potato, Earthfresh Farms Inc, 6-10-24 AL"
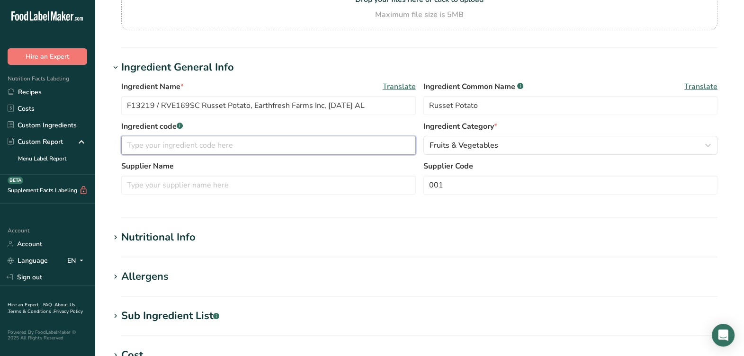
click at [185, 146] on input "text" at bounding box center [268, 145] width 295 height 19
paste input "F13219 / RVE169SC"
type input "F13219 / RVE169SC"
click at [347, 192] on input "text" at bounding box center [268, 185] width 295 height 19
click at [348, 193] on input "Earthfresh LLC" at bounding box center [268, 185] width 295 height 19
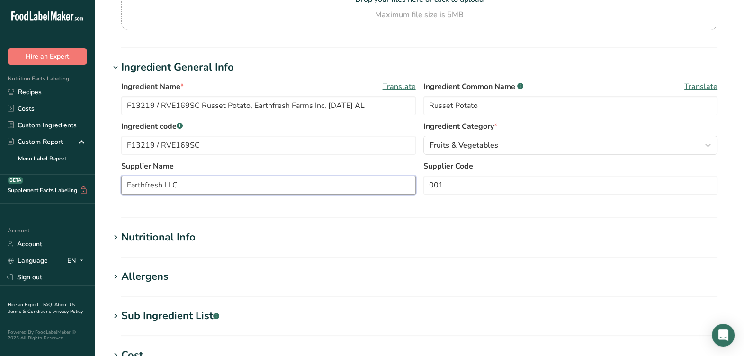
type input "Earthfresh LLC"
click at [340, 200] on div "Ingredient Name * Translate F13219 / RVE169SC Russet Potato, Earthfresh Farms I…" at bounding box center [419, 140] width 619 height 131
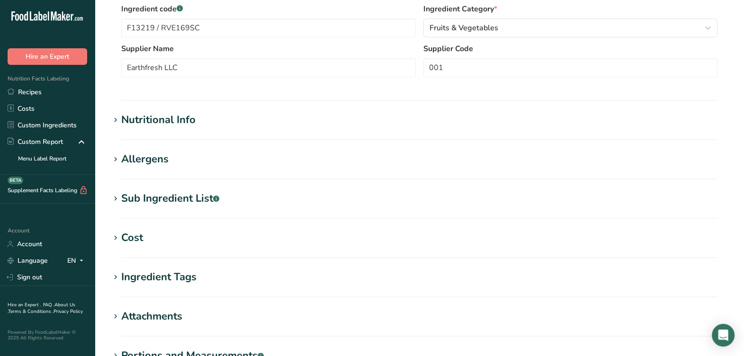
scroll to position [236, 0]
click at [179, 119] on div "Nutritional Info" at bounding box center [158, 119] width 74 height 16
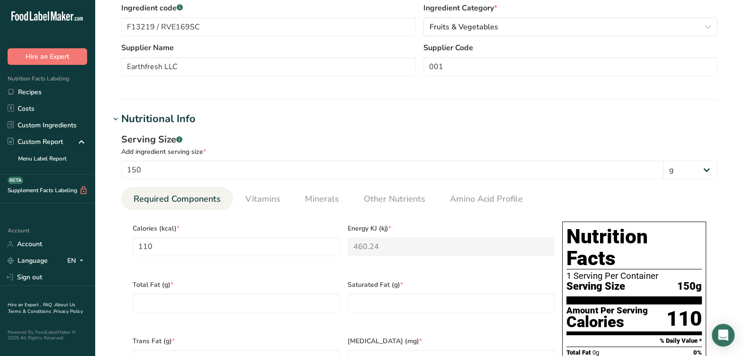
click at [313, 268] on div "Calories (kcal) * 110" at bounding box center [236, 246] width 215 height 56
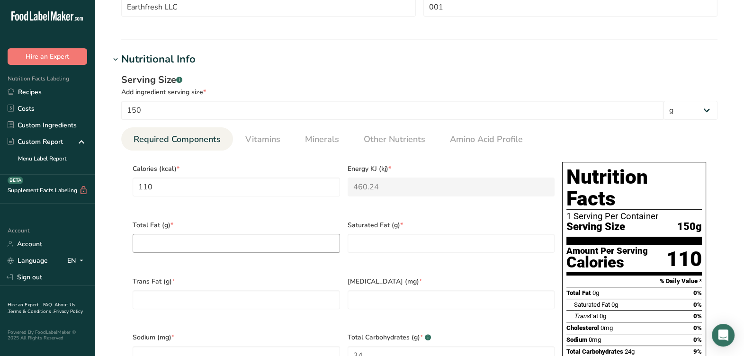
scroll to position [355, 0]
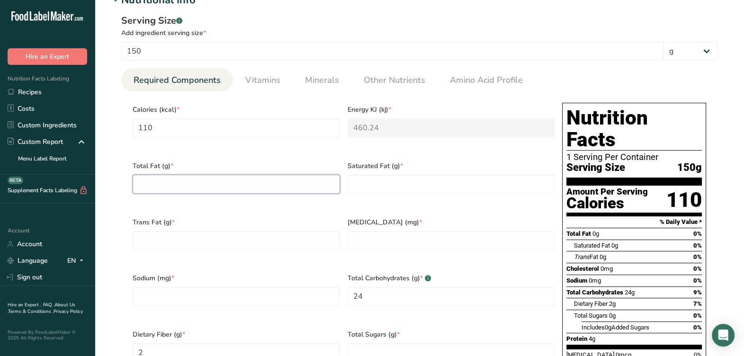
click at [318, 188] on Fat "number" at bounding box center [236, 184] width 207 height 19
click at [387, 177] on Fat "number" at bounding box center [451, 184] width 207 height 19
click at [217, 193] on div "Total Fat (g) * 1" at bounding box center [236, 183] width 215 height 56
click at [220, 180] on Fat "1" at bounding box center [236, 184] width 207 height 19
type Fat "00"
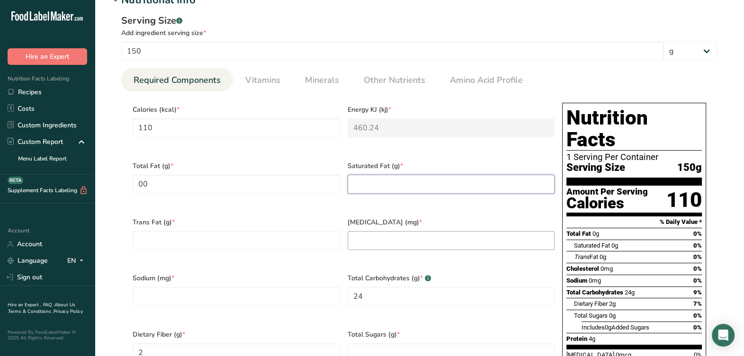
drag, startPoint x: 419, startPoint y: 185, endPoint x: 386, endPoint y: 237, distance: 61.8
click at [419, 185] on Fat "number" at bounding box center [451, 184] width 207 height 19
type Fat "0"
click at [385, 237] on input "number" at bounding box center [451, 240] width 207 height 19
type input "0"
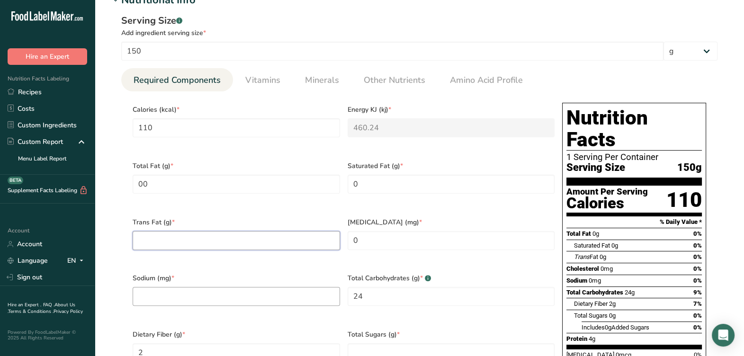
drag, startPoint x: 297, startPoint y: 235, endPoint x: 277, endPoint y: 284, distance: 53.0
click at [297, 236] on Fat "number" at bounding box center [236, 240] width 207 height 19
type Fat "0"
click at [277, 287] on input "number" at bounding box center [236, 296] width 207 height 19
type input "0"
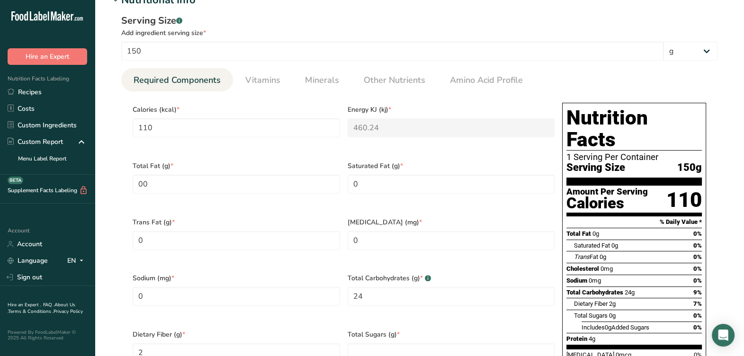
click at [282, 273] on span "Sodium (mg) *" at bounding box center [236, 278] width 207 height 10
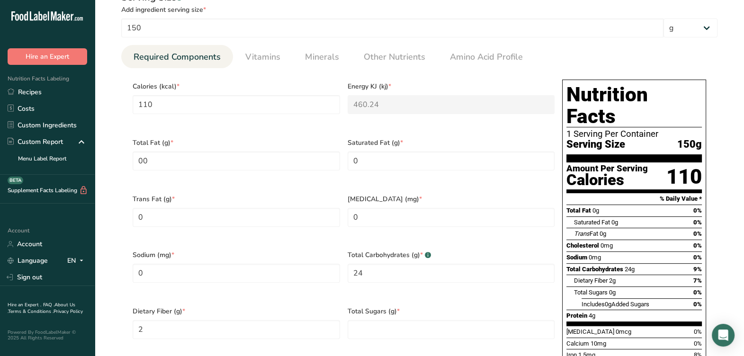
scroll to position [414, 0]
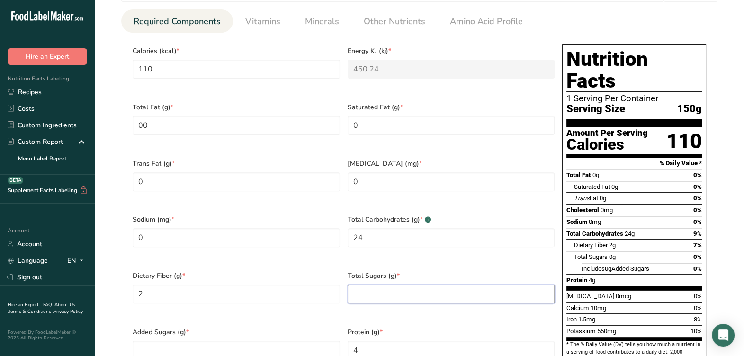
click at [463, 286] on Sugars "number" at bounding box center [451, 294] width 207 height 19
type Sugars "0"
click at [332, 209] on div "Sodium (mg) * 0" at bounding box center [236, 237] width 215 height 56
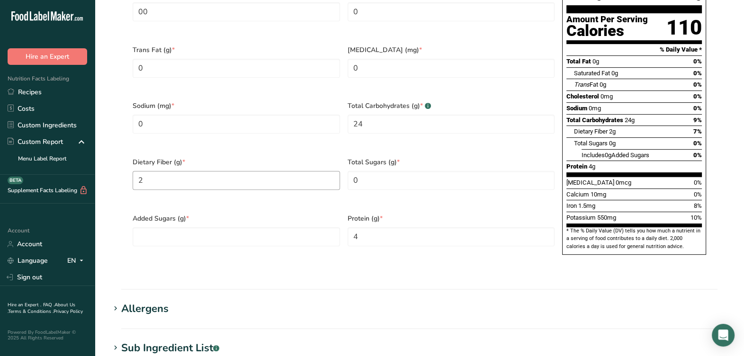
scroll to position [533, 0]
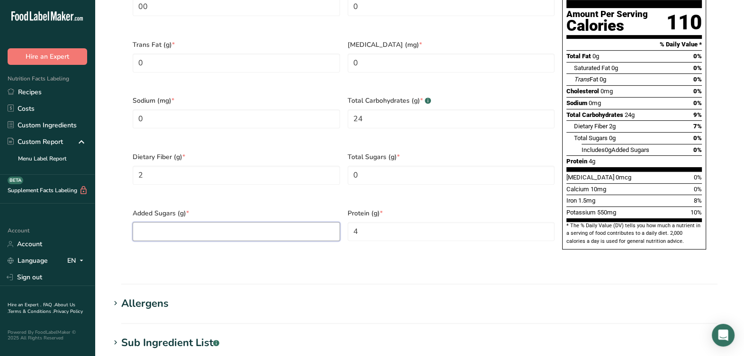
click at [320, 222] on Sugars "number" at bounding box center [236, 231] width 207 height 19
type Sugars "0"
click at [321, 247] on div "Serving Size .a-a{fill:#347362;}.b-a{fill:#fff;} Add ingredient serving size * …" at bounding box center [419, 51] width 619 height 442
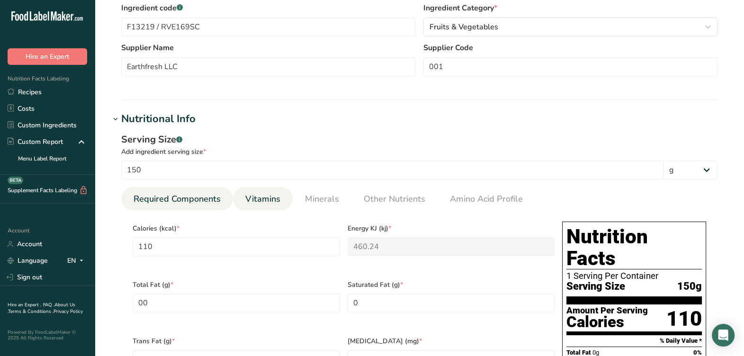
click at [267, 199] on span "Vitamins" at bounding box center [262, 199] width 35 height 13
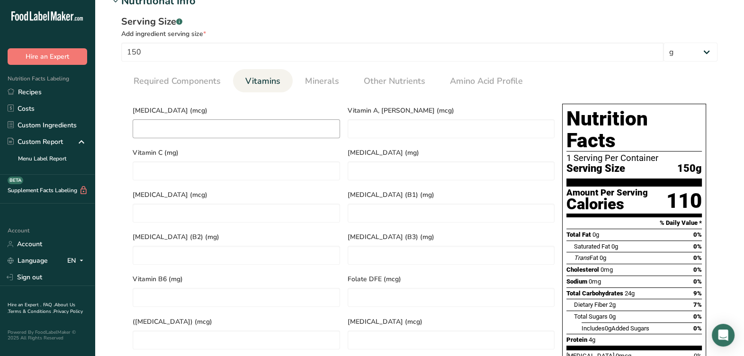
scroll to position [355, 0]
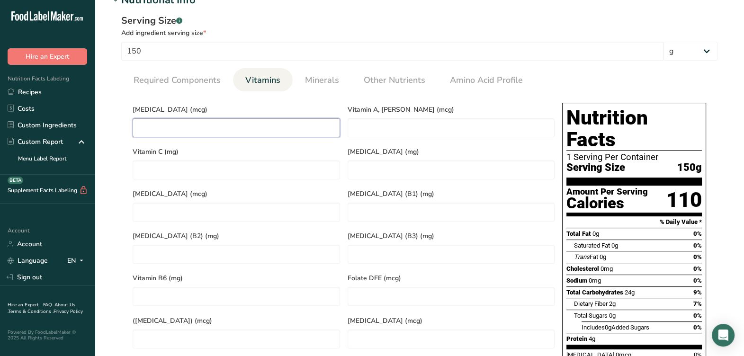
click at [292, 123] on D "number" at bounding box center [236, 127] width 207 height 19
type D "0"
click at [338, 84] on link "Minerals" at bounding box center [322, 80] width 42 height 24
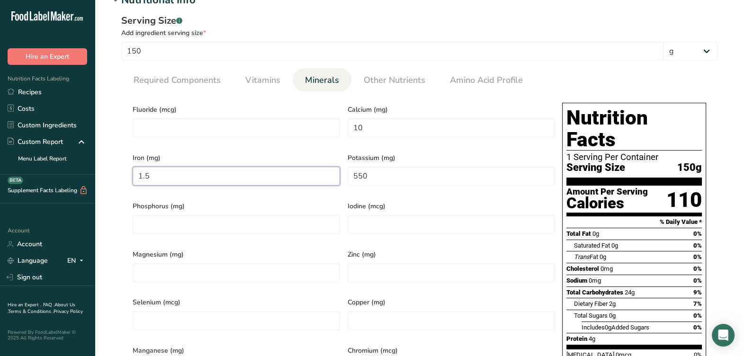
click at [264, 180] on input "1.5" at bounding box center [236, 176] width 207 height 19
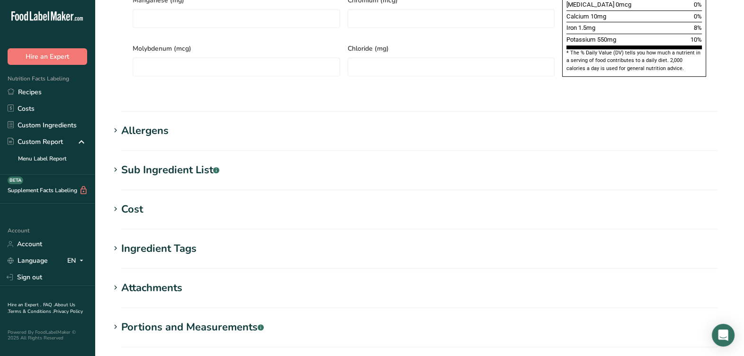
scroll to position [710, 0]
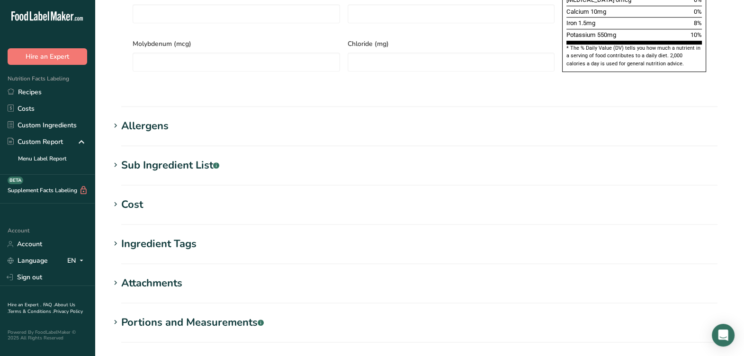
type input "1.4999"
click at [162, 158] on div "Sub Ingredient List .a-a{fill:#347362;}.b-a{fill:#fff;}" at bounding box center [170, 166] width 98 height 16
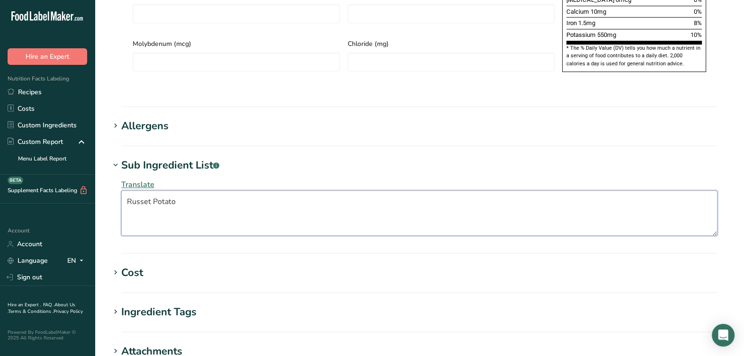
drag, startPoint x: 117, startPoint y: 199, endPoint x: 97, endPoint y: 201, distance: 20.0
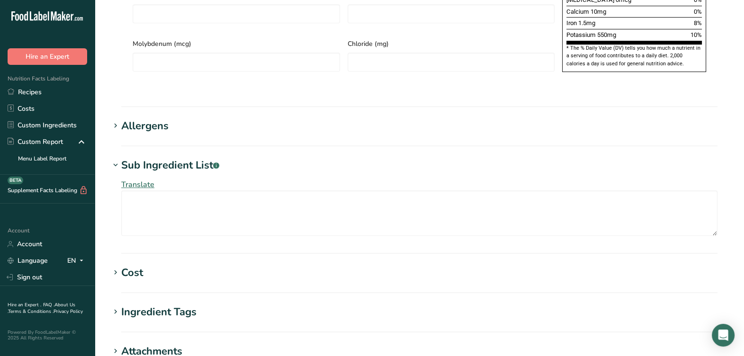
click at [159, 158] on div "Sub Ingredient List .a-a{fill:#347362;}.b-a{fill:#fff;}" at bounding box center [170, 166] width 98 height 16
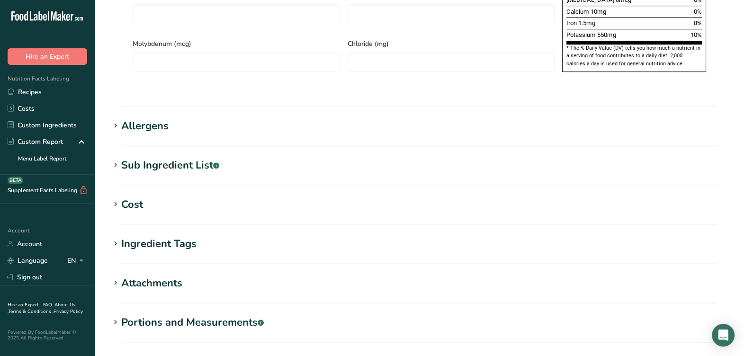
click at [160, 118] on div "Allergens" at bounding box center [144, 126] width 47 height 16
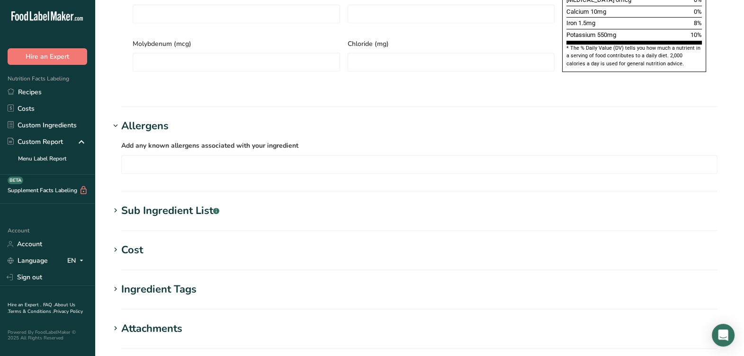
click at [161, 118] on div "Allergens" at bounding box center [144, 126] width 47 height 16
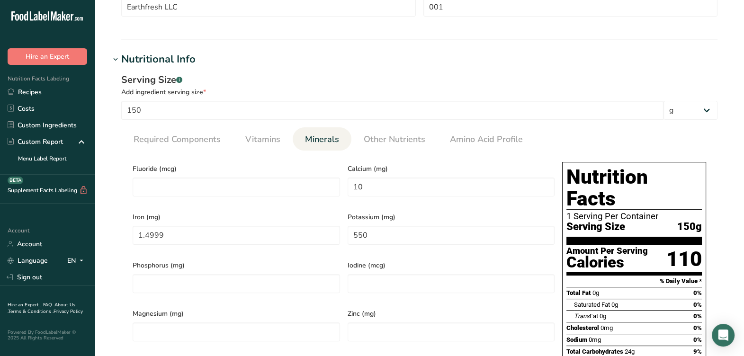
scroll to position [118, 0]
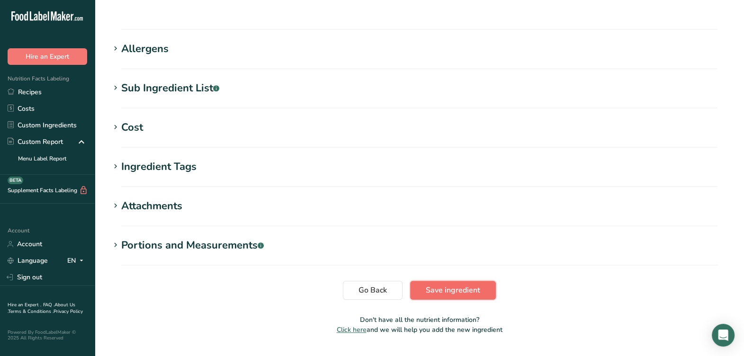
click at [445, 285] on span "Save ingredient" at bounding box center [453, 290] width 54 height 11
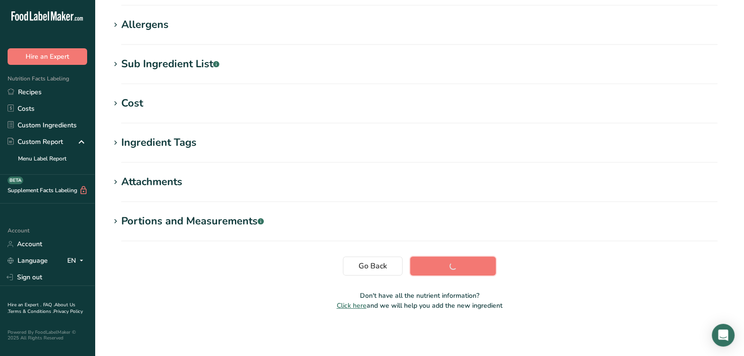
scroll to position [144, 0]
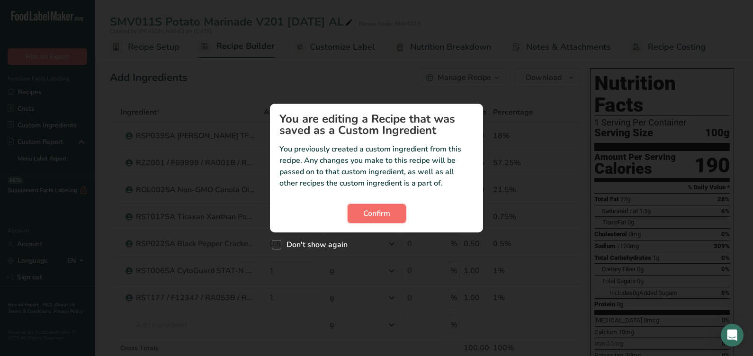
click at [368, 216] on span "Confirm" at bounding box center [376, 213] width 27 height 11
click at [398, 208] on button "Confirm" at bounding box center [377, 213] width 58 height 19
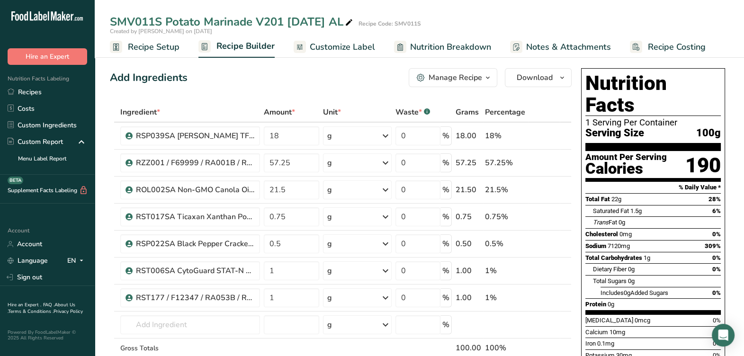
click at [478, 76] on div "Manage Recipe" at bounding box center [456, 77] width 54 height 11
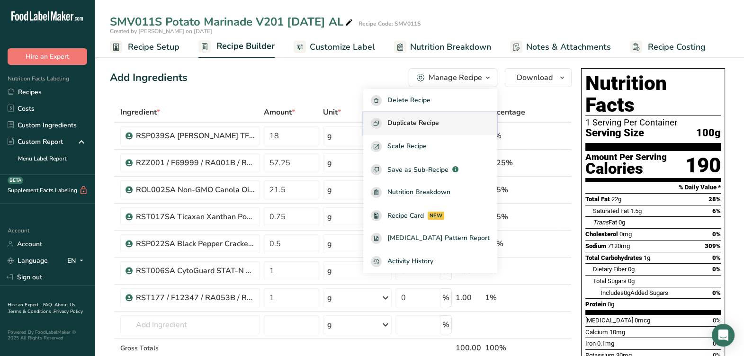
click at [439, 123] on span "Duplicate Recipe" at bounding box center [413, 123] width 52 height 11
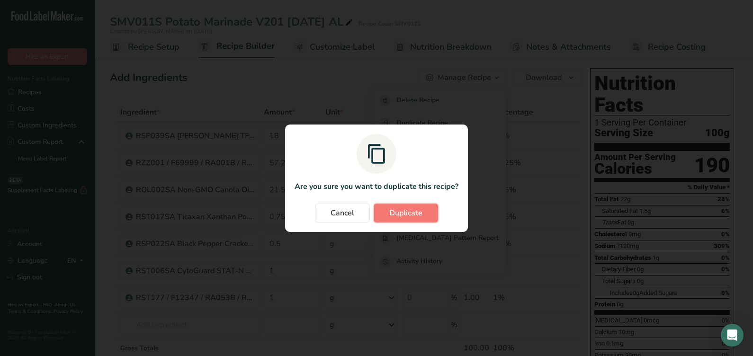
click at [400, 208] on span "Duplicate" at bounding box center [405, 212] width 33 height 11
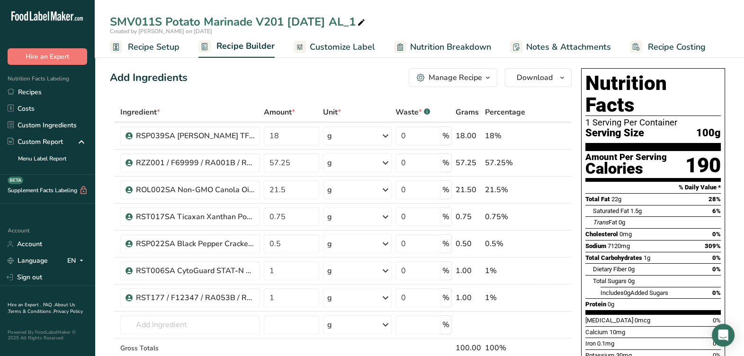
click at [366, 24] on icon at bounding box center [361, 22] width 9 height 13
click at [366, 21] on icon at bounding box center [361, 22] width 9 height 13
drag, startPoint x: 369, startPoint y: 21, endPoint x: 45, endPoint y: 28, distance: 324.0
click at [114, 26] on input "Potato Marinade 8-12-25 AL" at bounding box center [419, 21] width 619 height 17
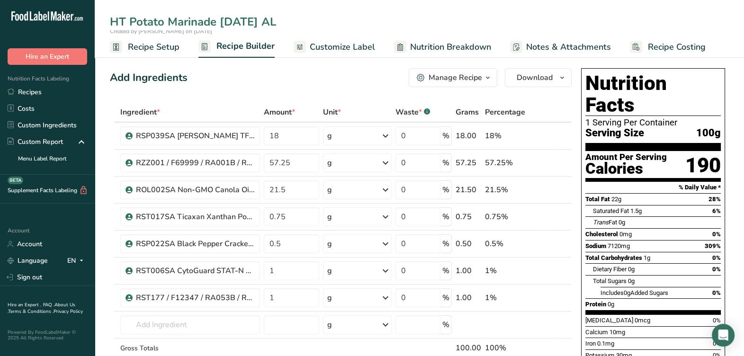
type input "HT Potato Marinade [DATE] AL"
click at [191, 76] on div "Add Ingredients Manage Recipe Delete Recipe Duplicate Recipe Scale Recipe Save …" at bounding box center [341, 77] width 462 height 19
click at [557, 137] on td at bounding box center [544, 136] width 31 height 27
click at [550, 135] on icon at bounding box center [551, 136] width 7 height 10
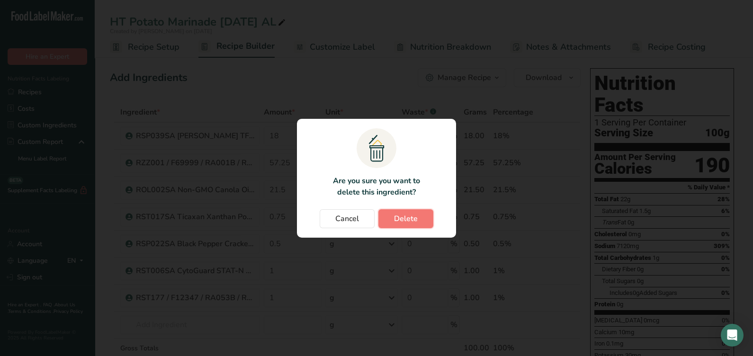
click at [414, 218] on span "Delete" at bounding box center [406, 218] width 24 height 11
type input "57.25"
type input "21.5"
type input "0.75"
type input "0.5"
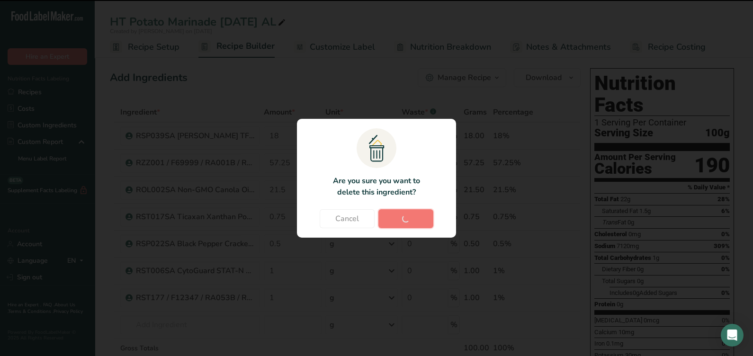
type input "1"
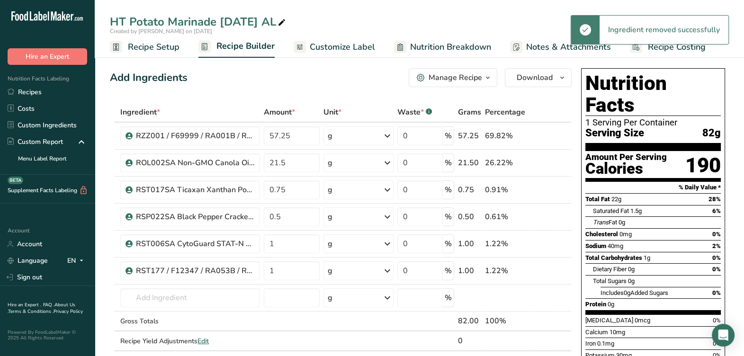
click at [551, 158] on icon at bounding box center [551, 163] width 7 height 10
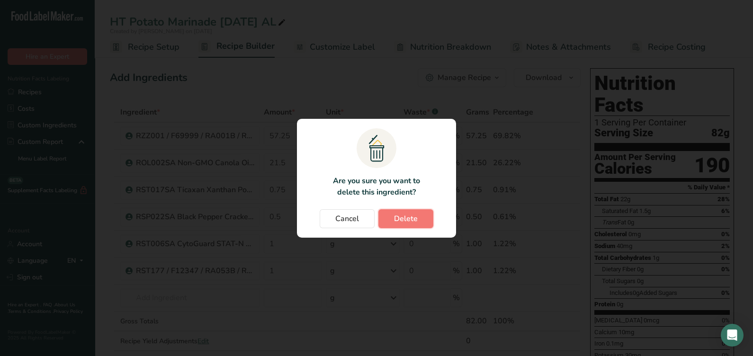
drag, startPoint x: 411, startPoint y: 220, endPoint x: 418, endPoint y: 218, distance: 7.0
click at [411, 221] on span "Delete" at bounding box center [406, 218] width 24 height 11
type input "0.75"
type input "0.5"
type input "1"
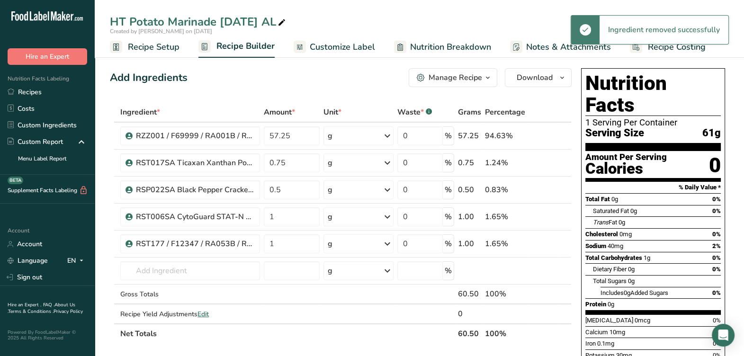
click at [551, 160] on icon at bounding box center [551, 163] width 7 height 10
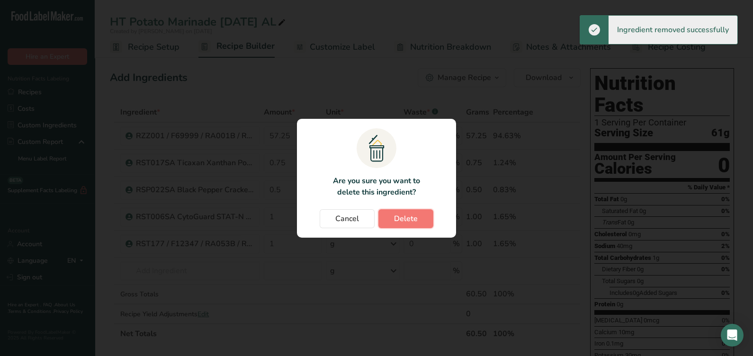
click at [404, 216] on span "Delete" at bounding box center [406, 218] width 24 height 11
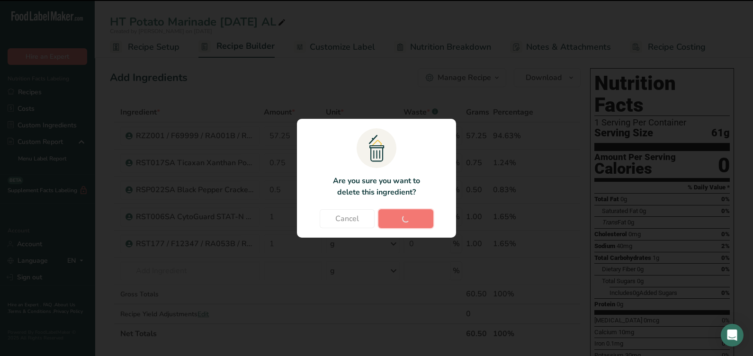
type input "0.5"
type input "1"
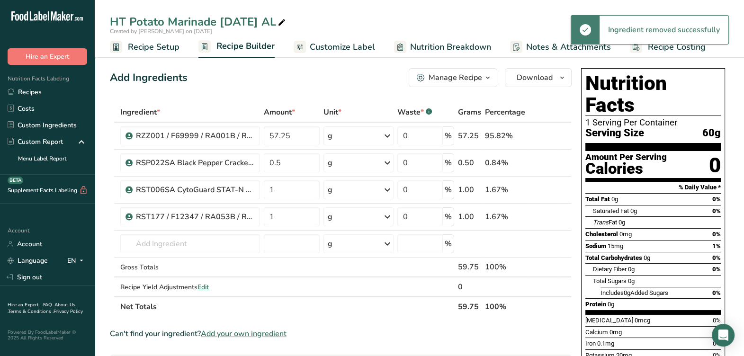
click at [553, 163] on icon at bounding box center [551, 163] width 7 height 10
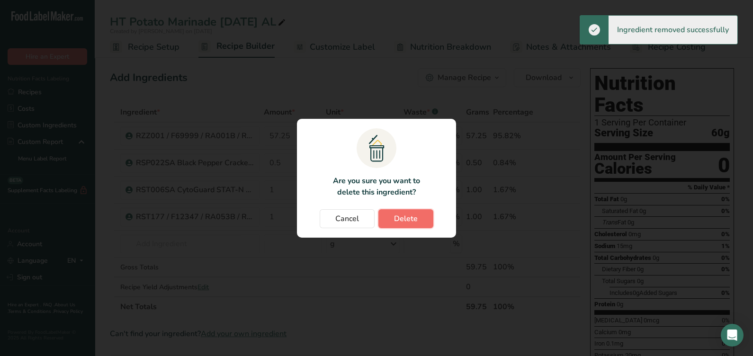
click at [398, 216] on span "Delete" at bounding box center [406, 218] width 24 height 11
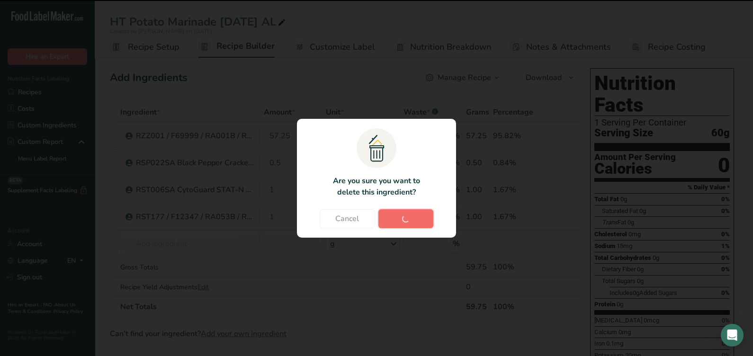
type input "1"
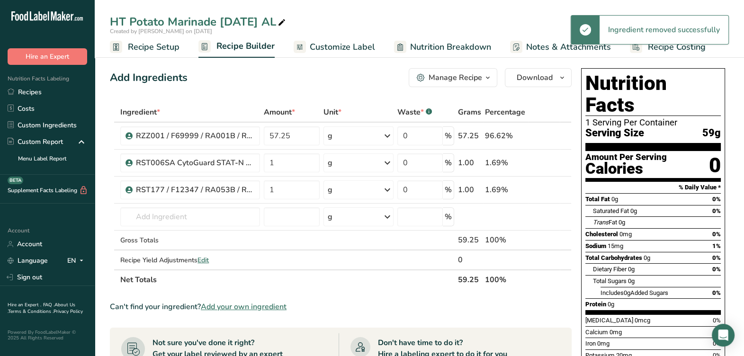
click at [552, 161] on icon at bounding box center [551, 163] width 7 height 10
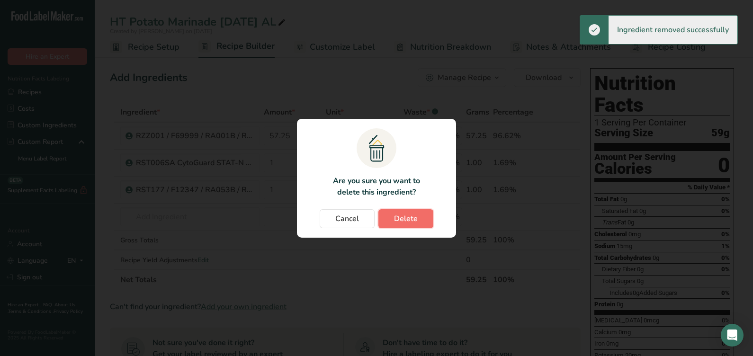
click at [412, 216] on span "Delete" at bounding box center [406, 218] width 24 height 11
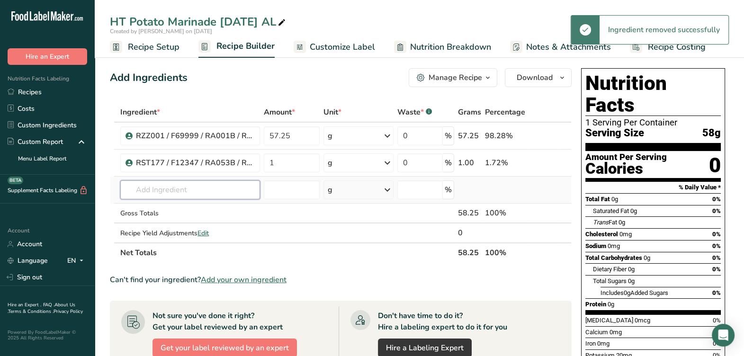
click at [217, 180] on input "text" at bounding box center [190, 189] width 140 height 19
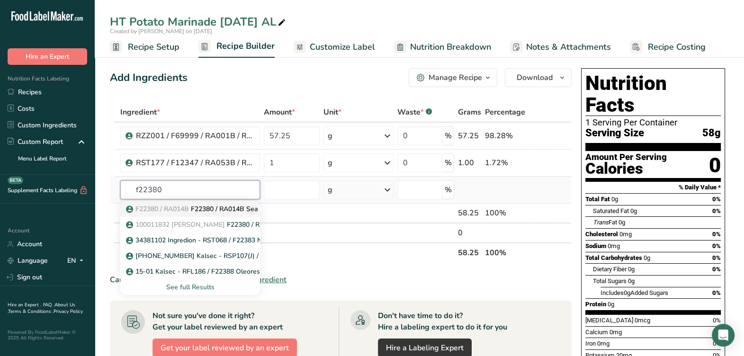
type input "f22380"
click at [203, 210] on p "F22380 / RA014B F22380 / RA014B Sea Salt, Cargill 2-01-23 CC" at bounding box center [246, 209] width 236 height 10
type input "F22380 / RA014B Sea Salt, Cargill 2-01-23 CC"
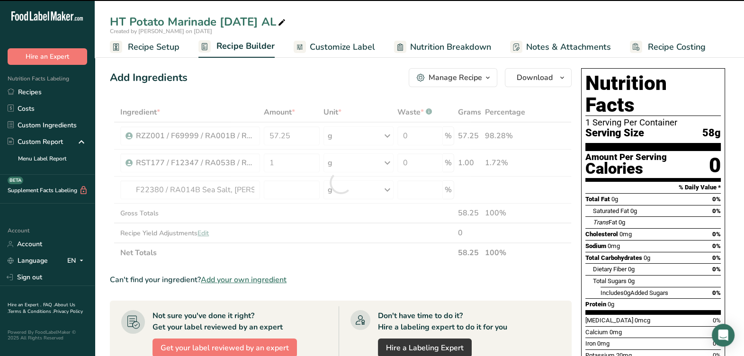
type input "0"
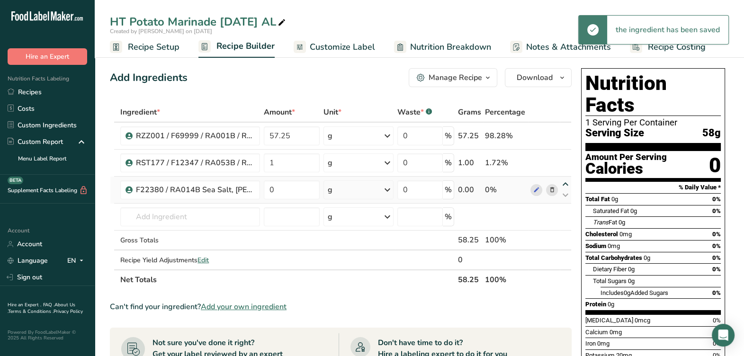
click at [566, 183] on icon at bounding box center [565, 184] width 11 height 7
type input "0"
type input "1"
click at [566, 154] on icon at bounding box center [565, 157] width 11 height 7
type input "0"
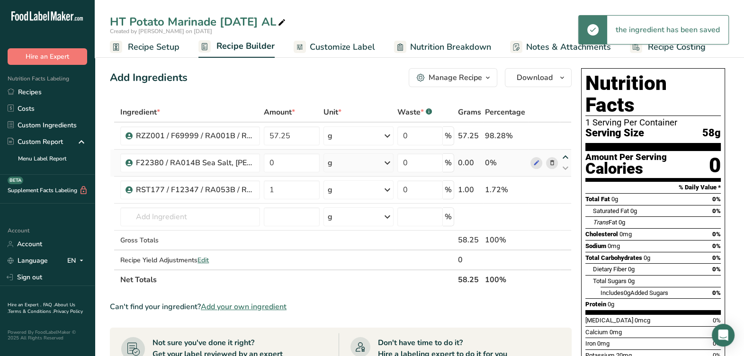
type input "57.25"
click at [534, 134] on icon at bounding box center [536, 136] width 7 height 10
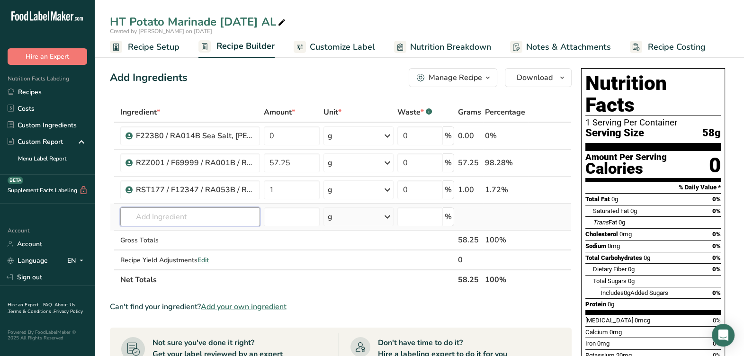
click at [229, 223] on input "text" at bounding box center [190, 216] width 140 height 19
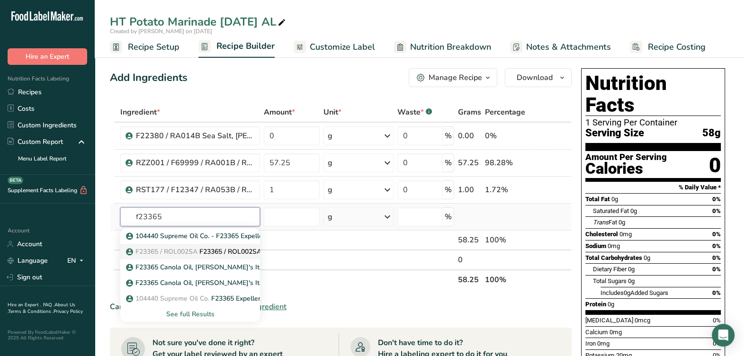
type input "f23365"
click at [208, 249] on p "F23365 / ROL002SA F23365 / ROL002SA Expeller Pressed Canola Oil, Columbus 12-20…" at bounding box center [291, 252] width 327 height 10
type input "F23365 / ROL002SA Expeller Pressed Canola Oil, Columbus 12-20-23 CC"
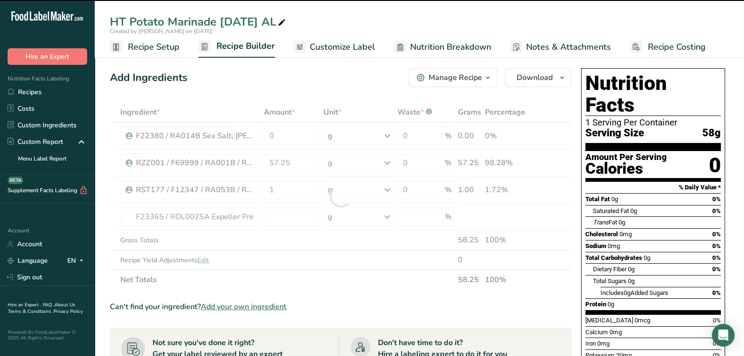
type input "0"
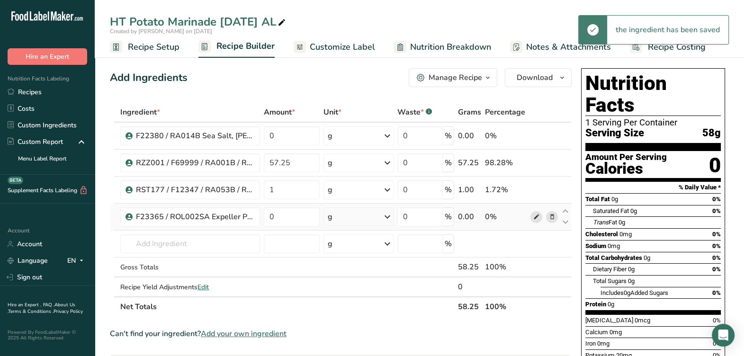
click at [531, 215] on span at bounding box center [535, 216] width 11 height 11
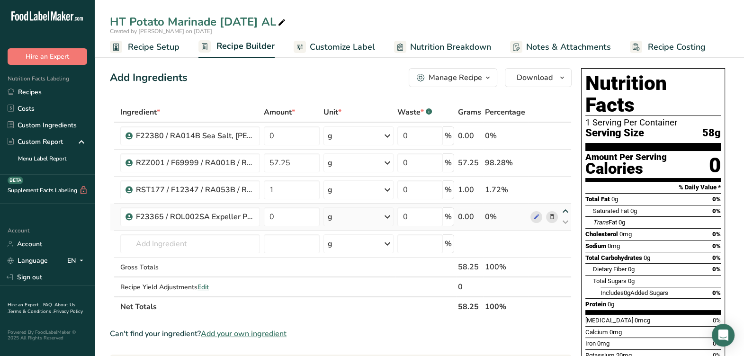
click at [567, 208] on icon at bounding box center [565, 211] width 11 height 7
type input "0"
type input "1"
click at [217, 246] on div "Ingredient * Amount * Unit * Waste * .a-a{fill:#347362;}.b-a{fill:#fff;} Grams …" at bounding box center [341, 209] width 462 height 215
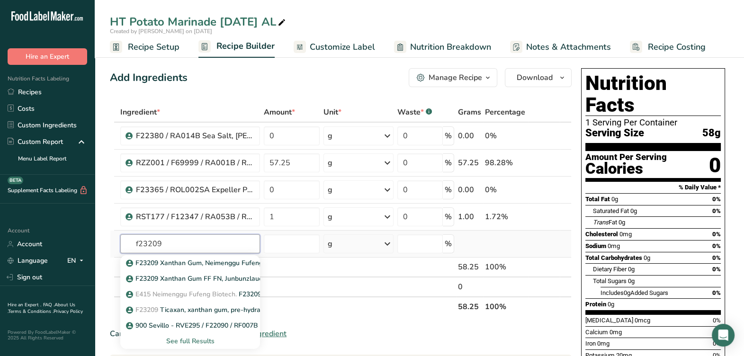
type input "f23209"
click at [195, 339] on div "See full Results" at bounding box center [190, 341] width 125 height 10
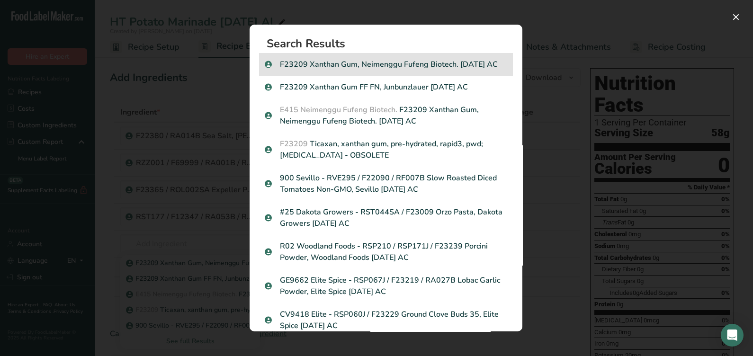
click at [433, 70] on p "F23209 Xanthan Gum, Neimenggu Fufeng Biotech. 06-21-19 AC" at bounding box center [386, 64] width 242 height 11
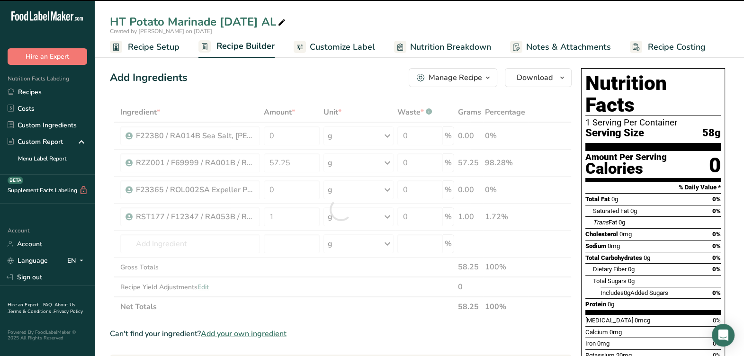
type input "0"
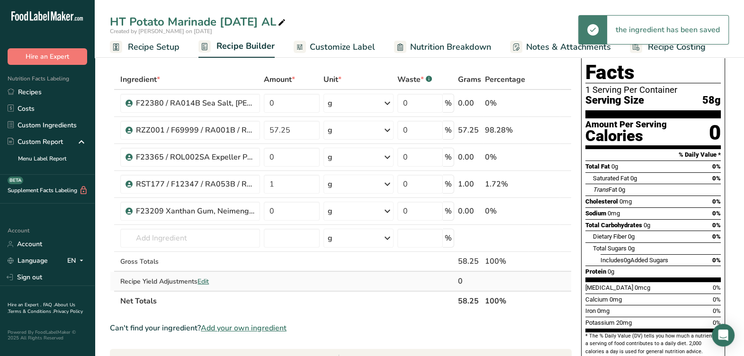
scroll to position [59, 0]
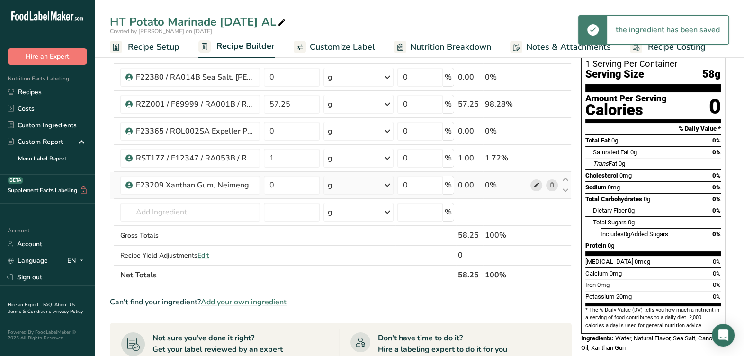
click at [533, 187] on icon at bounding box center [536, 185] width 7 height 10
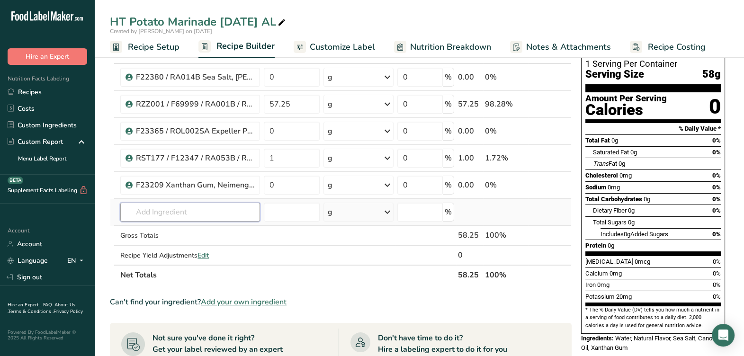
click at [224, 211] on input "text" at bounding box center [190, 212] width 140 height 19
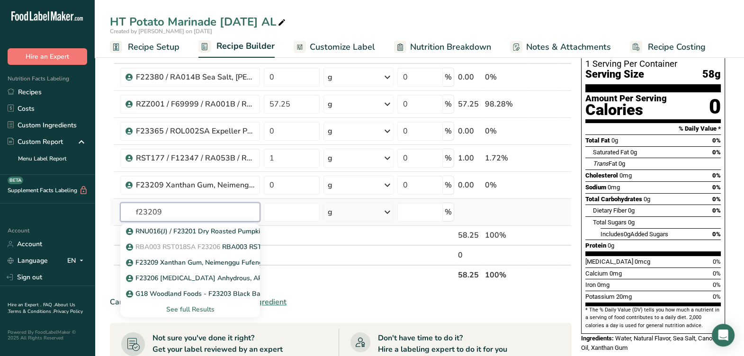
type input "f23209"
click at [191, 305] on div "See full Results" at bounding box center [190, 310] width 125 height 10
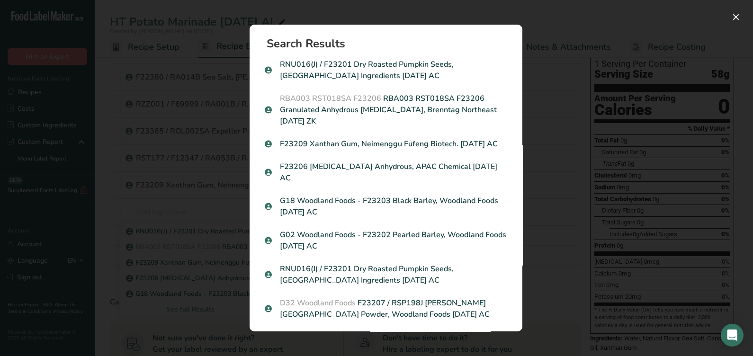
click at [551, 126] on div "Search results modal" at bounding box center [376, 178] width 753 height 356
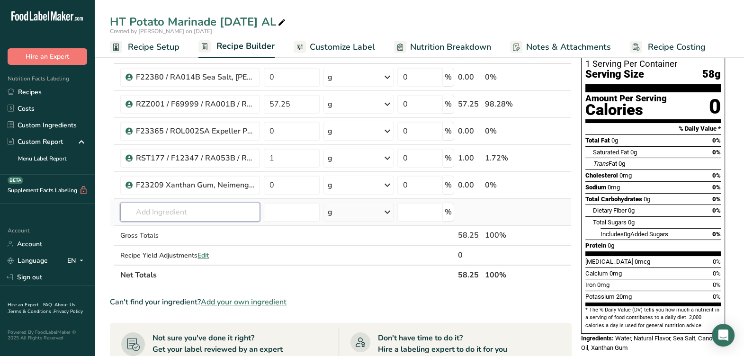
click at [239, 216] on input "text" at bounding box center [190, 212] width 140 height 19
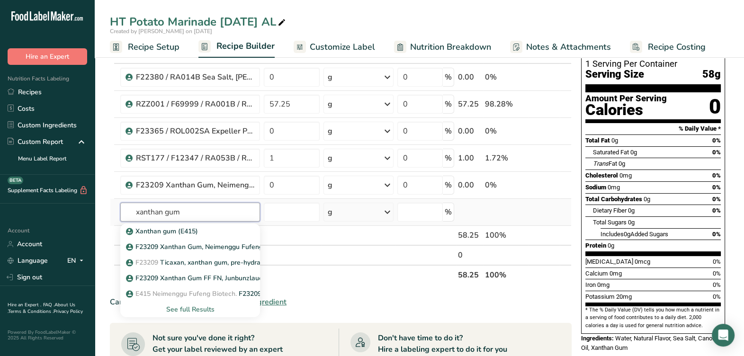
type input "xanthan gum"
click at [186, 305] on div "See full Results" at bounding box center [190, 310] width 125 height 10
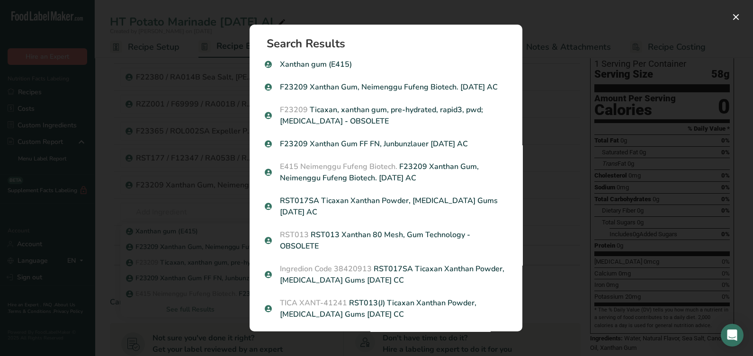
click at [421, 150] on p "F23209 Xanthan Gum FF FN, Junbunzlauer 04-26-19 AC" at bounding box center [386, 143] width 242 height 11
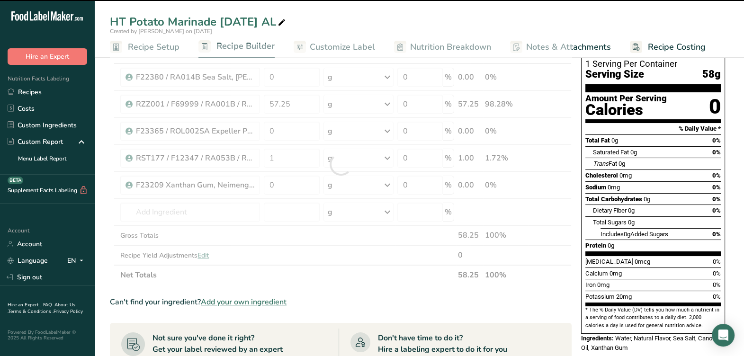
type input "0"
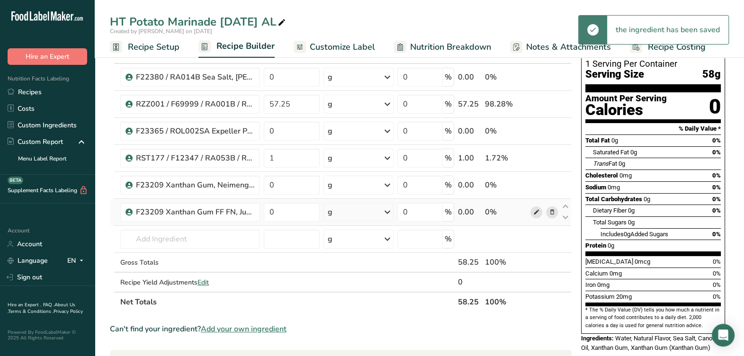
click at [531, 208] on span at bounding box center [535, 212] width 11 height 11
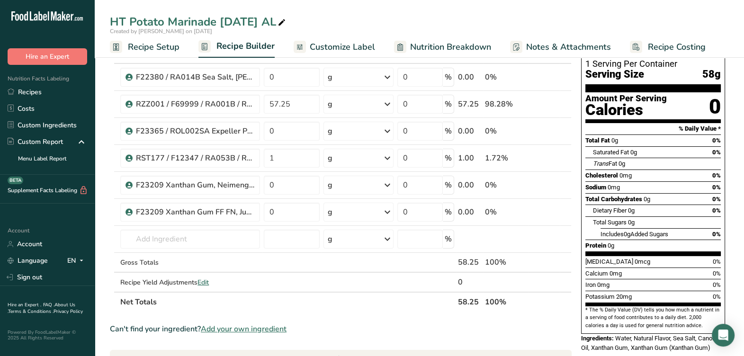
click at [552, 213] on icon at bounding box center [551, 212] width 7 height 10
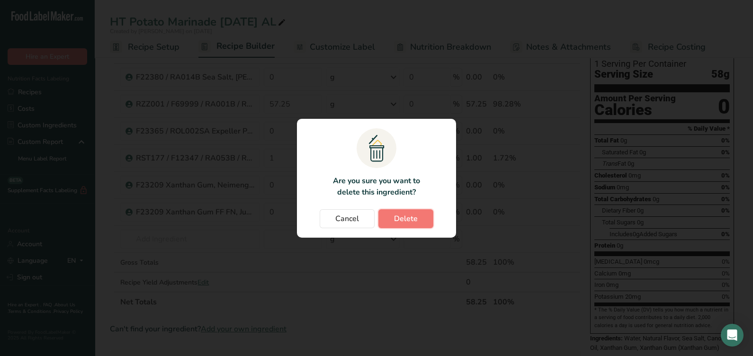
click at [420, 223] on button "Delete" at bounding box center [405, 218] width 55 height 19
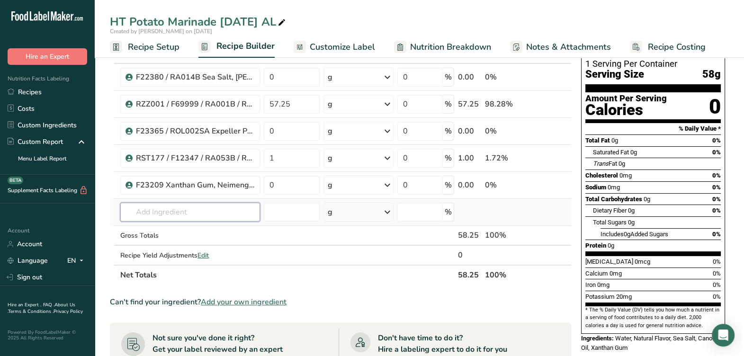
click at [205, 206] on input "text" at bounding box center [190, 212] width 140 height 19
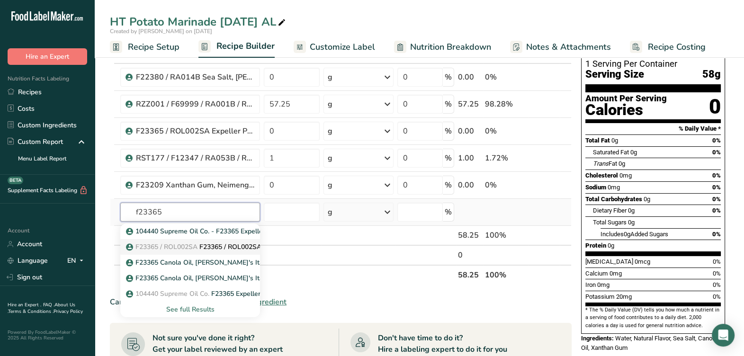
type input "f23365"
click at [207, 249] on p "F23365 / ROL002SA F23365 / ROL002SA Expeller Pressed Canola Oil, Columbus 12-20…" at bounding box center [291, 247] width 327 height 10
type input "F23365 / ROL002SA Expeller Pressed Canola Oil, Columbus 12-20-23 CC"
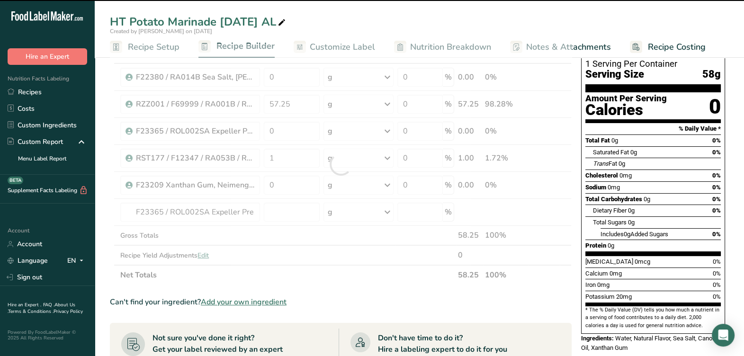
type input "0"
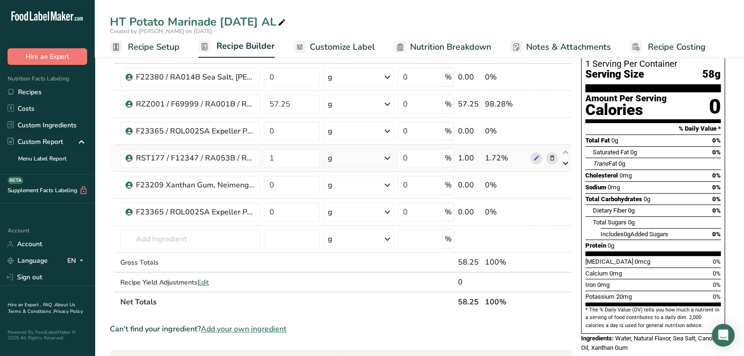
click at [561, 164] on icon at bounding box center [565, 163] width 11 height 7
type input "0"
click at [562, 192] on icon at bounding box center [565, 190] width 11 height 7
type input "0"
type input "1"
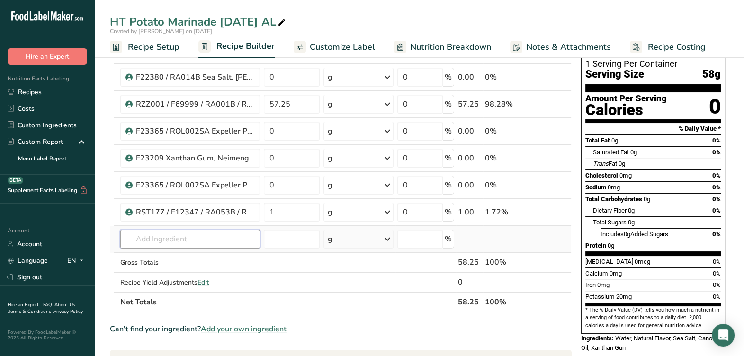
click at [216, 230] on input "text" at bounding box center [190, 239] width 140 height 19
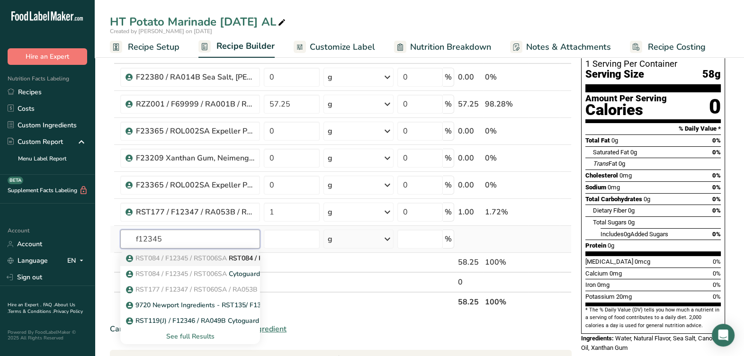
type input "RST084 / F12345 / RST006SA CytoGuard Stat-N Plus, A&B 02-23-21 CC"
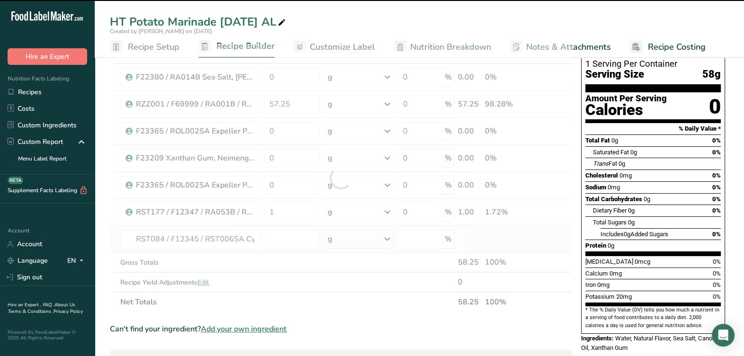
type input "0"
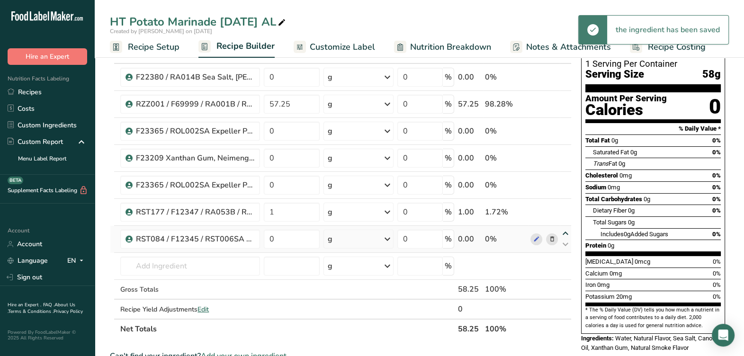
click at [564, 230] on icon at bounding box center [565, 233] width 11 height 7
type input "0"
type input "1"
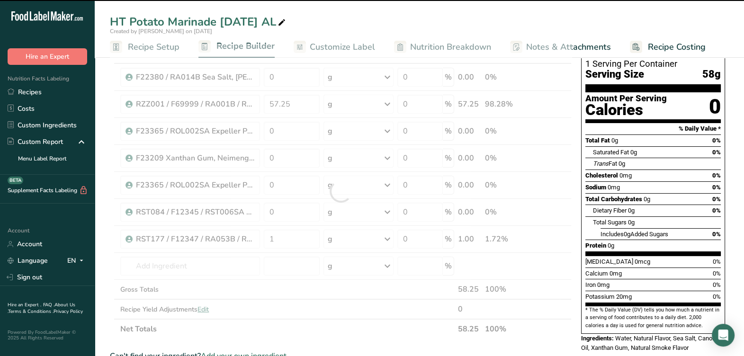
click at [235, 263] on div at bounding box center [341, 192] width 462 height 296
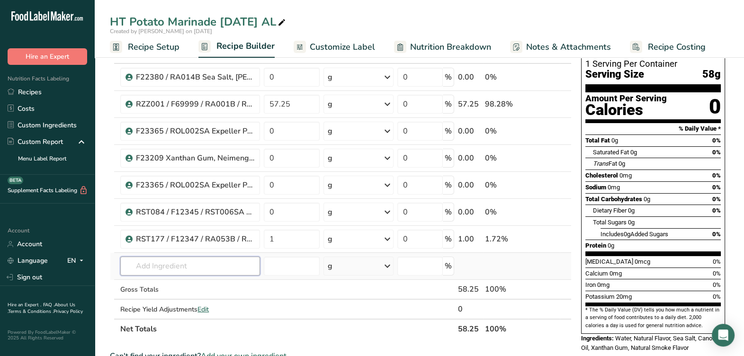
click at [234, 263] on input "text" at bounding box center [190, 266] width 140 height 19
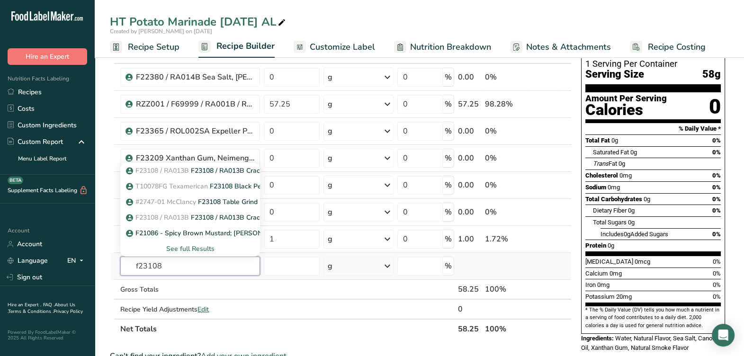
type input "f23108"
click at [189, 248] on div "See full Results" at bounding box center [190, 249] width 125 height 10
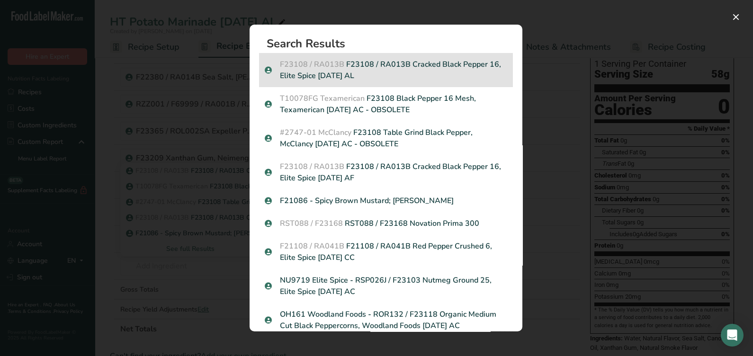
click at [353, 78] on p "F23108 / RA013B F23108 / RA013B Cracked Black Pepper 16, Elite Spice 01-01-23 AL" at bounding box center [386, 70] width 242 height 23
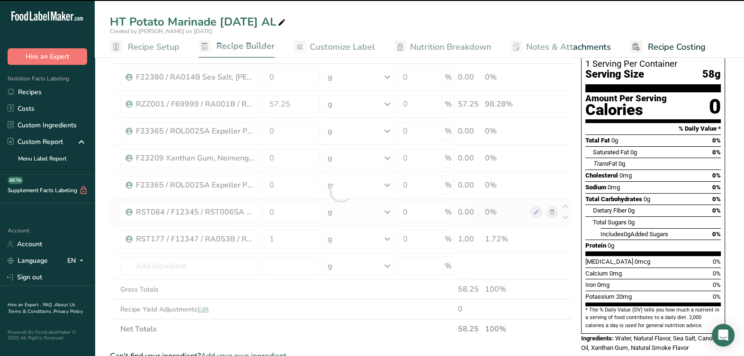
type input "0"
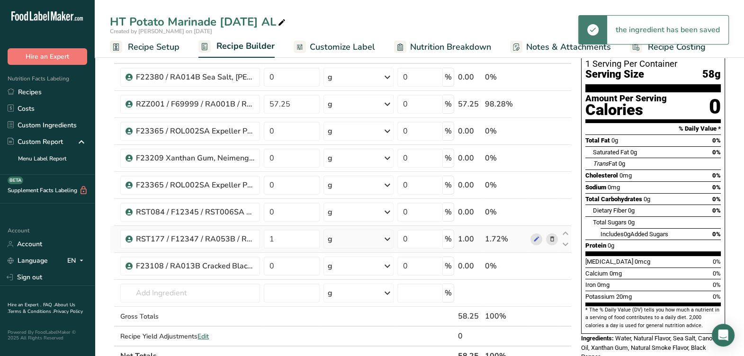
scroll to position [118, 0]
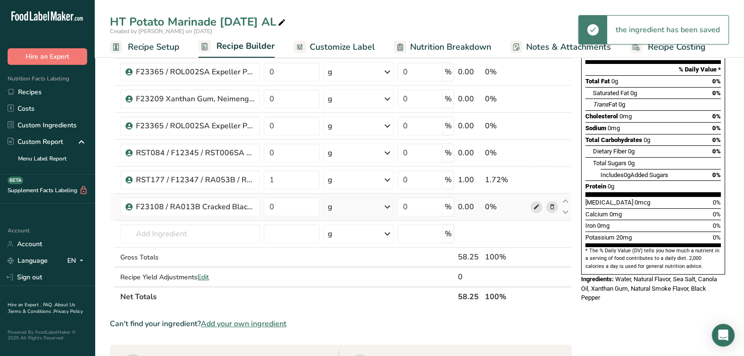
click at [535, 202] on icon at bounding box center [536, 207] width 7 height 10
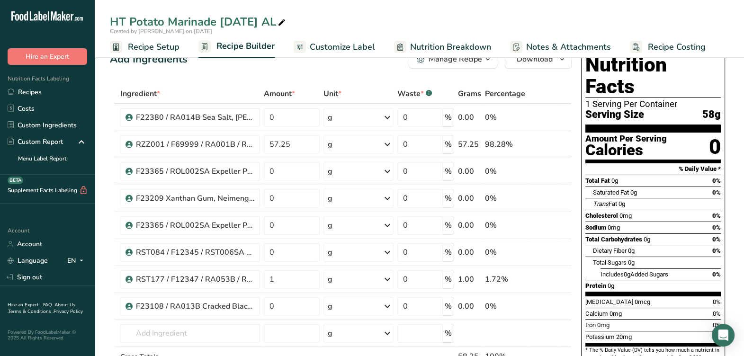
scroll to position [0, 0]
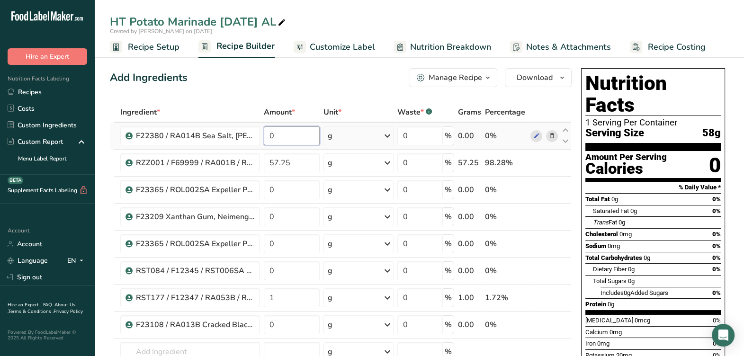
click at [287, 137] on input "0" at bounding box center [292, 135] width 56 height 19
type input "18"
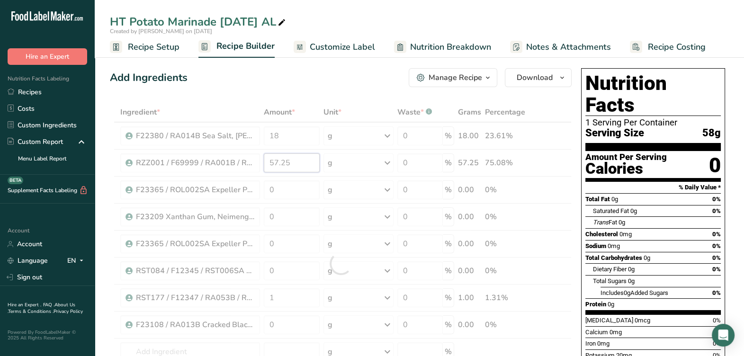
click at [300, 166] on div "Ingredient * Amount * Unit * Waste * .a-a{fill:#347362;}.b-a{fill:#fff;} Grams …" at bounding box center [341, 263] width 462 height 323
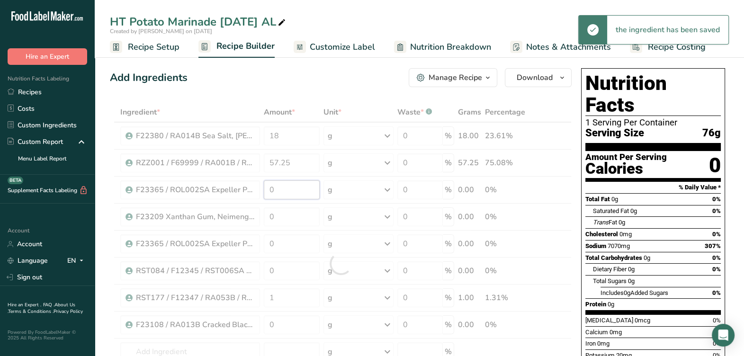
click at [294, 190] on div "Ingredient * Amount * Unit * Waste * .a-a{fill:#347362;}.b-a{fill:#fff;} Grams …" at bounding box center [341, 263] width 462 height 323
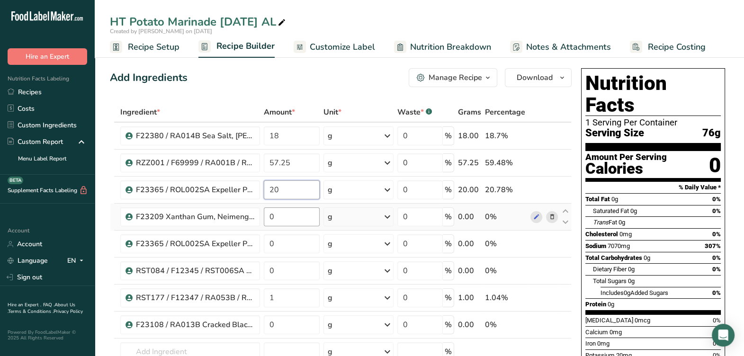
type input "20"
click at [284, 218] on div "Ingredient * Amount * Unit * Waste * .a-a{fill:#347362;}.b-a{fill:#fff;} Grams …" at bounding box center [341, 263] width 462 height 323
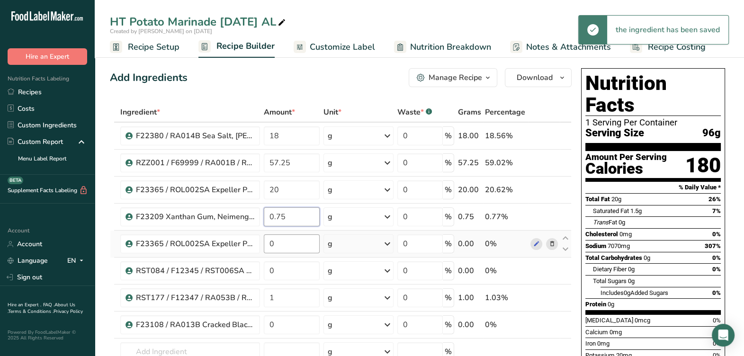
type input "0.75"
click at [286, 238] on div "Ingredient * Amount * Unit * Waste * .a-a{fill:#347362;}.b-a{fill:#fff;} Grams …" at bounding box center [341, 263] width 462 height 323
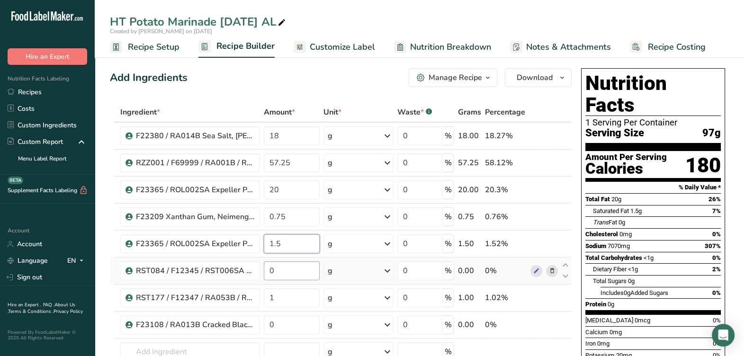
type input "1.5"
click at [286, 269] on div "Ingredient * Amount * Unit * Waste * .a-a{fill:#347362;}.b-a{fill:#fff;} Grams …" at bounding box center [341, 263] width 462 height 323
type input "1"
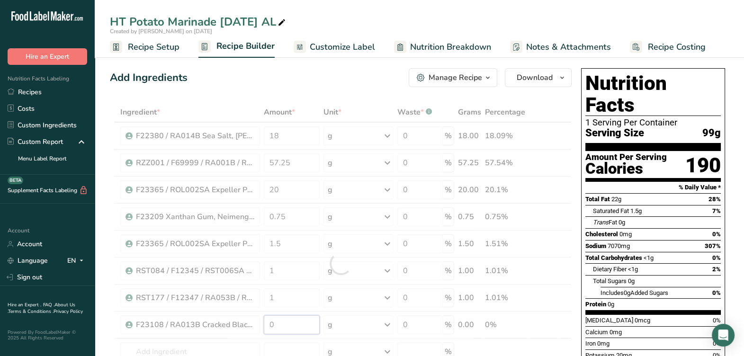
click at [282, 328] on div "Ingredient * Amount * Unit * Waste * .a-a{fill:#347362;}.b-a{fill:#fff;} Grams …" at bounding box center [341, 263] width 462 height 323
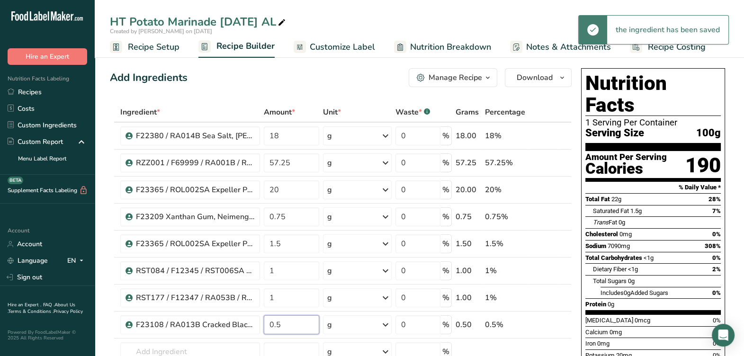
type input "0.5"
click at [249, 77] on div "Add Ingredients Manage Recipe Delete Recipe Duplicate Recipe Scale Recipe Save …" at bounding box center [341, 77] width 462 height 19
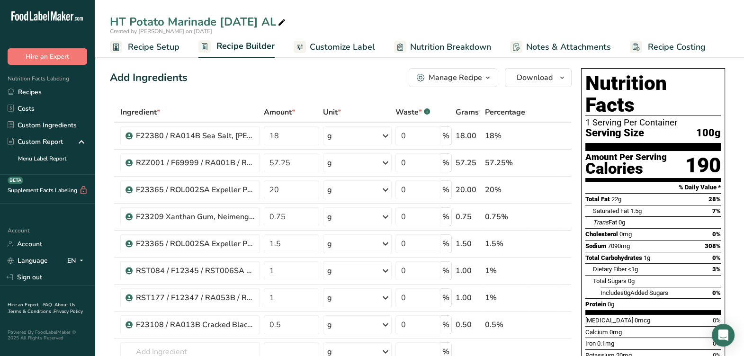
click at [469, 81] on div "Manage Recipe" at bounding box center [456, 77] width 54 height 11
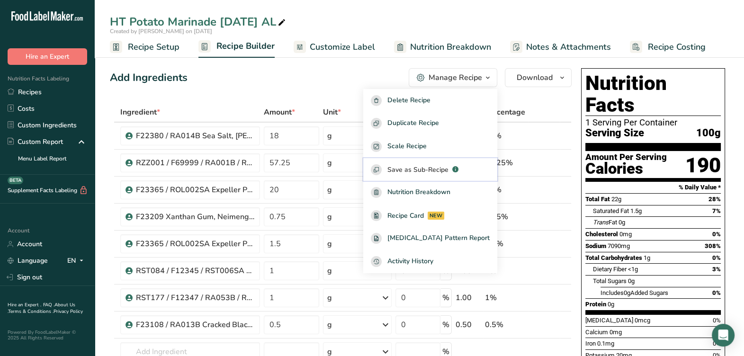
click at [435, 169] on span "Save as Sub-Recipe" at bounding box center [417, 170] width 61 height 10
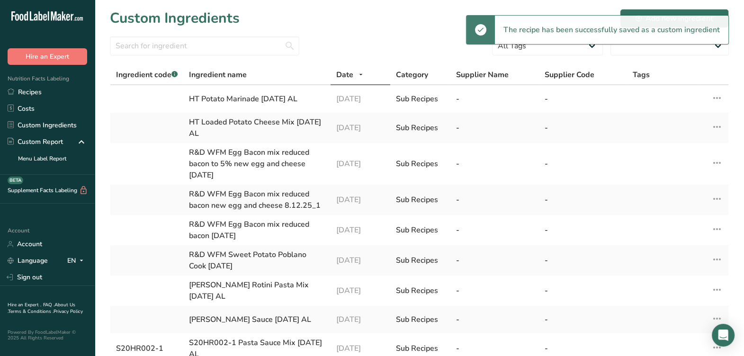
select select "30"
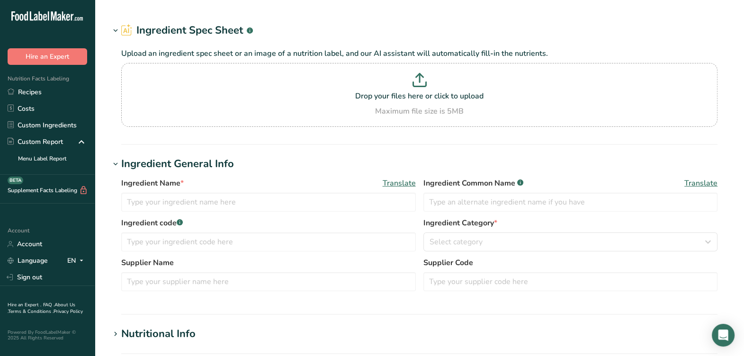
type input "F22380 / RA014B Sea Salt, [PERSON_NAME] [DATE] CC"
type input "Sea Salt"
type input "F22380 / RA014B"
type input "[PERSON_NAME]"
type input "100011767"
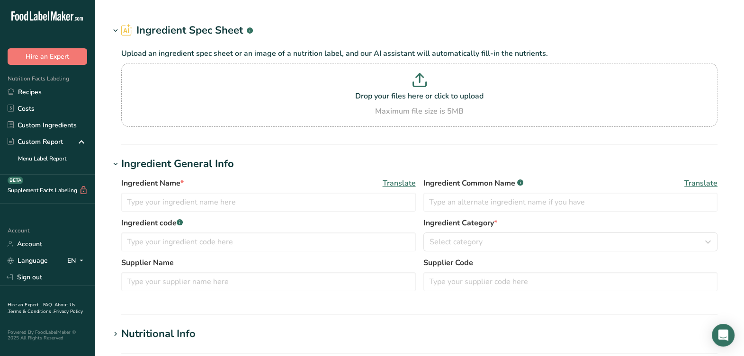
type input "F23365 / ROL002SA Expeller Pressed Canola Oil, [GEOGRAPHIC_DATA] [DATE] CC"
type input "Canola Oil"
type input "F23365 / ROL002SA"
type input "[PERSON_NAME]'s Italian Foods / Columbus Vegetable Oils"
type input "#500"
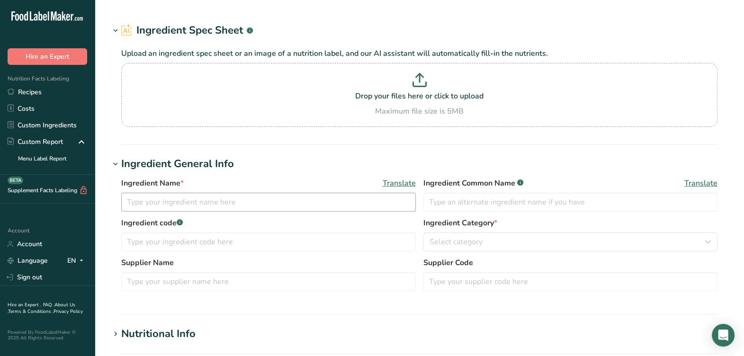
type input "F23209 Xanthan Gum, Neimenggu Fufeng Biotech. [DATE] AC"
type input "Xanthan Gum"
type input "Dot Foods / Neimenggu Fufeng Biotech. - Item Code E415"
type input "F23209"
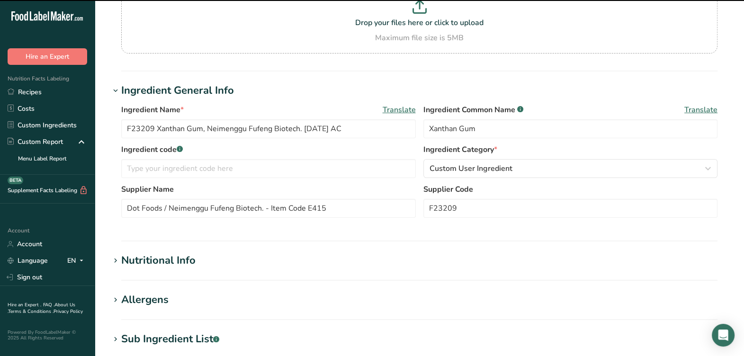
scroll to position [118, 0]
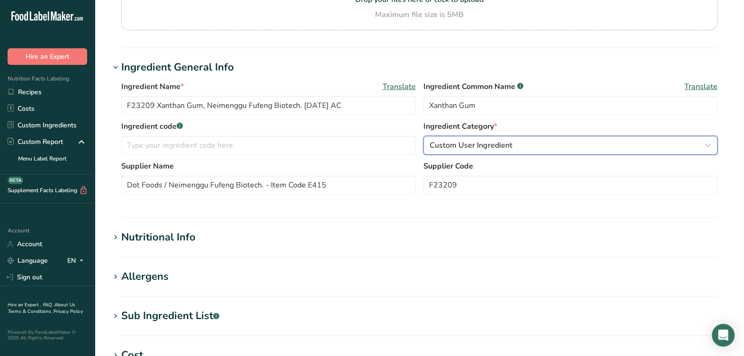
click at [505, 146] on span "Custom User Ingredient" at bounding box center [471, 145] width 83 height 11
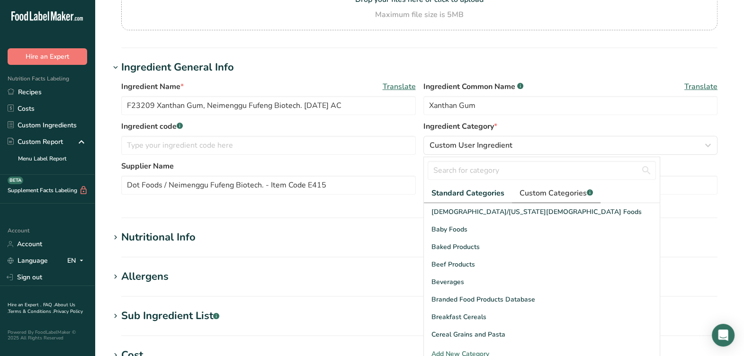
click at [525, 190] on span "Custom Categories .a-a{fill:#347362;}.b-a{fill:#fff;}" at bounding box center [556, 193] width 73 height 11
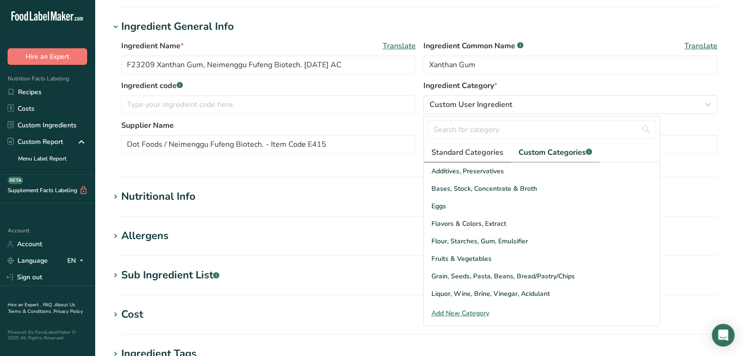
scroll to position [178, 0]
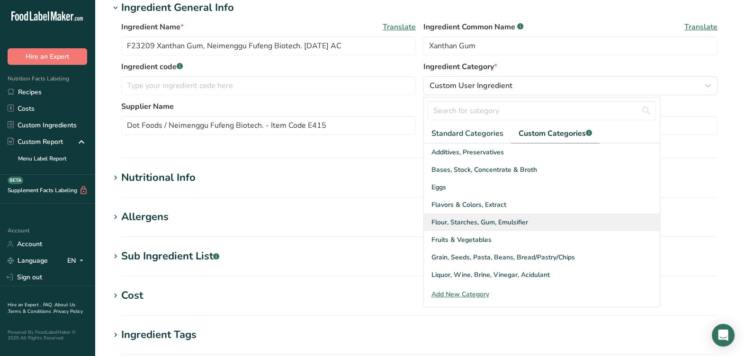
click at [465, 225] on span "Flour, Starches, Gum, Emulsifier" at bounding box center [479, 222] width 97 height 10
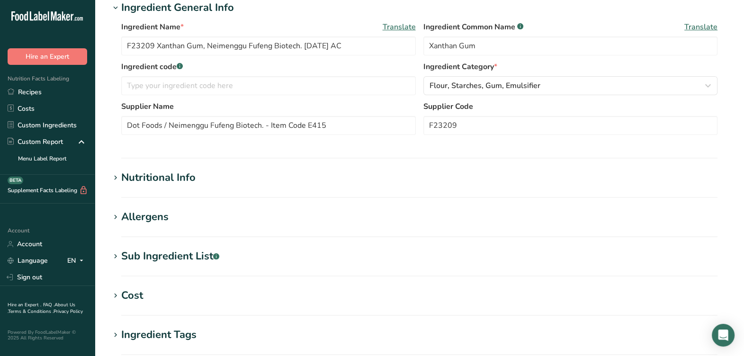
click at [423, 151] on section "Ingredient General Info Ingredient Name * Translate F23209 Xanthan Gum, Neimeng…" at bounding box center [419, 79] width 619 height 159
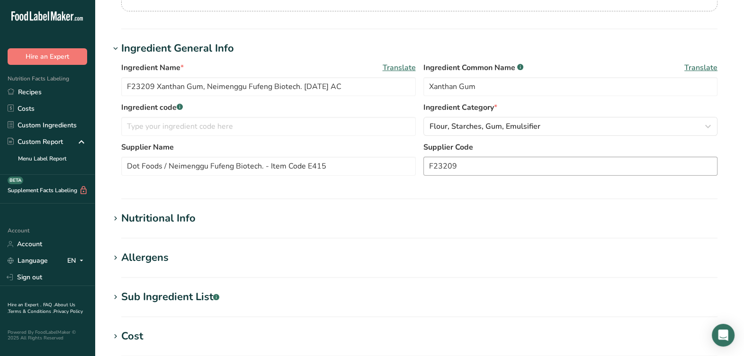
scroll to position [118, 0]
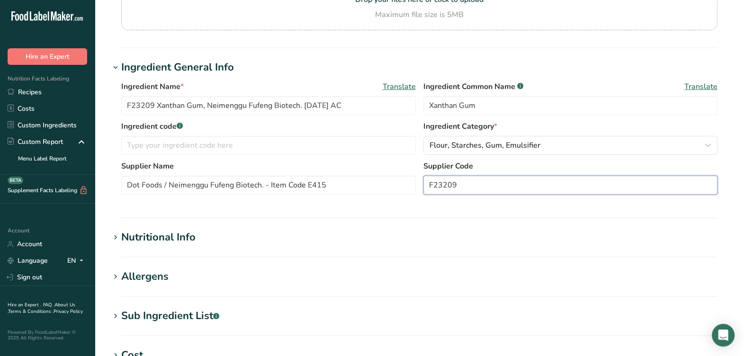
drag, startPoint x: 474, startPoint y: 188, endPoint x: 416, endPoint y: 197, distance: 58.5
click at [416, 197] on div "Supplier Name Dot Foods / Neimenggu Fufeng Biotech. - Item Code E415 Supplier C…" at bounding box center [419, 181] width 596 height 40
click at [189, 141] on input "text" at bounding box center [268, 145] width 295 height 19
paste input "F23209"
type input "F23209"
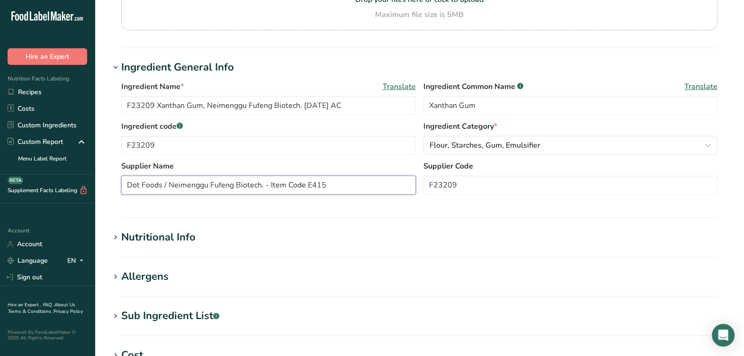
click at [339, 185] on input "Dot Foods / Neimenggu Fufeng Biotech. - Item Code E415" at bounding box center [268, 185] width 295 height 19
drag, startPoint x: 339, startPoint y: 185, endPoint x: 307, endPoint y: 187, distance: 31.3
click at [305, 189] on input "Dot Foods / Neimenggu Fufeng Biotech. - Item Code E415" at bounding box center [268, 185] width 295 height 19
drag, startPoint x: 427, startPoint y: 190, endPoint x: 422, endPoint y: 190, distance: 5.2
click at [422, 190] on div "Supplier Name Dot Foods / Neimenggu Fufeng Biotech. - Item Code E415 Supplier C…" at bounding box center [419, 181] width 596 height 40
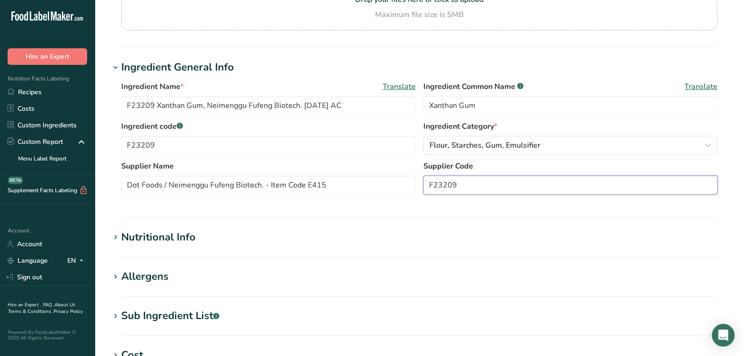
paste input "E415"
type input "E415"
drag, startPoint x: 371, startPoint y: 178, endPoint x: 259, endPoint y: 185, distance: 112.5
click at [259, 185] on input "Dot Foods / Neimenggu Fufeng Biotech. - Item Code E415" at bounding box center [268, 185] width 295 height 19
type input "Dot Foods / Neimenggu Fufeng Biotech"
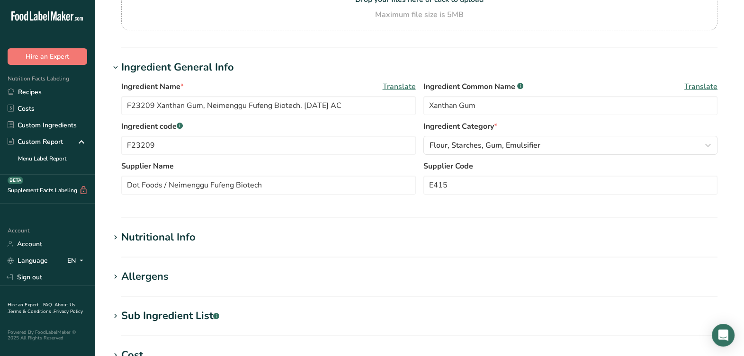
click at [271, 205] on div "Ingredient Name * Translate F23209 Xanthan Gum, Neimenggu Fufeng Biotech. [DATE…" at bounding box center [419, 140] width 619 height 131
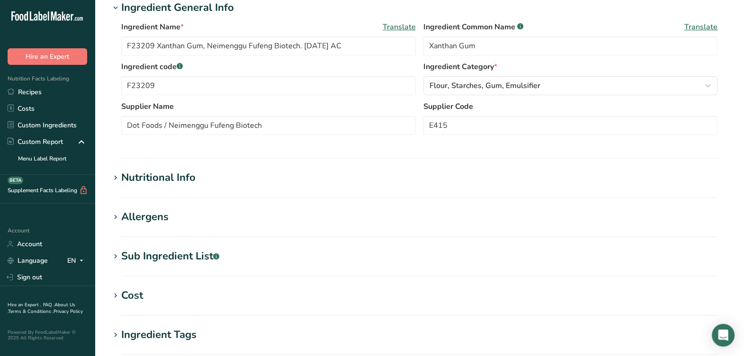
scroll to position [236, 0]
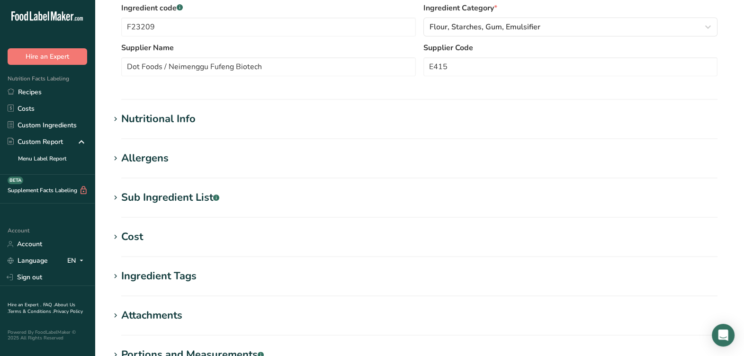
click at [186, 116] on div "Nutritional Info" at bounding box center [158, 119] width 74 height 16
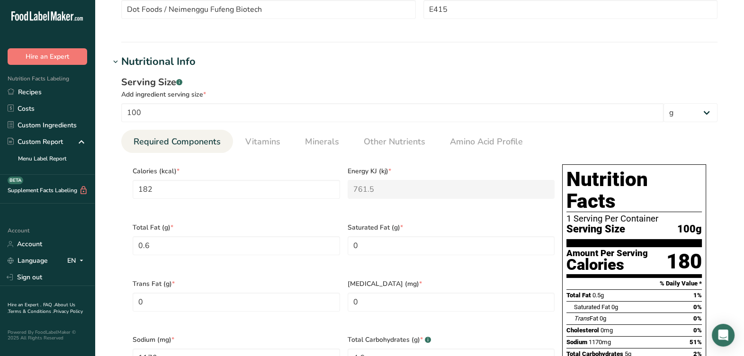
scroll to position [296, 0]
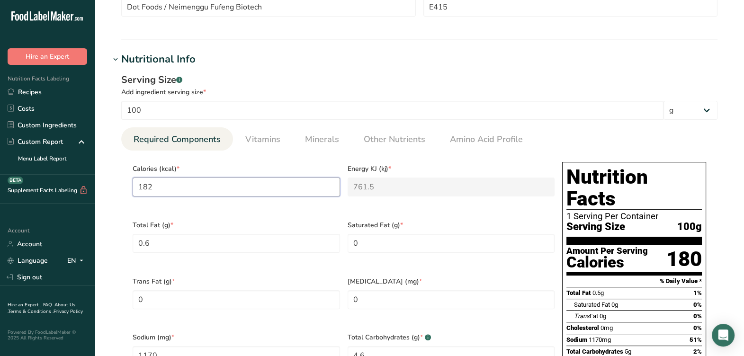
drag, startPoint x: 184, startPoint y: 188, endPoint x: 85, endPoint y: 204, distance: 100.3
click at [85, 204] on div ".a-20{fill:#fff;} Hire an Expert Nutrition Facts Labeling Recipes Costs Custom …" at bounding box center [372, 288] width 744 height 1168
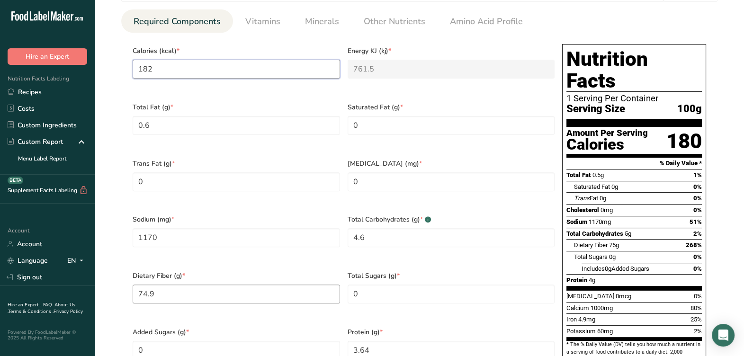
scroll to position [355, 0]
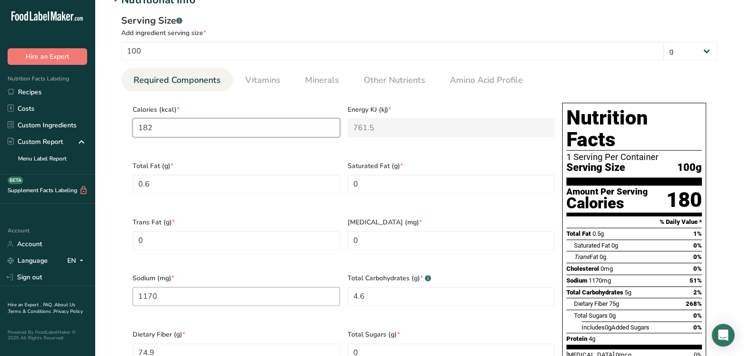
type input "3"
type KJ "12.6"
type input "32"
type KJ "133.9"
type input "320"
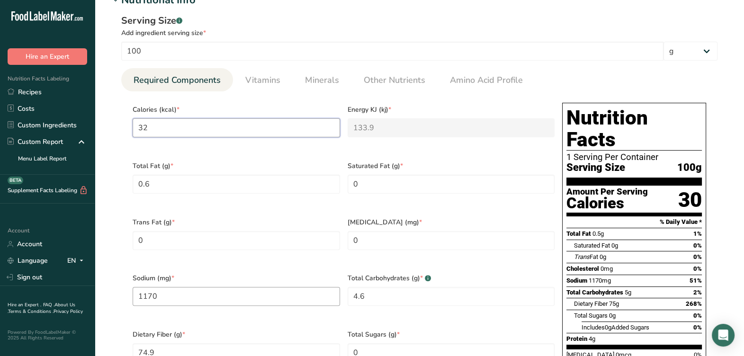
type KJ "1338.9"
type input "3200"
type KJ "13388.8"
type input "320"
type KJ "1338.9"
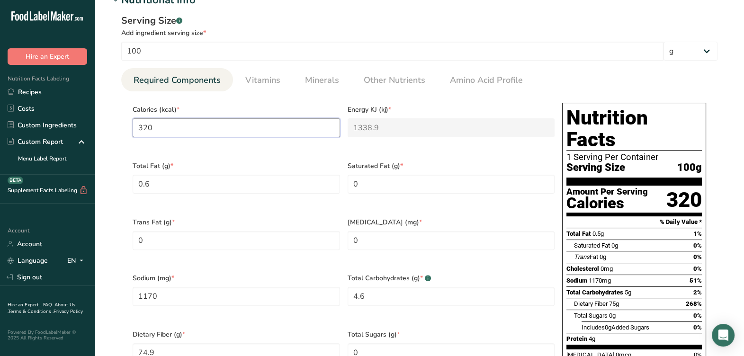
type input "320"
click at [312, 181] on Fat "0.6" at bounding box center [236, 184] width 207 height 19
type Fat "0"
click at [302, 217] on span "Trans Fat (g) *" at bounding box center [236, 222] width 207 height 10
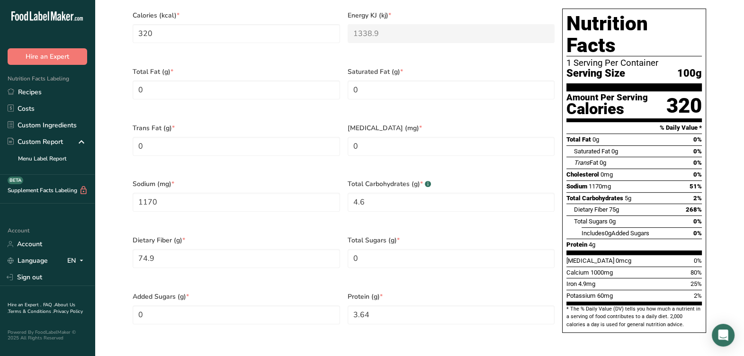
scroll to position [473, 0]
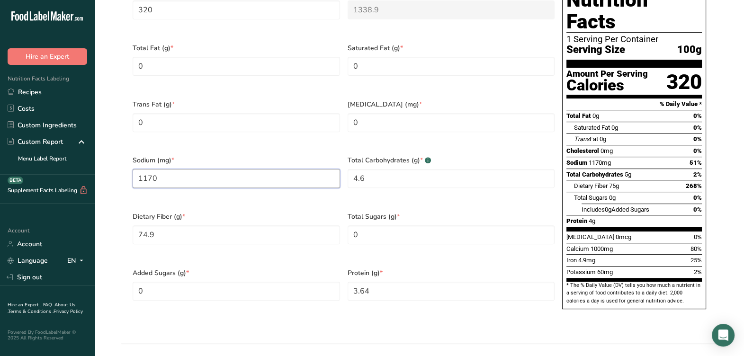
click at [298, 173] on input "1170" at bounding box center [236, 178] width 207 height 19
type input "1.5"
click at [390, 169] on Carbohydrates "4.6" at bounding box center [451, 178] width 207 height 19
type Carbohydrates "77.5"
click at [206, 225] on Fiber "74.9" at bounding box center [236, 234] width 207 height 19
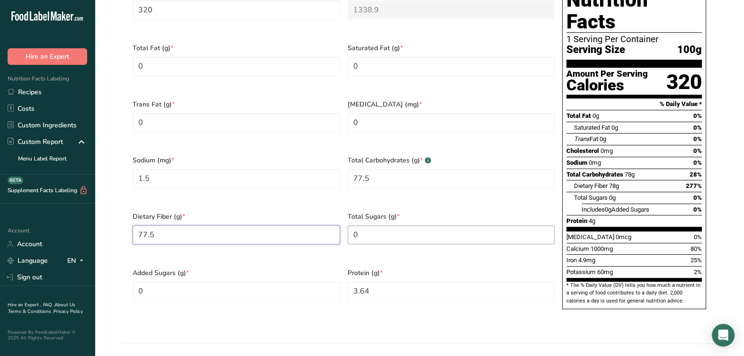
type Fiber "77.5"
click at [359, 225] on Sugars "0" at bounding box center [451, 234] width 207 height 19
click at [245, 282] on Sugars "0" at bounding box center [236, 291] width 207 height 19
click at [469, 282] on input "3.64" at bounding box center [451, 291] width 207 height 19
type input "5"
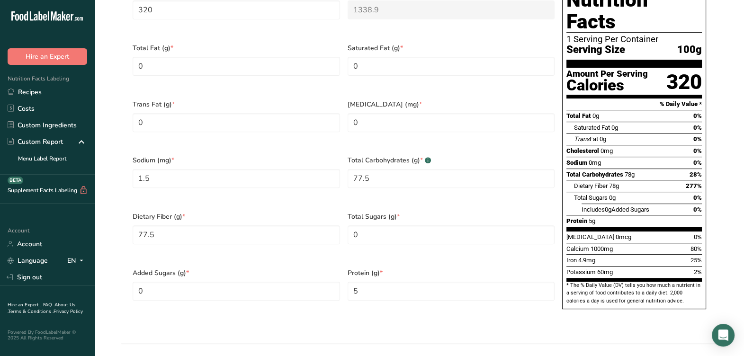
click at [454, 304] on div "Serving Size .a-a{fill:#347362;}.b-a{fill:#fff;} Add ingredient serving size * …" at bounding box center [419, 111] width 619 height 442
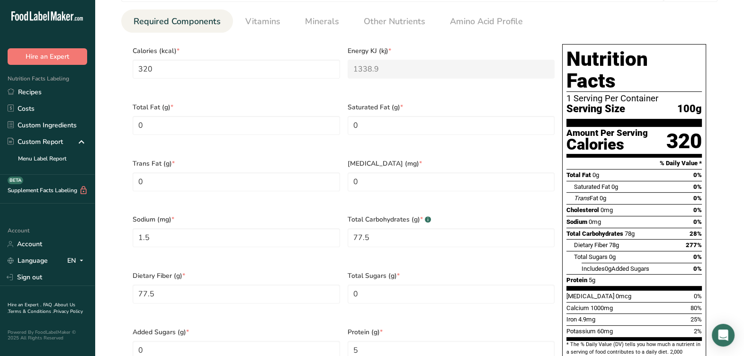
scroll to position [355, 0]
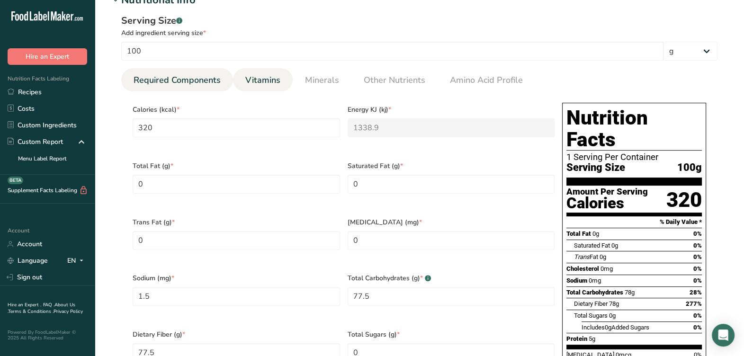
click at [283, 83] on li "Vitamins" at bounding box center [263, 79] width 60 height 23
click at [275, 75] on span "Vitamins" at bounding box center [262, 80] width 35 height 13
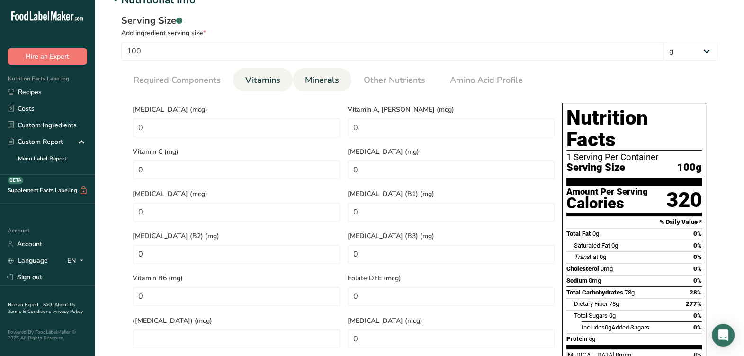
click at [315, 78] on span "Minerals" at bounding box center [322, 80] width 34 height 13
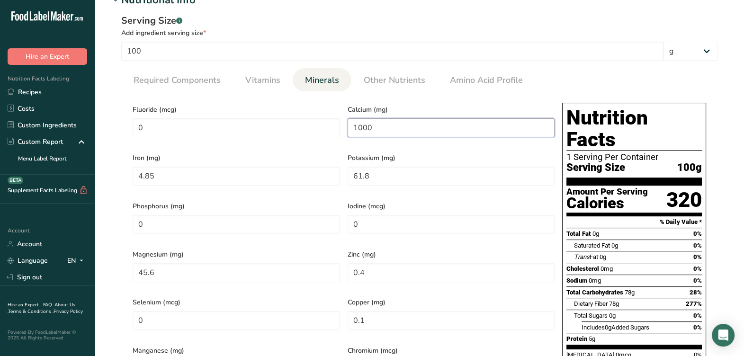
click at [459, 125] on input "1000" at bounding box center [451, 127] width 207 height 19
drag, startPoint x: 460, startPoint y: 125, endPoint x: 326, endPoint y: 125, distance: 134.0
click at [326, 125] on div "Fluoride (mcg) 0 Calcium (mg) 1000 Iron (mg) 4.85 Potassium (mg) 61.8 Phosphoru…" at bounding box center [344, 268] width 430 height 338
type input "2"
click at [327, 173] on input "4.85" at bounding box center [236, 176] width 207 height 19
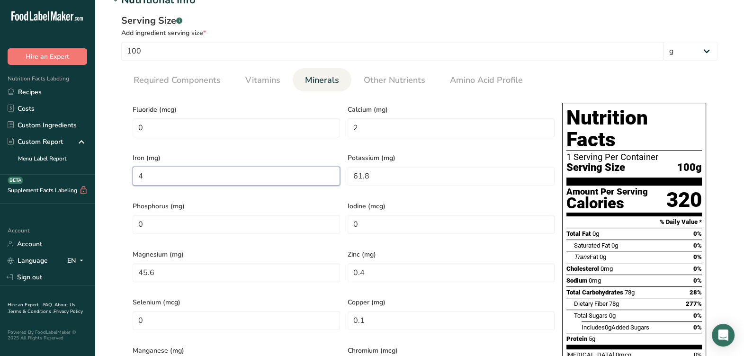
type input "0"
drag, startPoint x: 390, startPoint y: 173, endPoint x: 324, endPoint y: 191, distance: 68.6
click at [324, 191] on div "Fluoride (mcg) 0 Calcium (mg) 2 Iron (mg) 0 Potassium (mg) 61.8 Phosphorus (mg)…" at bounding box center [344, 268] width 430 height 338
type input "80"
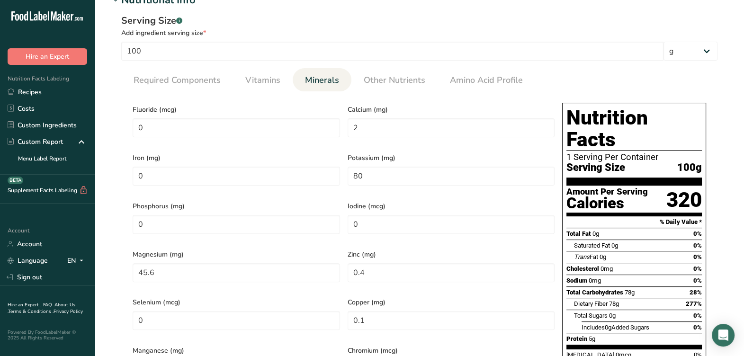
click at [323, 196] on div "Phosphorus (mg) 0" at bounding box center [236, 220] width 215 height 48
click at [167, 81] on span "Required Components" at bounding box center [177, 80] width 87 height 13
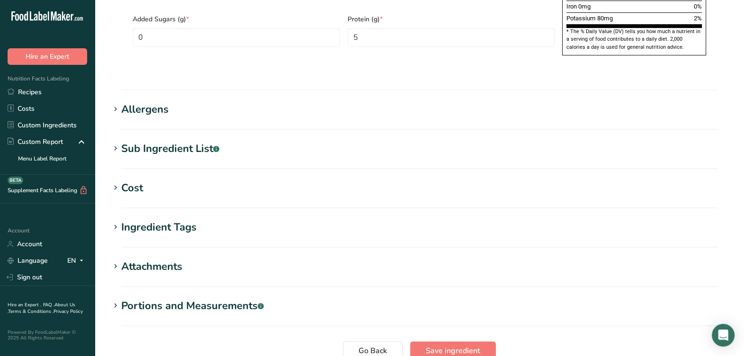
scroll to position [788, 0]
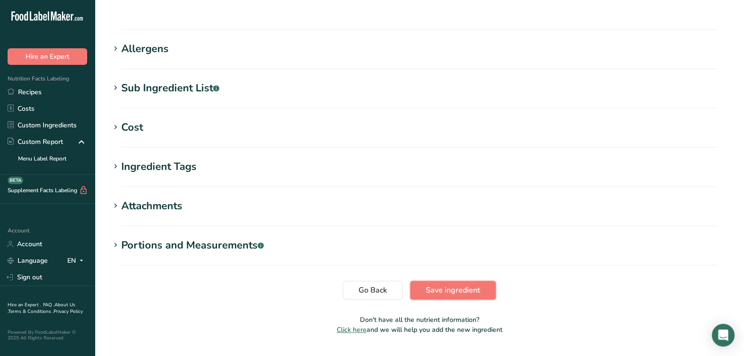
click at [459, 285] on span "Save ingredient" at bounding box center [453, 290] width 54 height 11
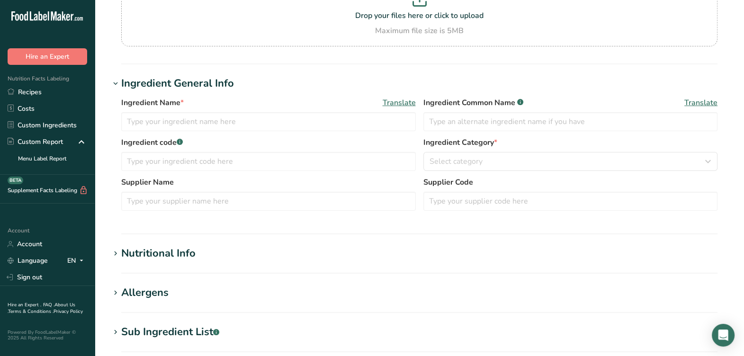
type input "F23209 Xanthan Gum FF FN, Junbunzlauer [DATE] AC"
type input "Xanthan Gum"
type input "100"
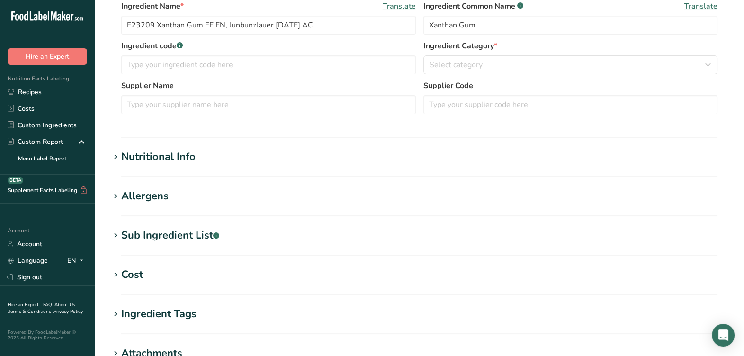
type input "182"
type KJ "761.488"
type Fat "0.6"
type input "1170"
type Carbohydrates "79.5"
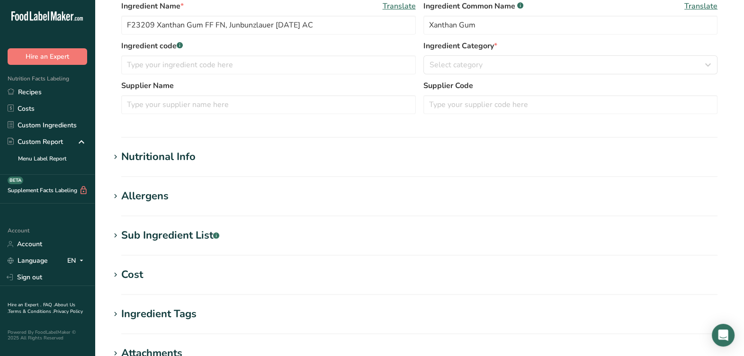
type Fiber "74.9"
type input "3.64"
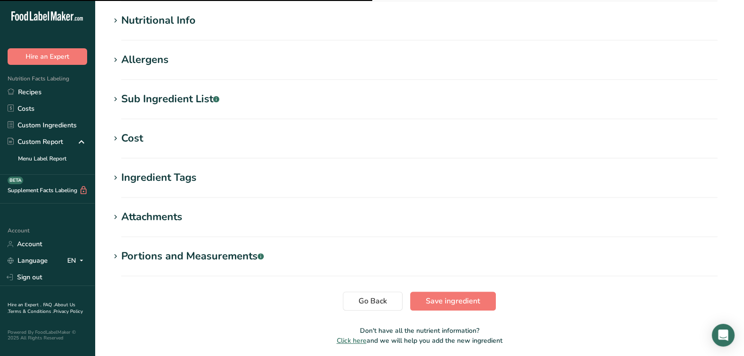
scroll to position [251, 0]
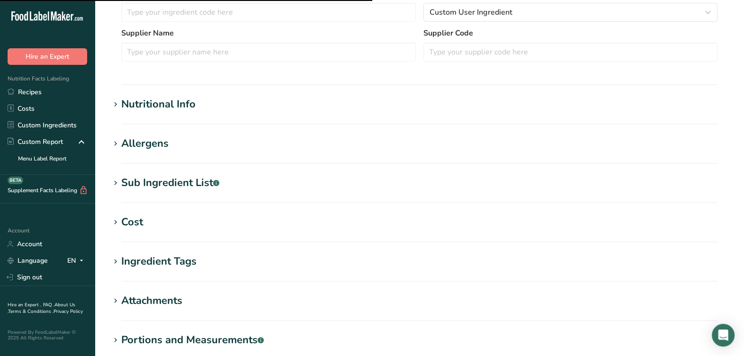
click at [181, 102] on div "Nutritional Info" at bounding box center [158, 105] width 74 height 16
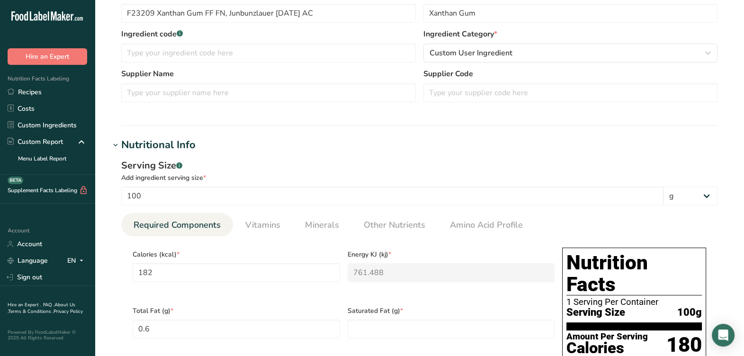
scroll to position [310, 0]
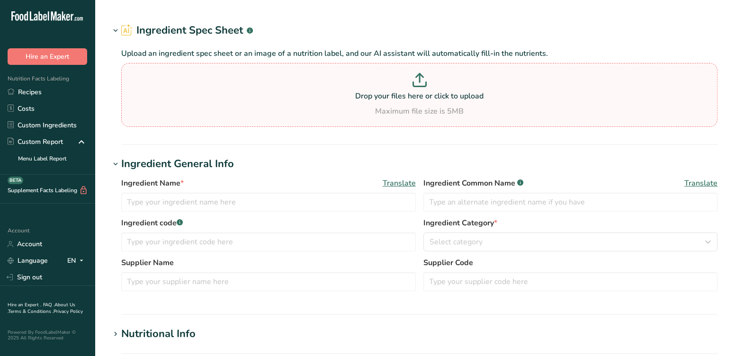
type input "F23108 / RA013B Cracked Black Pepper 16, Elite Spice 01-01-23 AL"
type input "Black Pepper"
type input "F23108 / RA013B"
type input "PB9212 2X - Elite Spice"
type input "F23108 / RA013B"
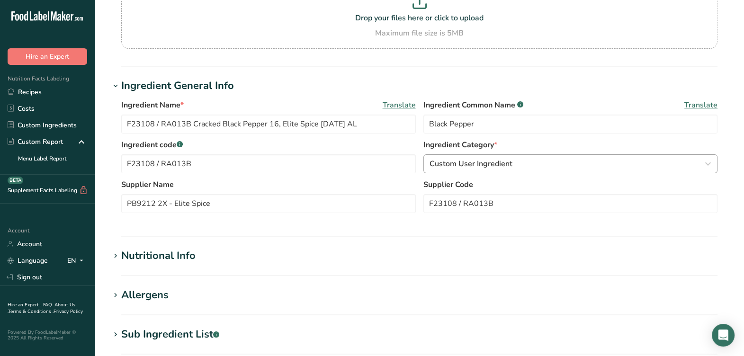
scroll to position [118, 0]
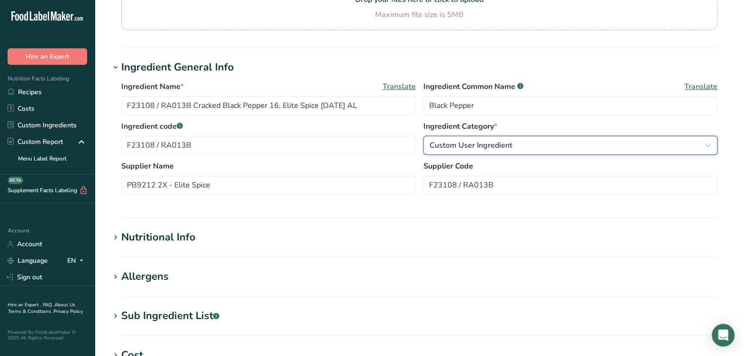
click at [504, 142] on span "Custom User Ingredient" at bounding box center [471, 145] width 83 height 11
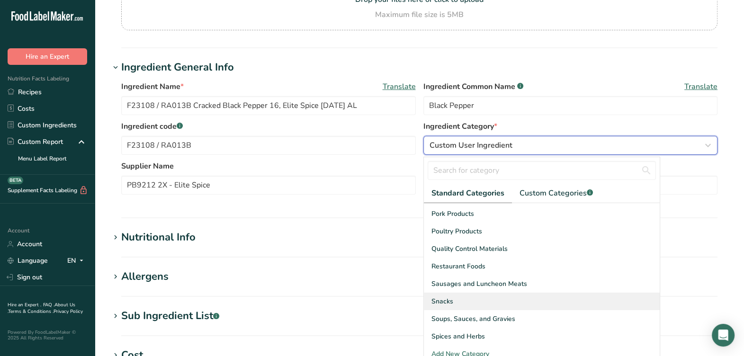
scroll to position [355, 0]
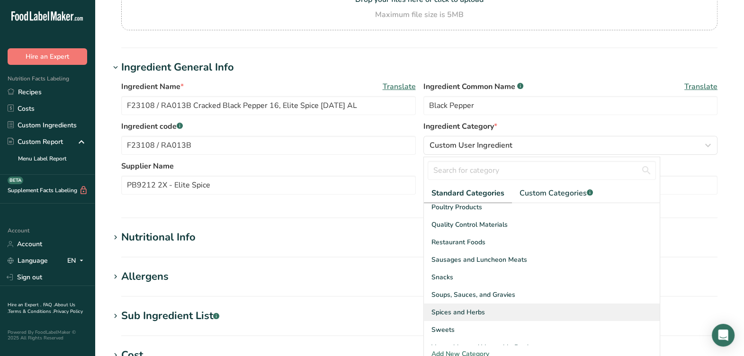
click at [483, 306] on div "Spices and Herbs" at bounding box center [542, 313] width 236 height 18
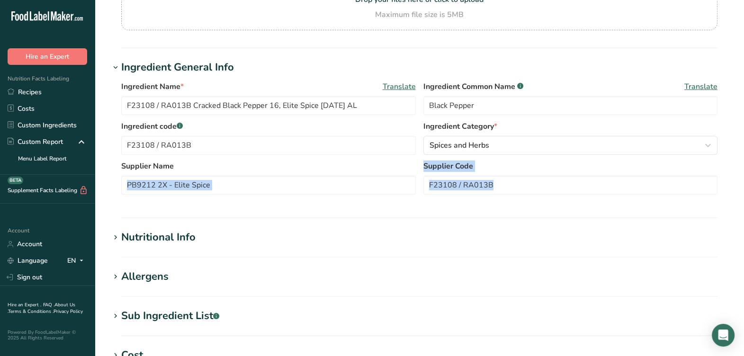
click at [406, 206] on section "Ingredient General Info Ingredient Name * Translate F23108 / RA013B Cracked Bla…" at bounding box center [419, 139] width 619 height 159
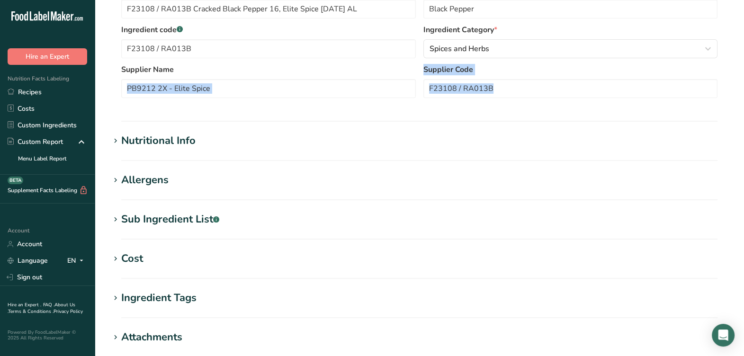
scroll to position [236, 0]
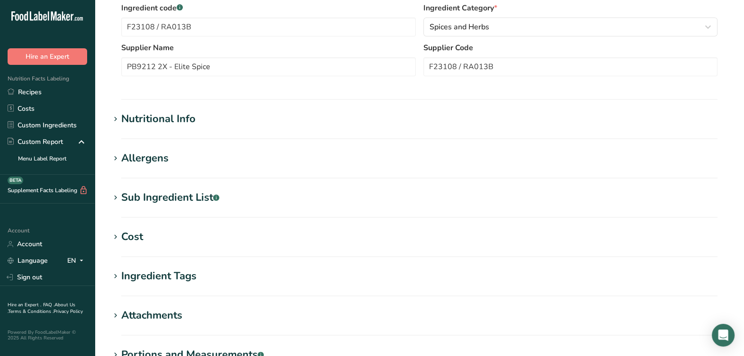
click at [201, 204] on div "Sub Ingredient List .a-a{fill:#347362;}.b-a{fill:#fff;}" at bounding box center [170, 198] width 98 height 16
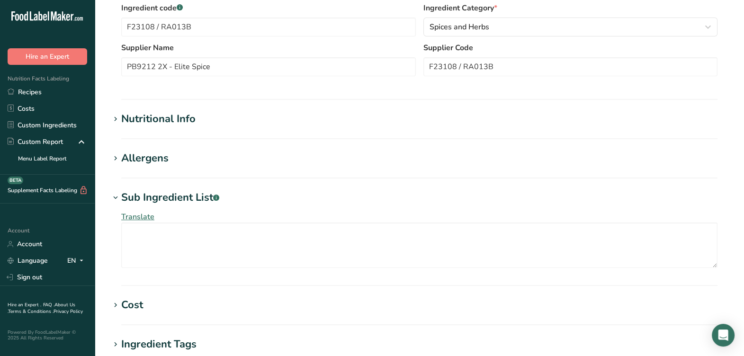
click at [201, 204] on div "Sub Ingredient List .a-a{fill:#347362;}.b-a{fill:#fff;}" at bounding box center [170, 198] width 98 height 16
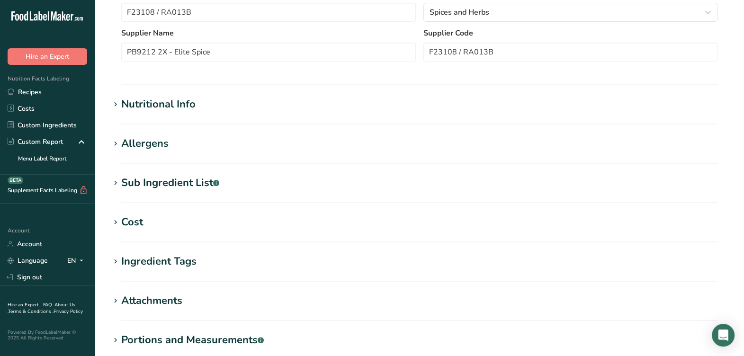
scroll to position [369, 0]
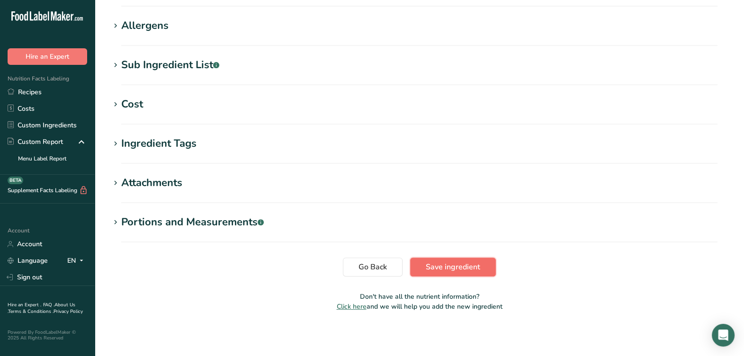
click at [456, 261] on span "Save ingredient" at bounding box center [453, 266] width 54 height 11
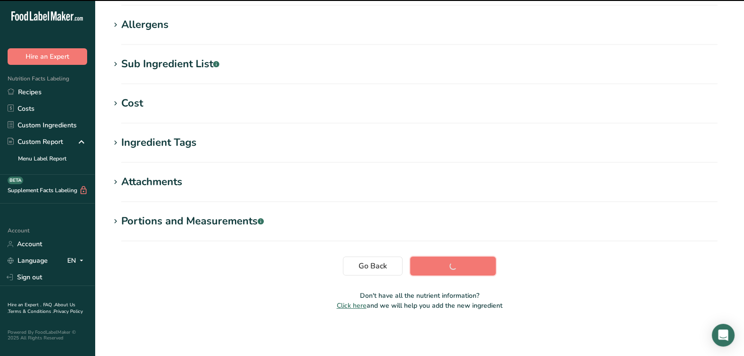
scroll to position [144, 0]
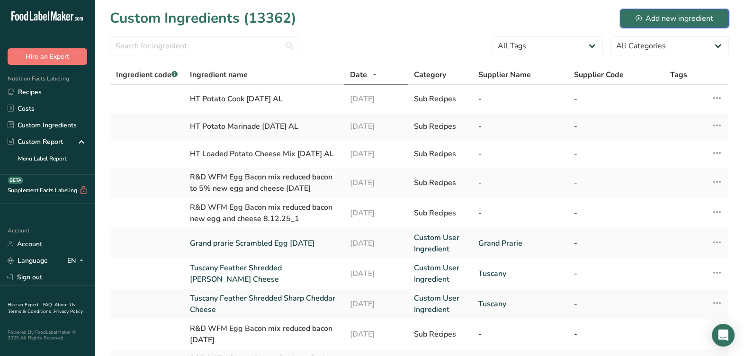
click at [677, 20] on div "Add new ingredient" at bounding box center [675, 18] width 78 height 11
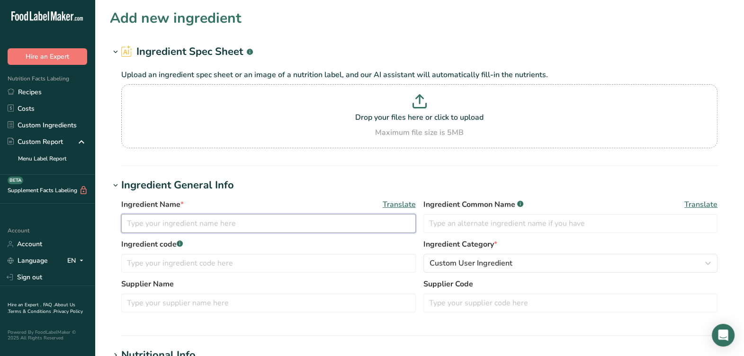
click at [173, 228] on input "text" at bounding box center [268, 223] width 295 height 19
type input "N"
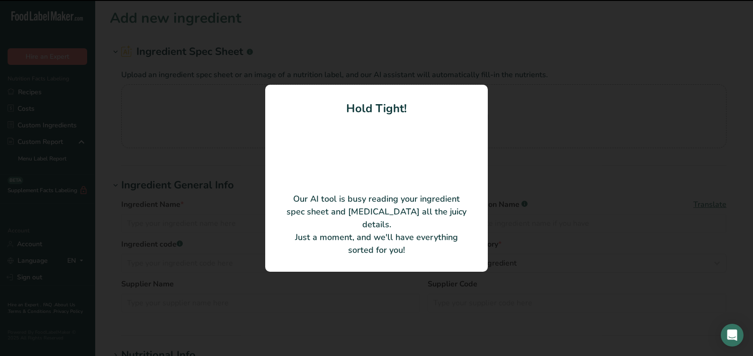
type input "Cultured Cream"
type input "Daisy Brand, LLC"
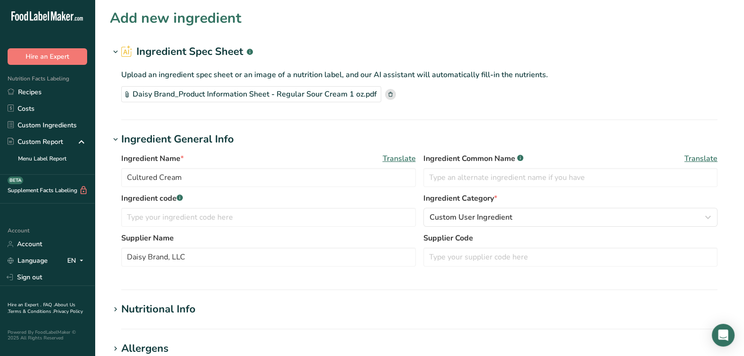
scroll to position [59, 0]
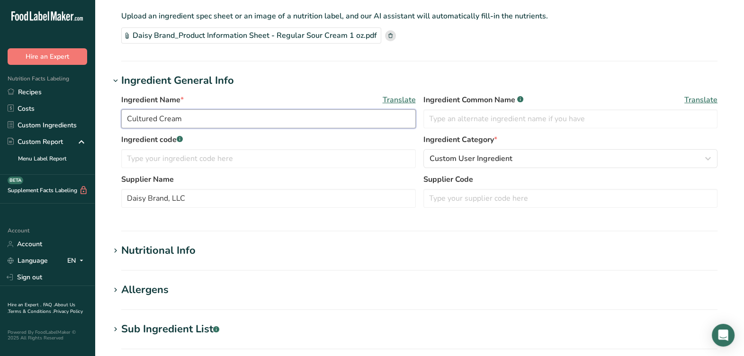
drag, startPoint x: 228, startPoint y: 117, endPoint x: -50, endPoint y: 144, distance: 278.8
click at [0, 144] on html ".a-20{fill:#fff;} Hire an Expert Nutrition Facts Labeling Recipes Costs Custom …" at bounding box center [372, 281] width 744 height 680
click at [298, 127] on input "New Regular Sour Cream, Daisy Brand" at bounding box center [268, 118] width 295 height 19
type input "New Regular Sour Cream, Daisy Brand [DATE] AL"
click at [552, 123] on input "text" at bounding box center [570, 118] width 295 height 19
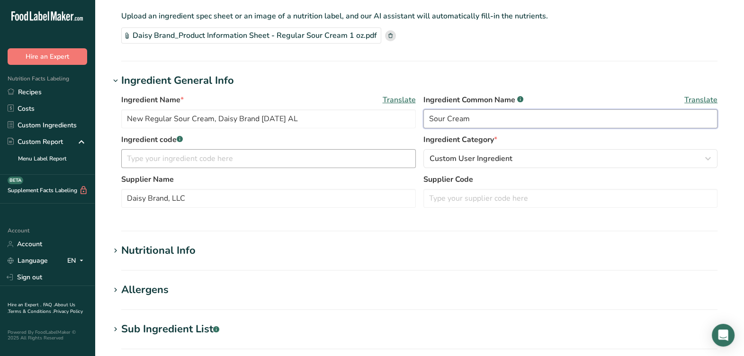
type input "Sour Cream"
click at [137, 162] on input "text" at bounding box center [268, 158] width 295 height 19
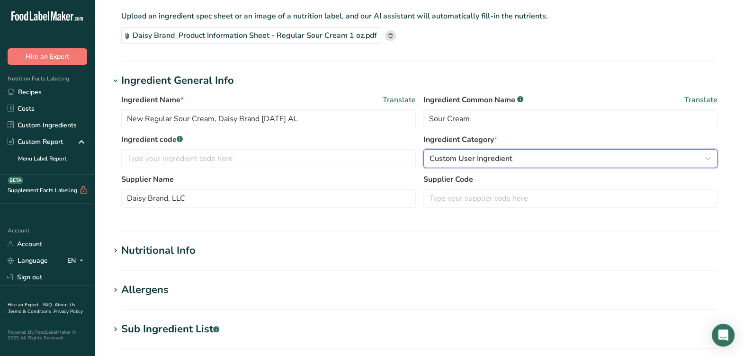
click at [470, 159] on span "Custom User Ingredient" at bounding box center [471, 158] width 83 height 11
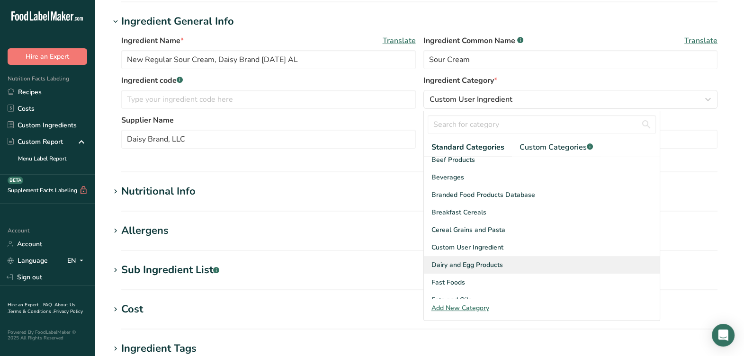
click at [457, 260] on span "Dairy and Egg Products" at bounding box center [467, 265] width 72 height 10
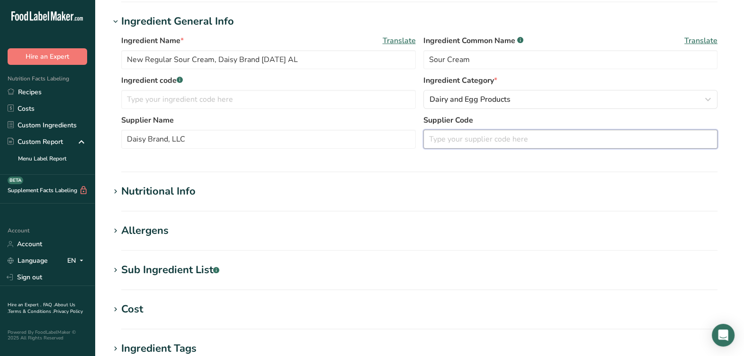
click at [490, 146] on input "text" at bounding box center [570, 139] width 295 height 19
type input "IDP100"
click at [419, 176] on section "Add new ingredient Ingredient Spec Sheet .a-a{fill:#347362;}.b-a{fill:#fff;} Up…" at bounding box center [419, 207] width 649 height 650
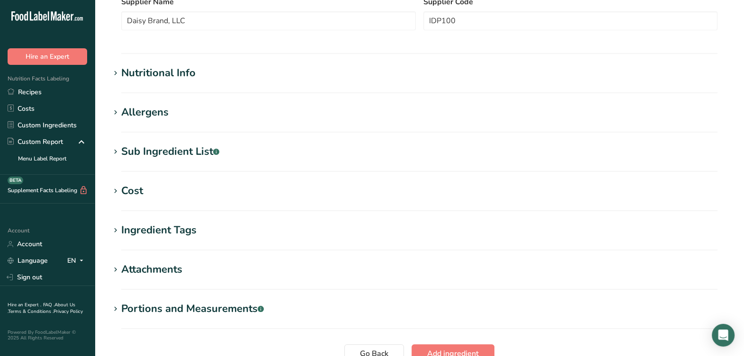
click at [190, 79] on div "Nutritional Info" at bounding box center [158, 73] width 74 height 16
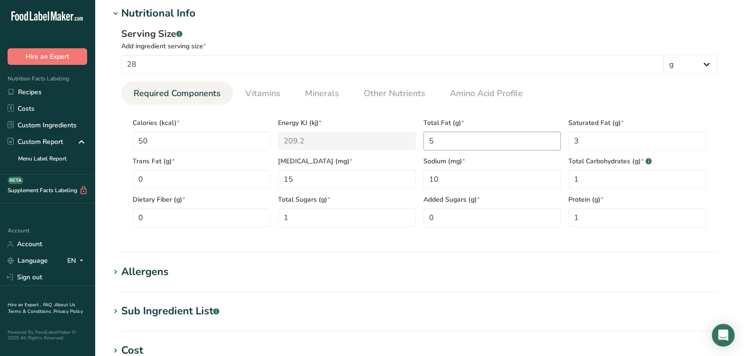
scroll to position [355, 0]
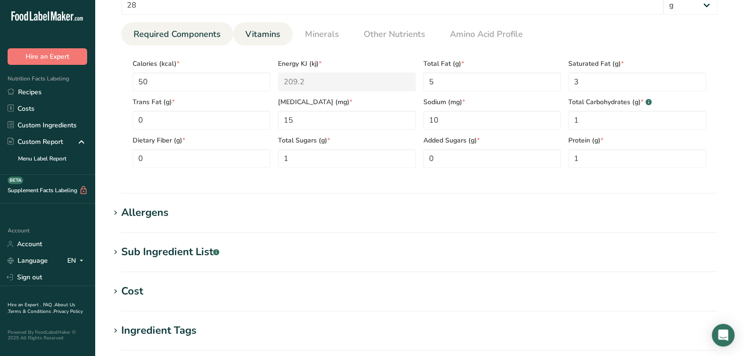
click at [248, 34] on span "Vitamins" at bounding box center [262, 34] width 35 height 13
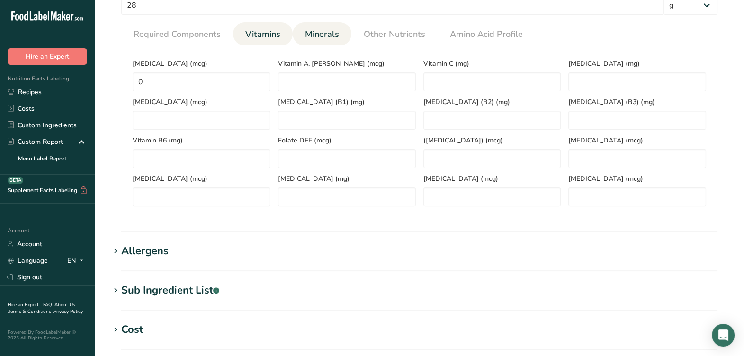
click at [331, 31] on span "Minerals" at bounding box center [322, 34] width 34 height 13
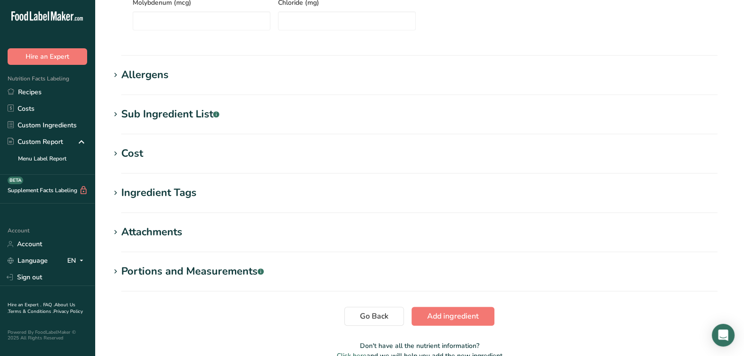
scroll to position [533, 0]
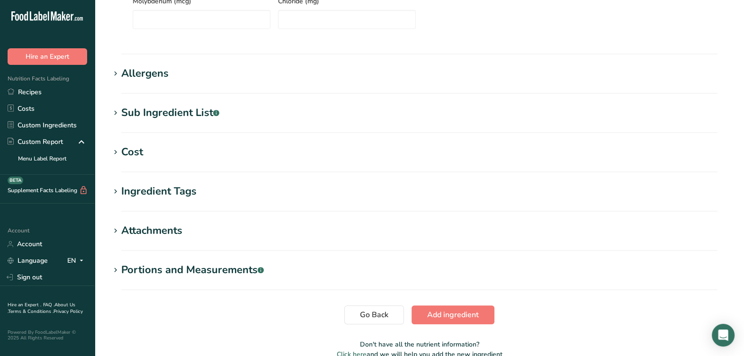
click at [168, 73] on h1 "Allergens" at bounding box center [419, 74] width 619 height 16
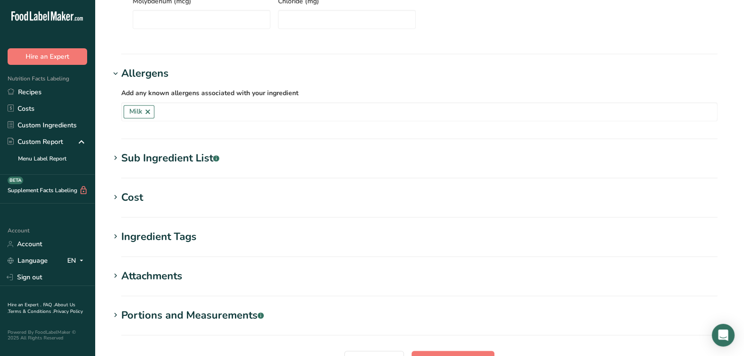
click at [168, 74] on h1 "Allergens" at bounding box center [419, 74] width 619 height 16
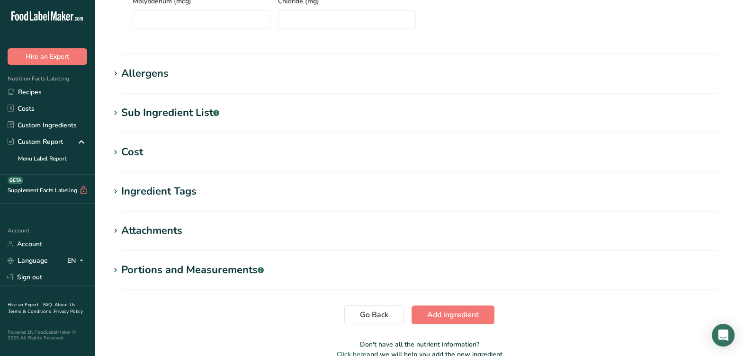
click at [182, 116] on div "Sub Ingredient List .a-a{fill:#347362;}.b-a{fill:#fff;}" at bounding box center [170, 113] width 98 height 16
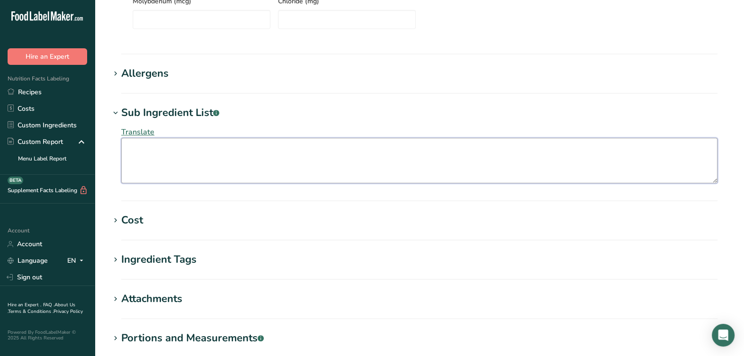
click at [188, 141] on textarea at bounding box center [419, 160] width 596 height 45
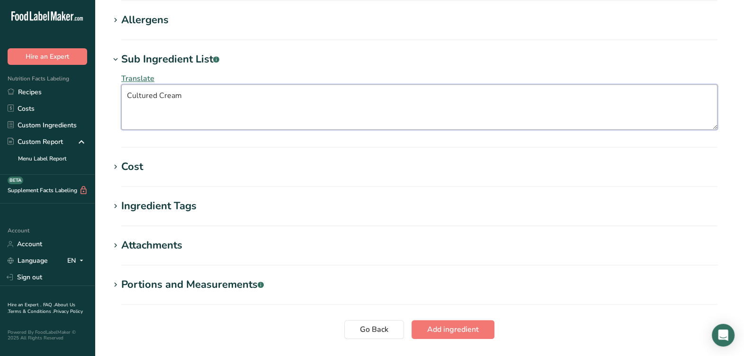
scroll to position [649, 0]
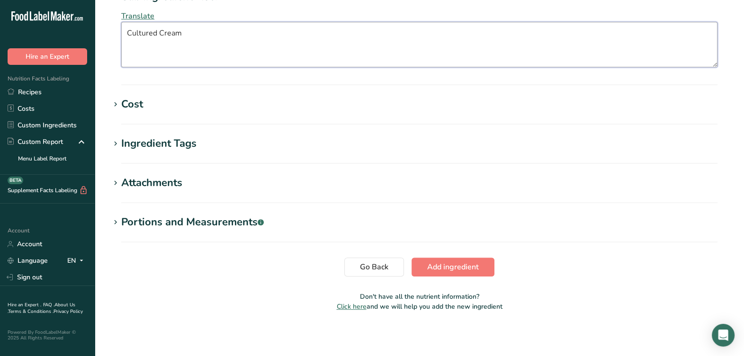
type textarea "Cultured Cream"
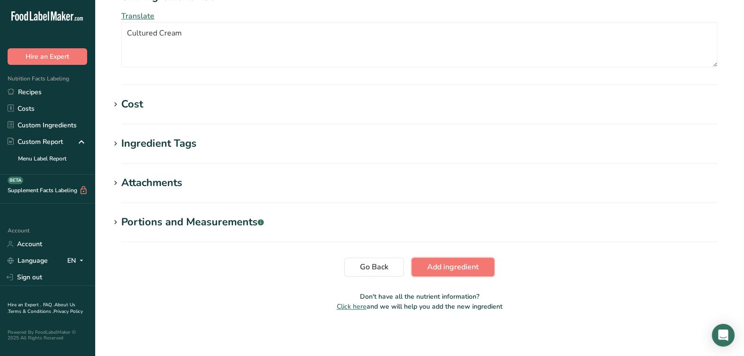
click at [437, 268] on span "Add ingredient" at bounding box center [453, 266] width 52 height 11
